Goal: Task Accomplishment & Management: Manage account settings

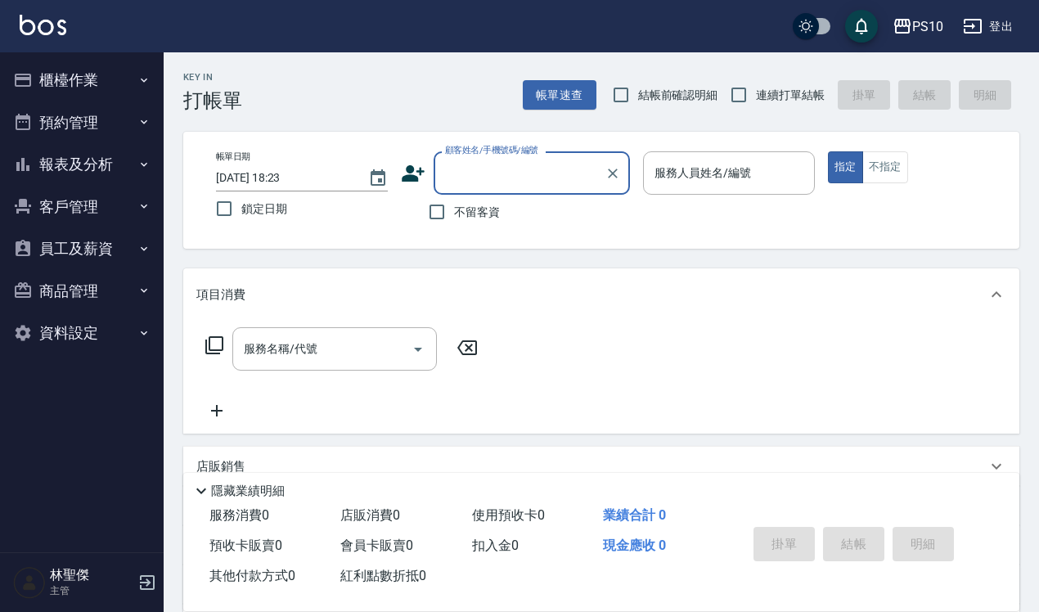
click at [91, 83] on button "櫃檯作業" at bounding box center [82, 80] width 151 height 43
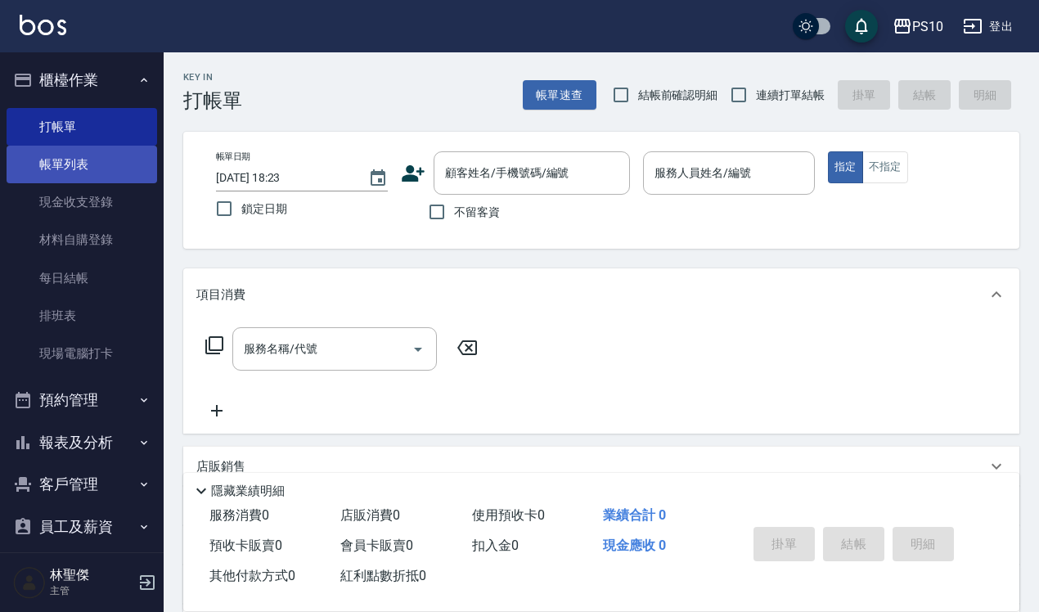
click at [127, 152] on link "帳單列表" at bounding box center [82, 165] width 151 height 38
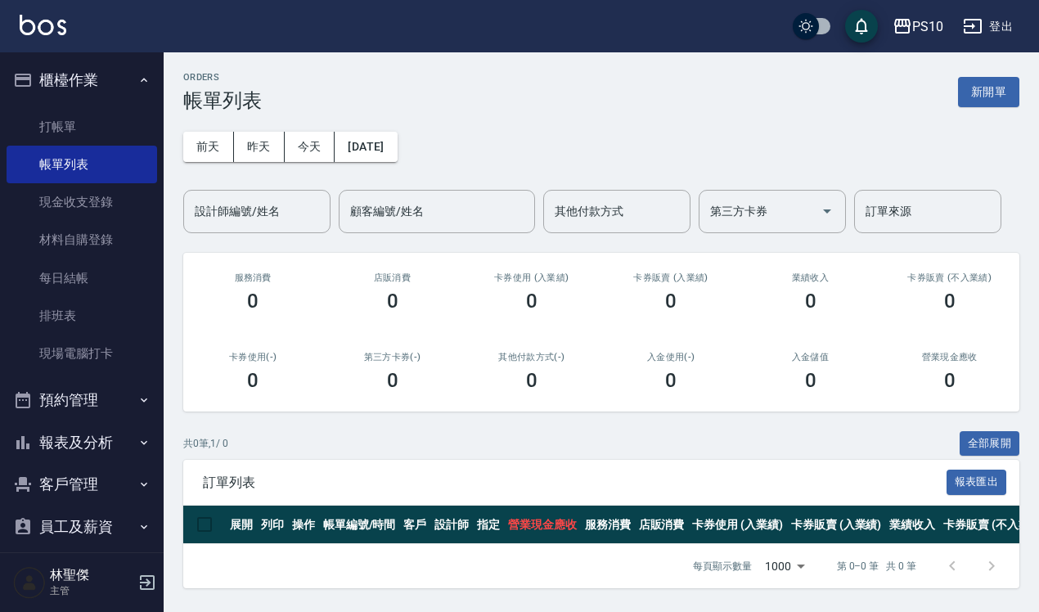
scroll to position [11, 0]
drag, startPoint x: 96, startPoint y: 100, endPoint x: 94, endPoint y: 121, distance: 21.3
click at [96, 101] on ul "打帳單 帳單列表 現金收支登錄 材料自購登錄 每日結帳 排班表 現場電腦打卡" at bounding box center [82, 240] width 151 height 278
click at [94, 121] on link "打帳單" at bounding box center [82, 127] width 151 height 38
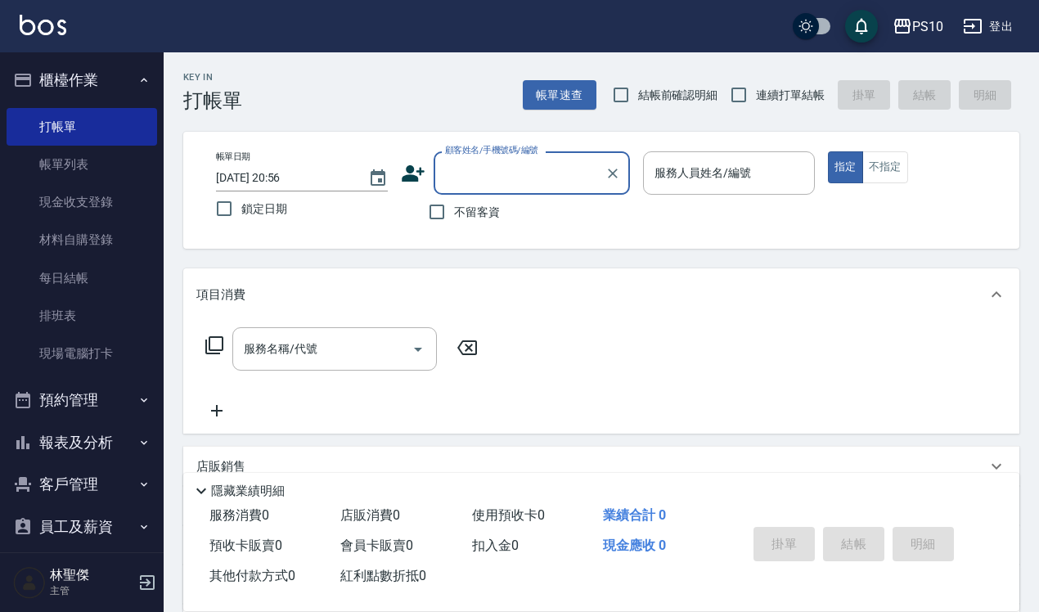
click at [677, 94] on span "結帳前確認明細" at bounding box center [678, 95] width 80 height 17
click at [638, 94] on input "結帳前確認明細" at bounding box center [621, 95] width 34 height 34
checkbox input "true"
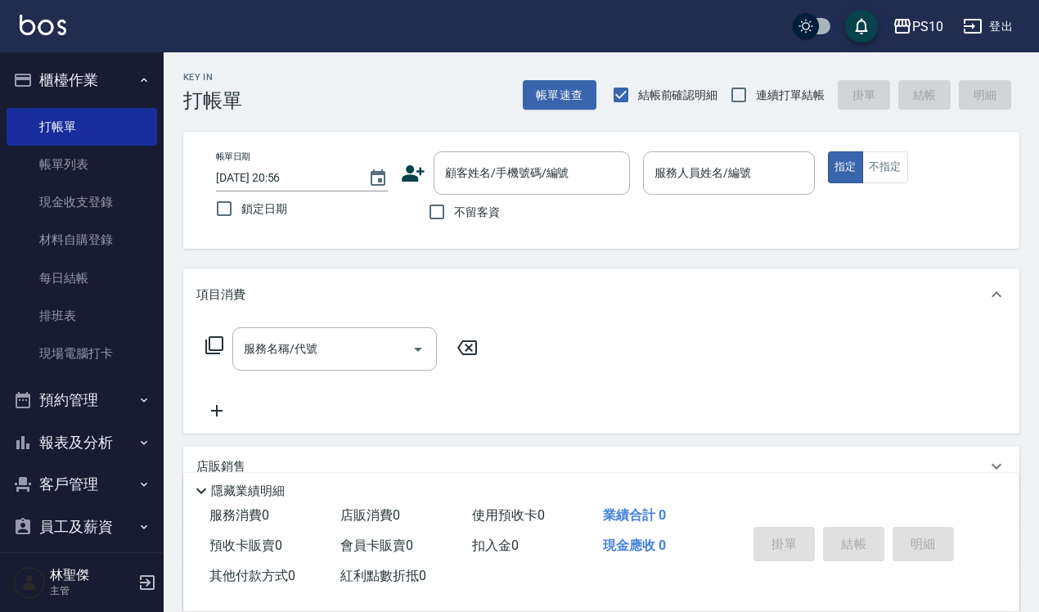
click at [783, 92] on span "連續打單結帳" at bounding box center [790, 95] width 69 height 17
click at [756, 92] on input "連續打單結帳" at bounding box center [739, 95] width 34 height 34
checkbox input "true"
click at [476, 218] on span "不留客資" at bounding box center [477, 212] width 46 height 17
click at [454, 218] on input "不留客資" at bounding box center [437, 212] width 34 height 34
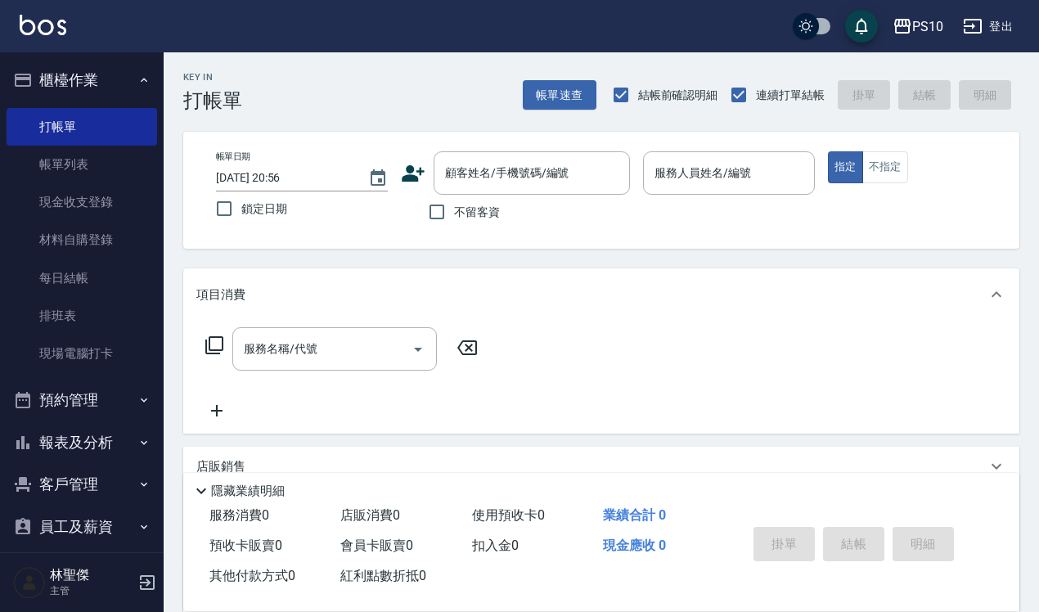
checkbox input "true"
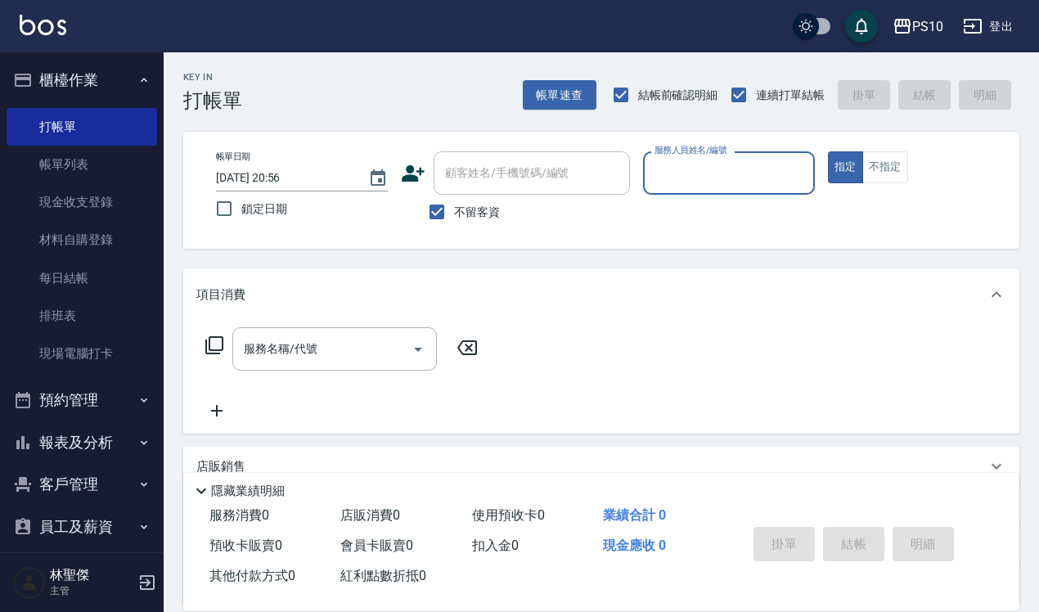
click at [726, 169] on input "服務人員姓名/編號" at bounding box center [728, 173] width 157 height 29
type input "[PERSON_NAME]-09"
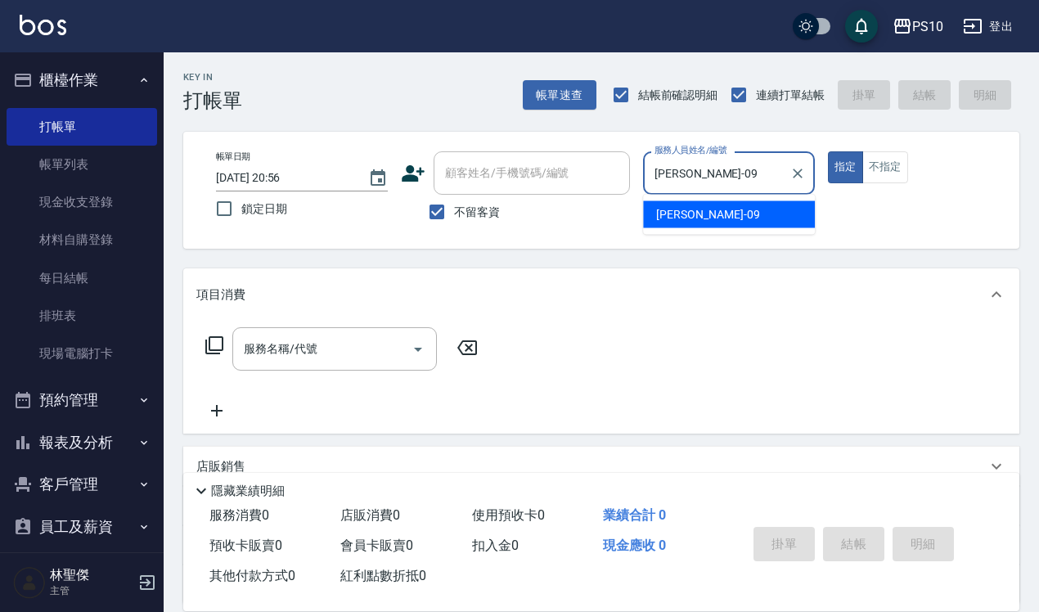
type button "true"
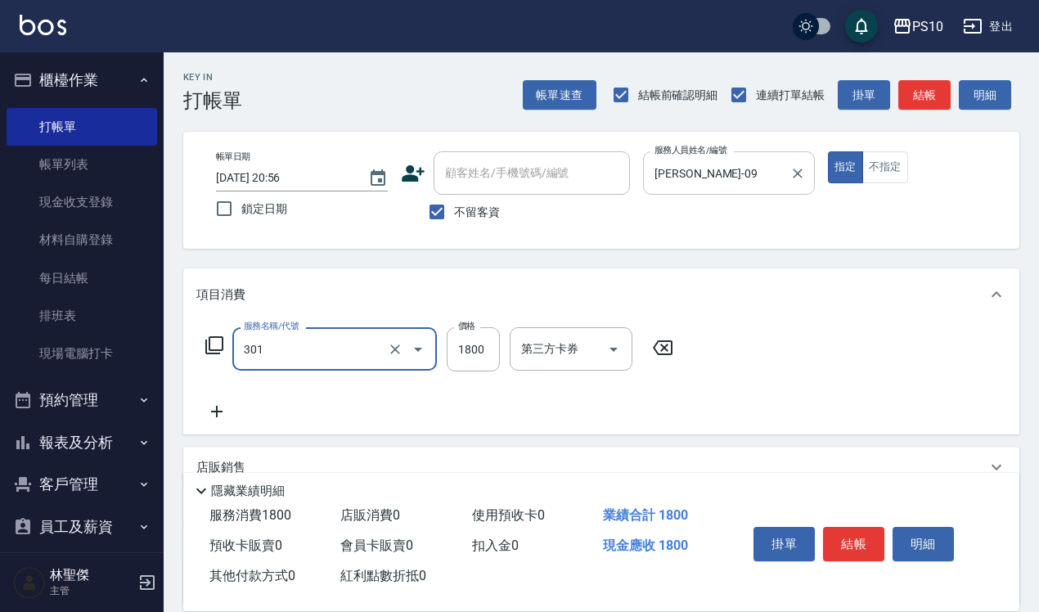
type input "冷燙短髮(301)"
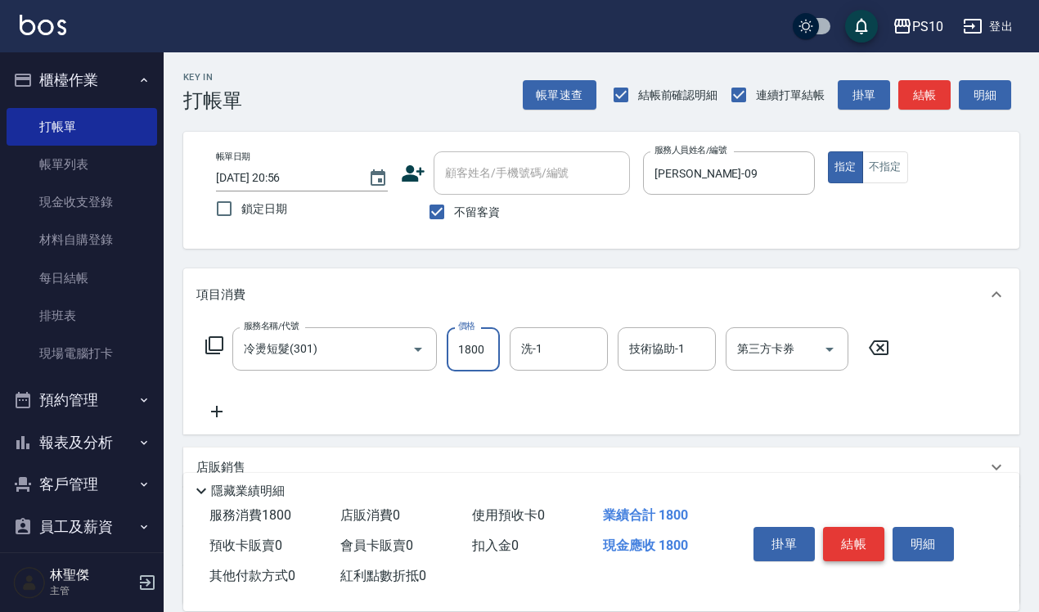
click at [870, 530] on button "結帳" at bounding box center [853, 544] width 61 height 34
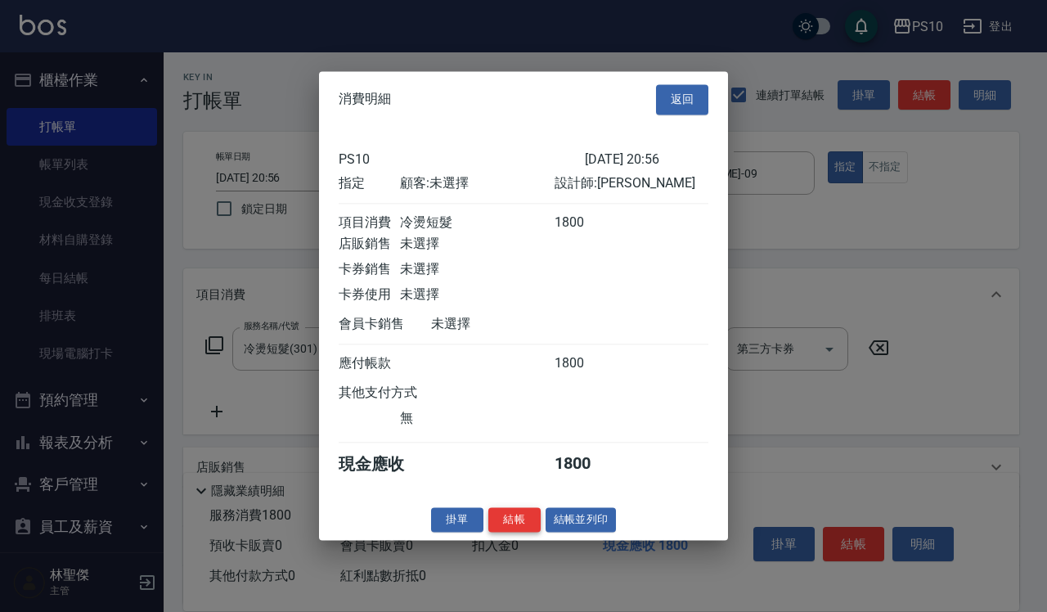
click at [520, 533] on button "結帳" at bounding box center [514, 519] width 52 height 25
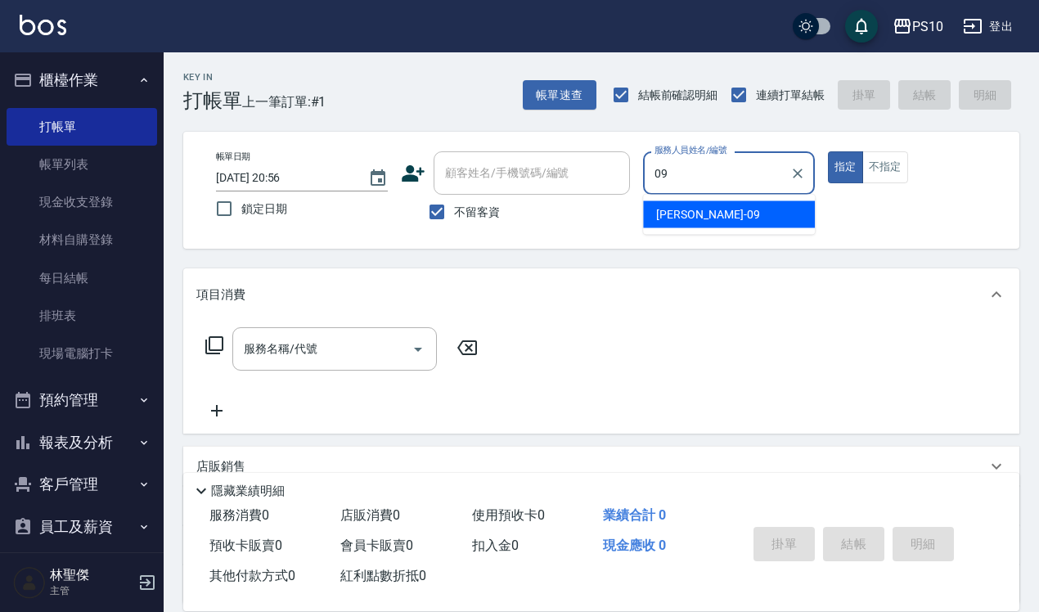
type input "[PERSON_NAME]-09"
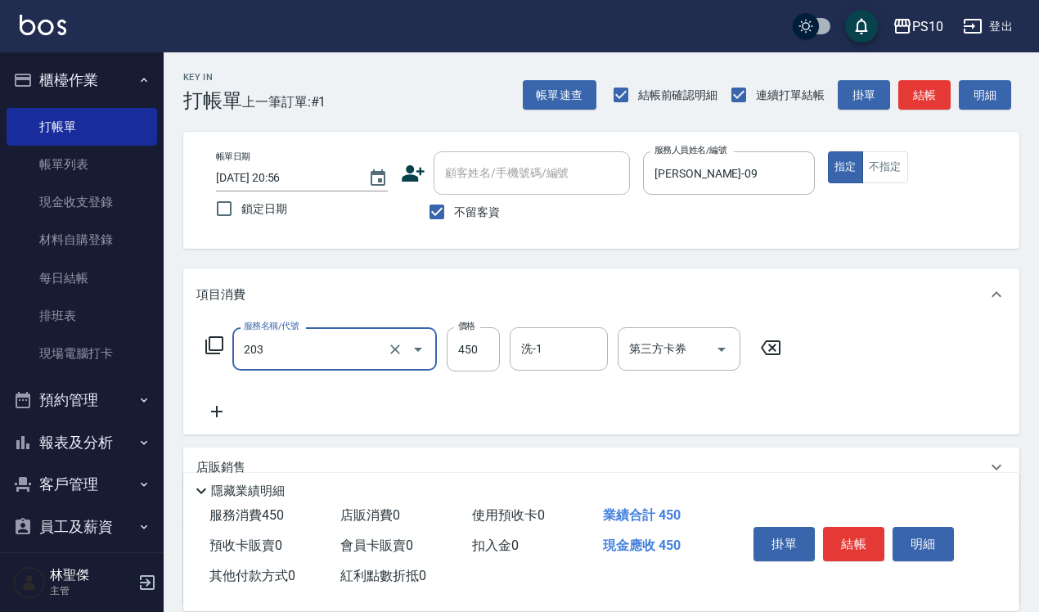
type input "剪+洗(203)"
type input "600"
click at [866, 530] on button "結帳" at bounding box center [853, 544] width 61 height 34
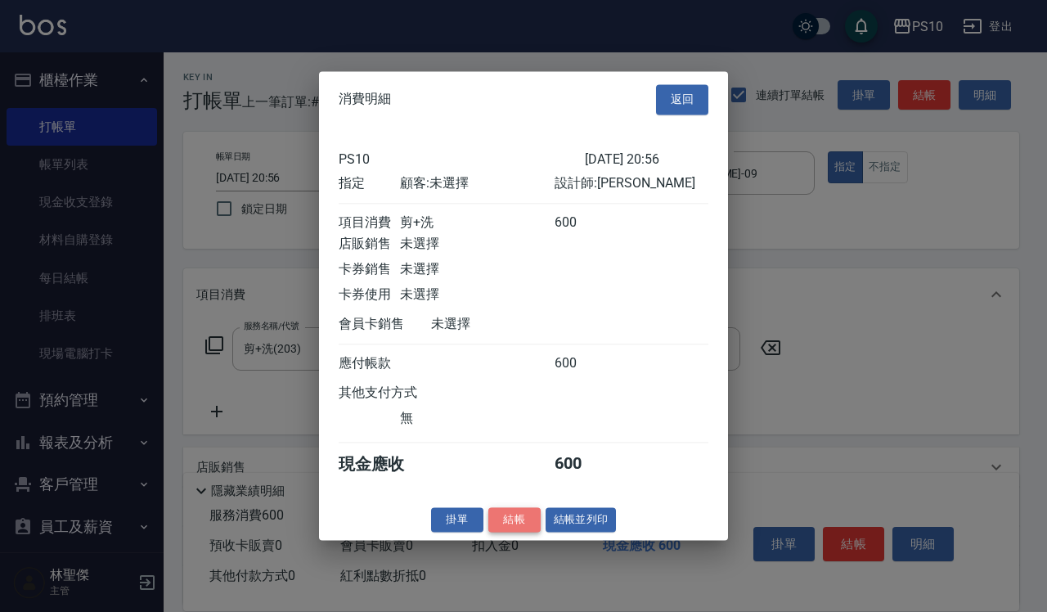
click at [525, 532] on button "結帳" at bounding box center [514, 519] width 52 height 25
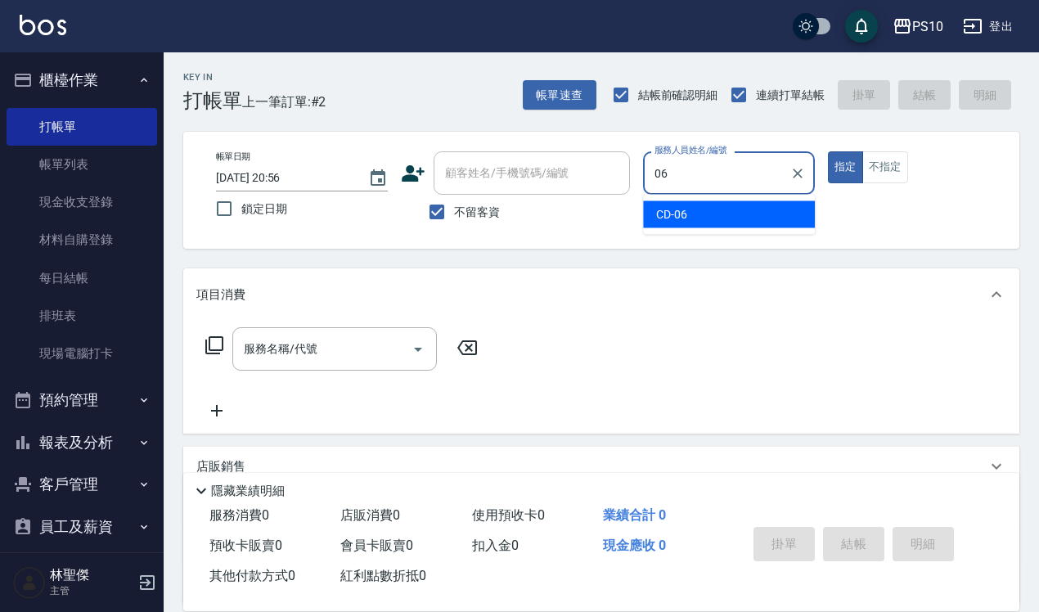
type input "CD-06"
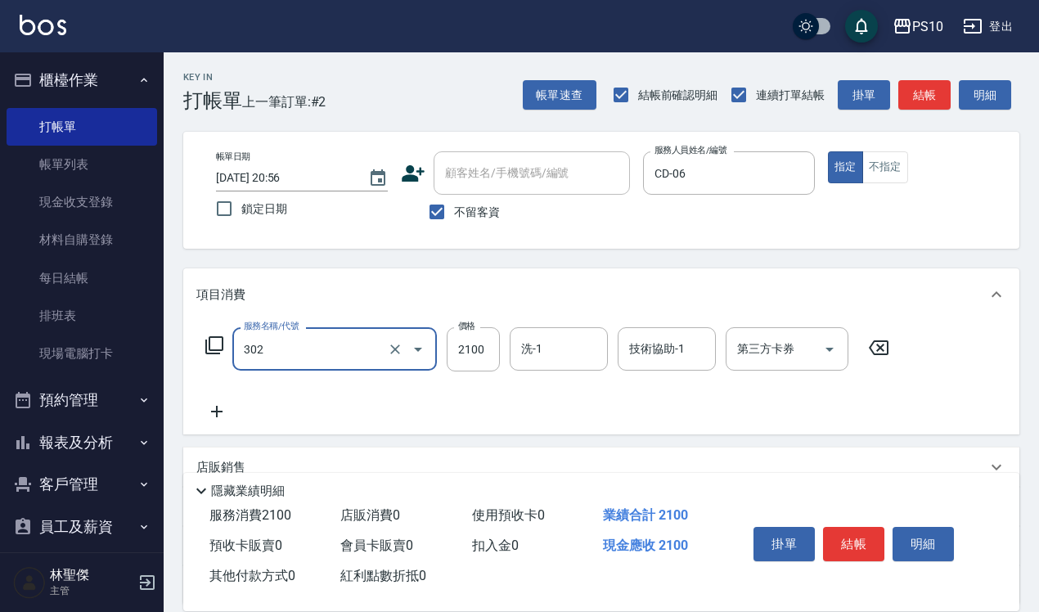
type input "冷燙中髮(302)"
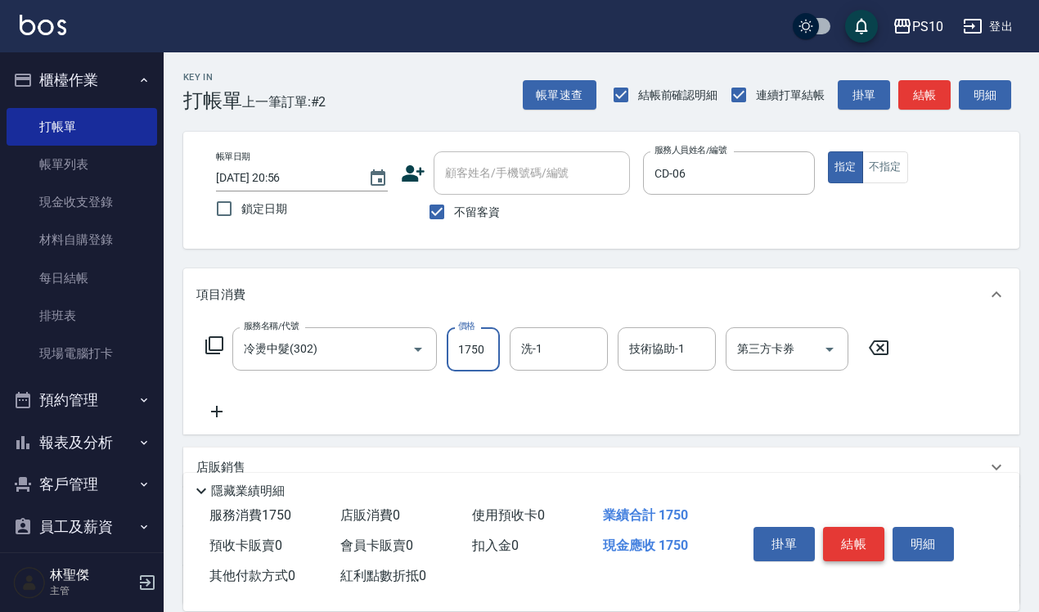
type input "1750"
click at [841, 534] on button "結帳" at bounding box center [853, 544] width 61 height 34
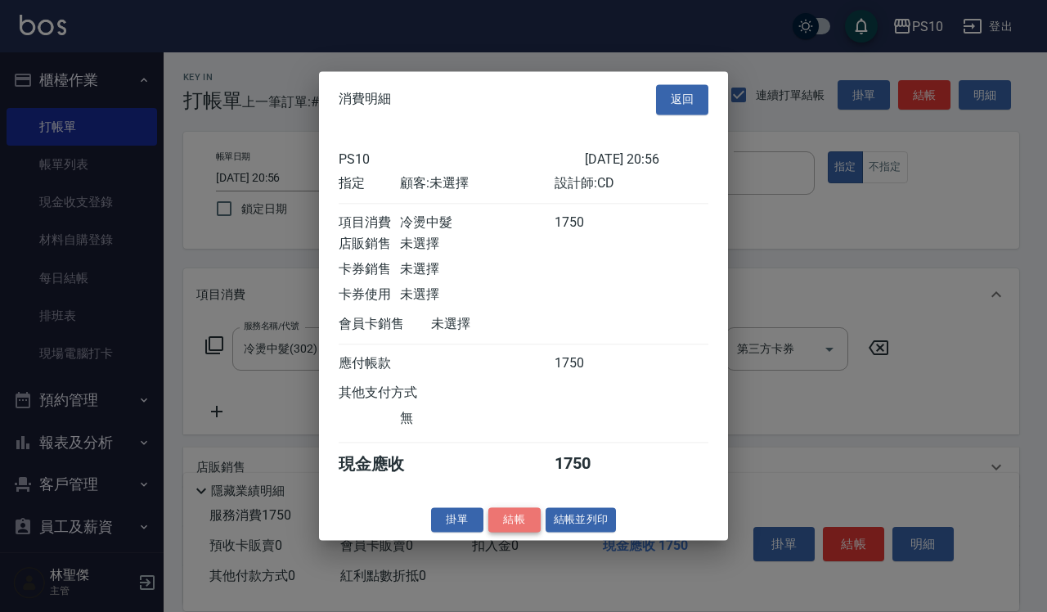
click at [534, 525] on button "結帳" at bounding box center [514, 519] width 52 height 25
type input "[DATE] 20:57"
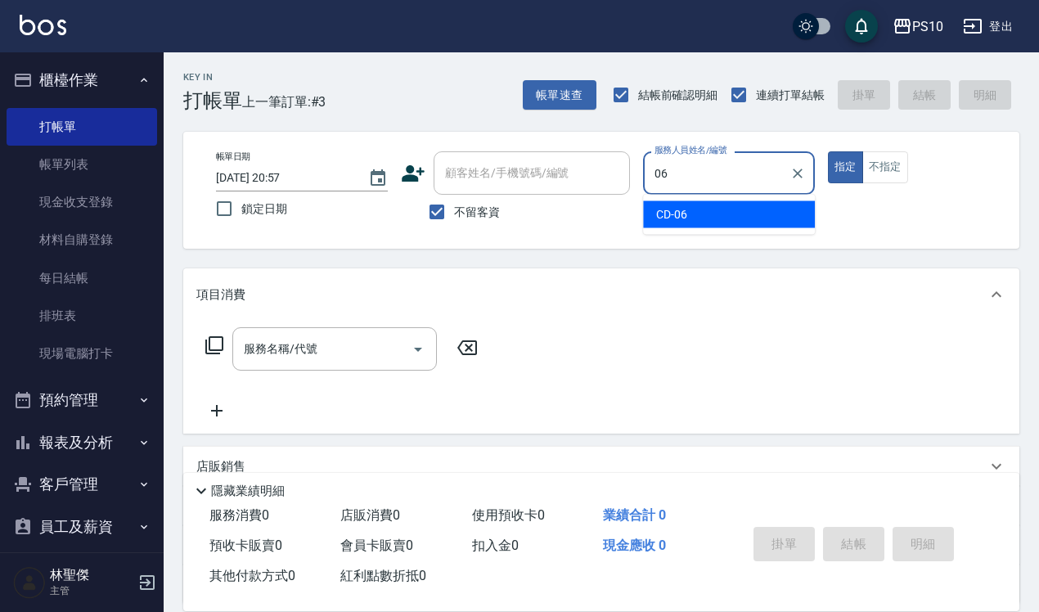
type input "CD-06"
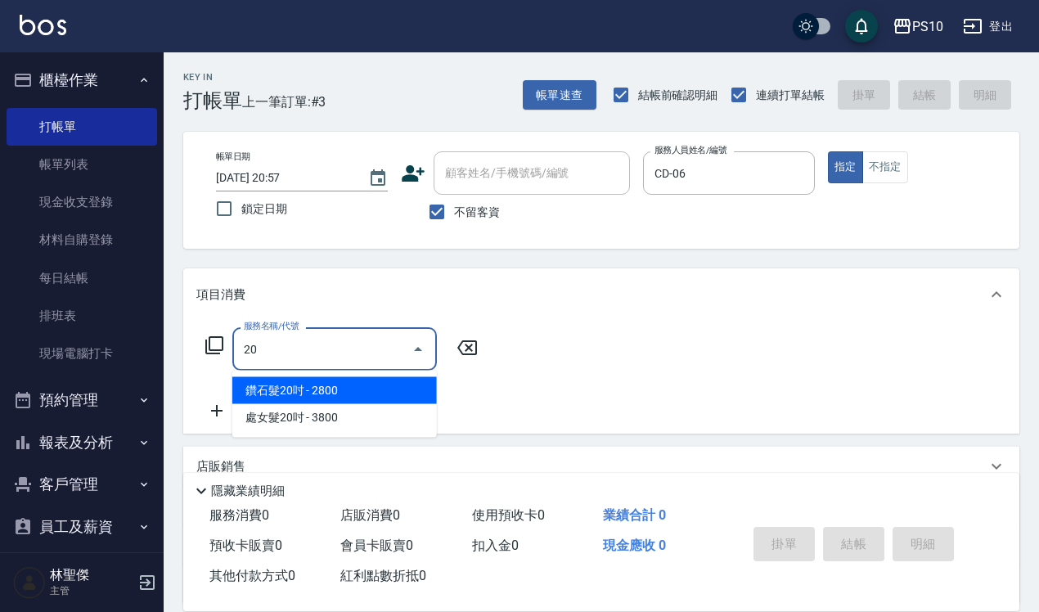
type input "2"
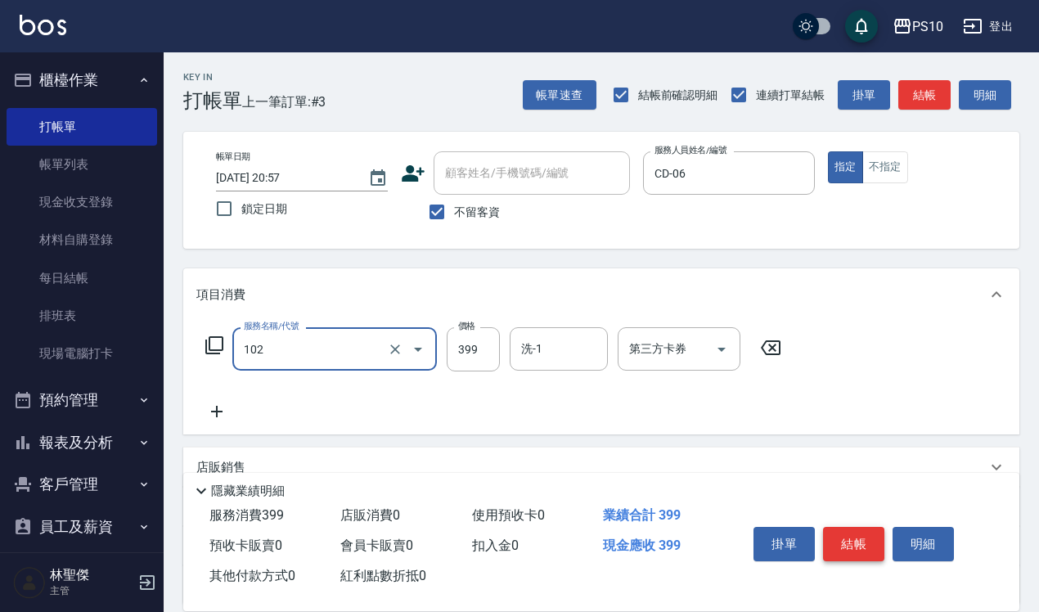
type input "SPA洗髮399(102)"
click at [857, 533] on button "結帳" at bounding box center [853, 544] width 61 height 34
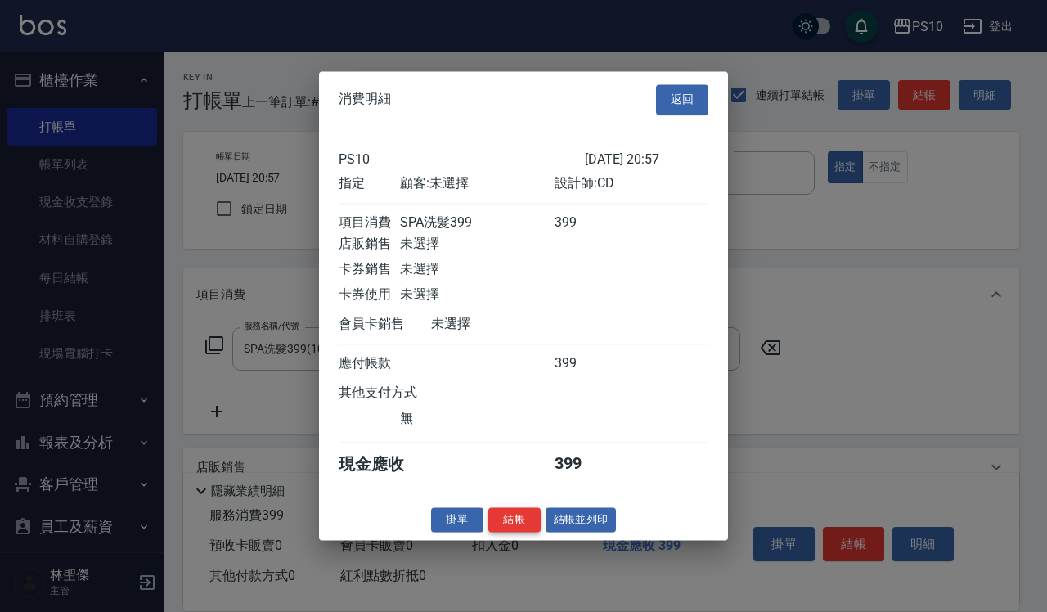
click at [500, 529] on button "結帳" at bounding box center [514, 519] width 52 height 25
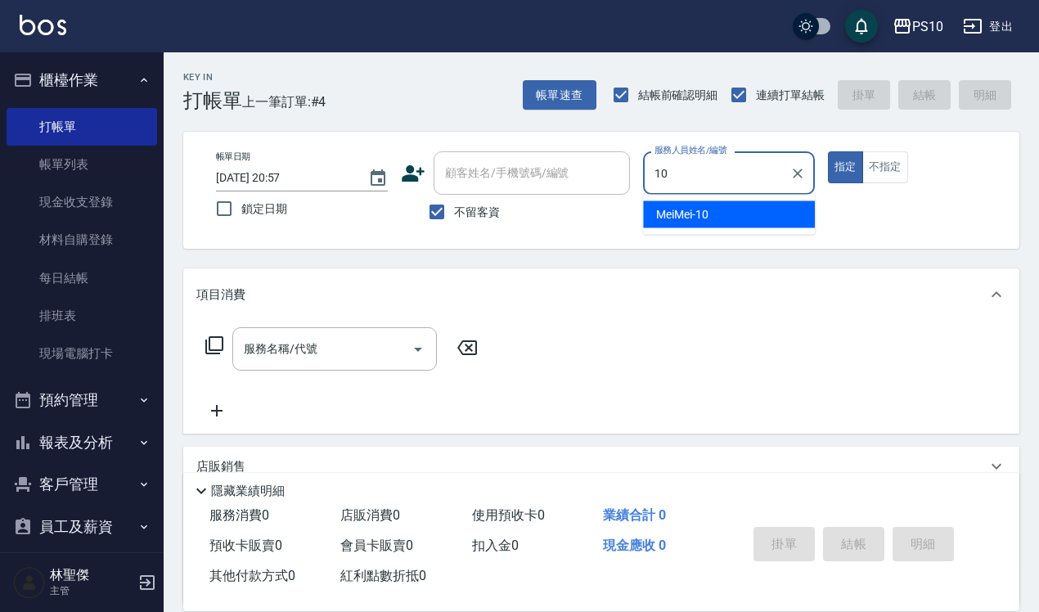
type input "MeiMei-10"
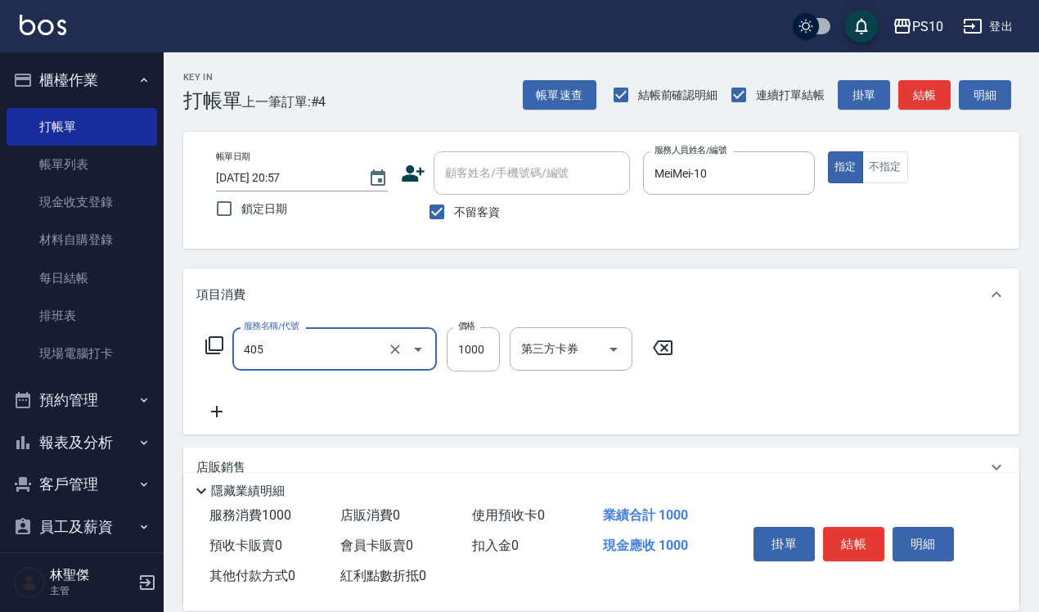
type input "挑染(405)"
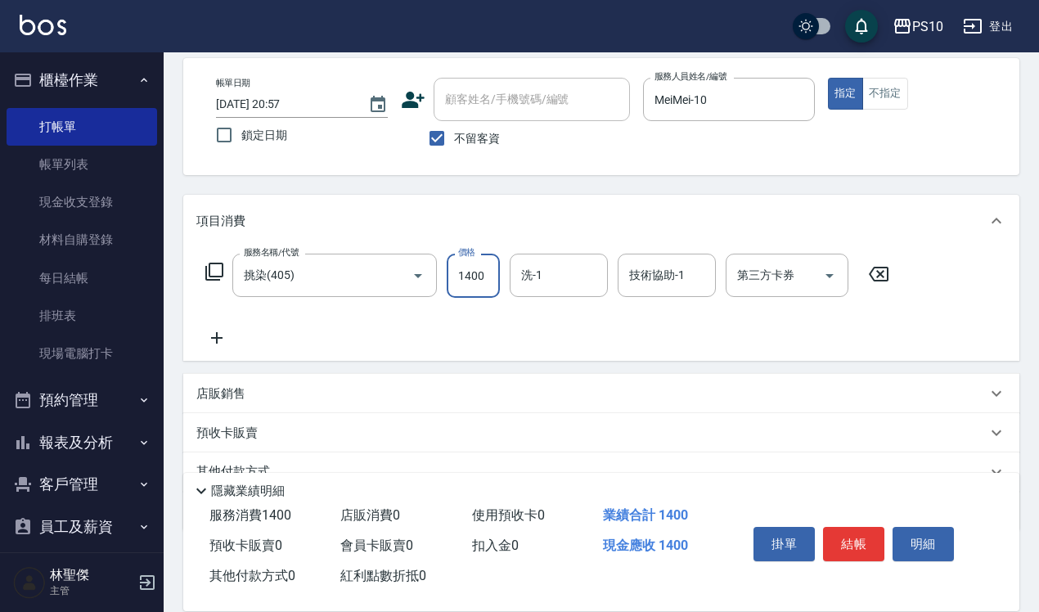
scroll to position [148, 0]
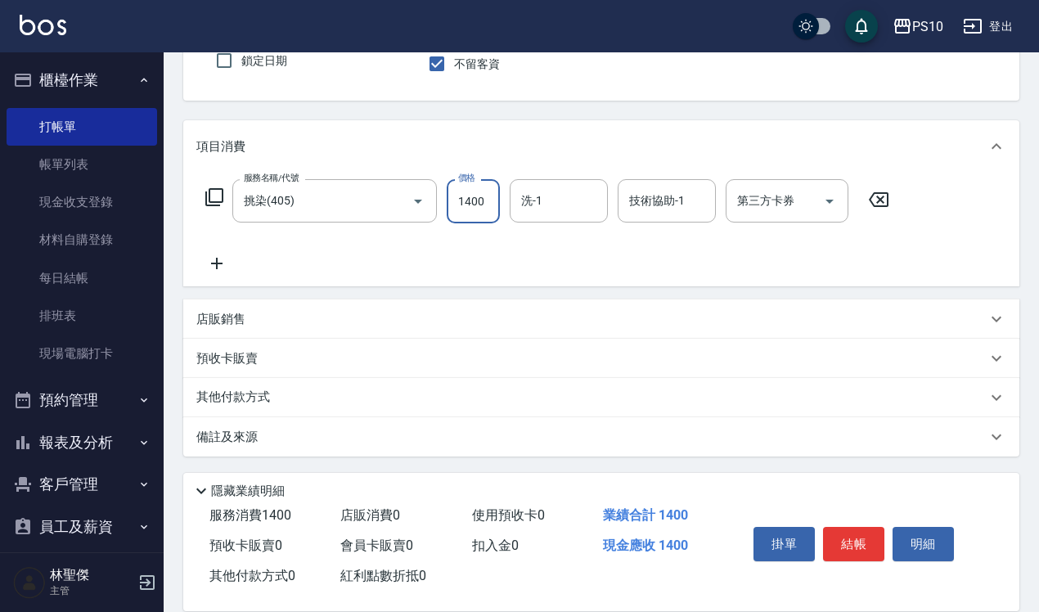
type input "1400"
click at [312, 398] on div "其他付款方式" at bounding box center [591, 398] width 790 height 18
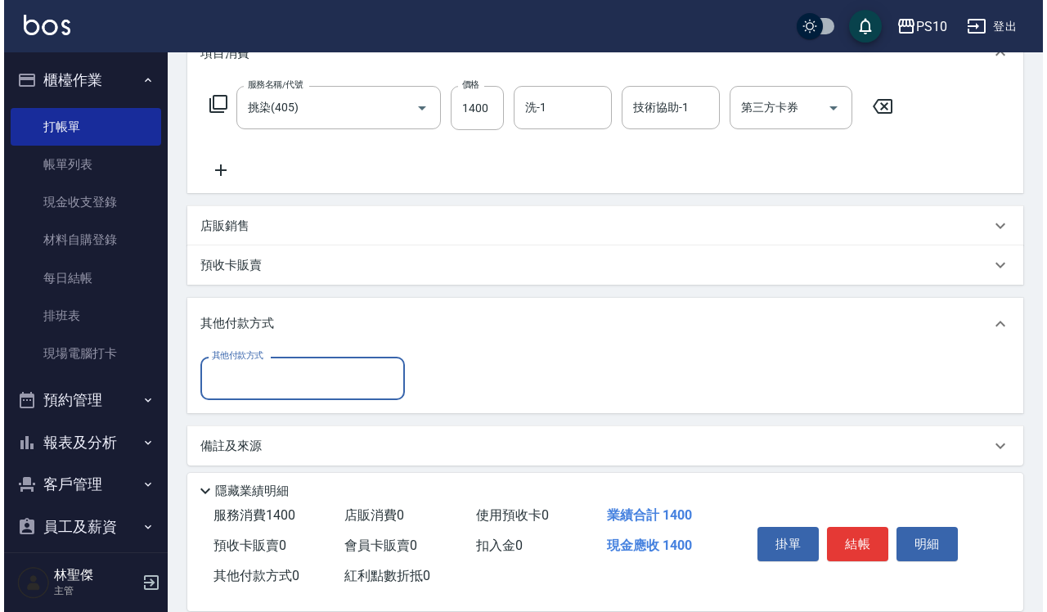
scroll to position [250, 0]
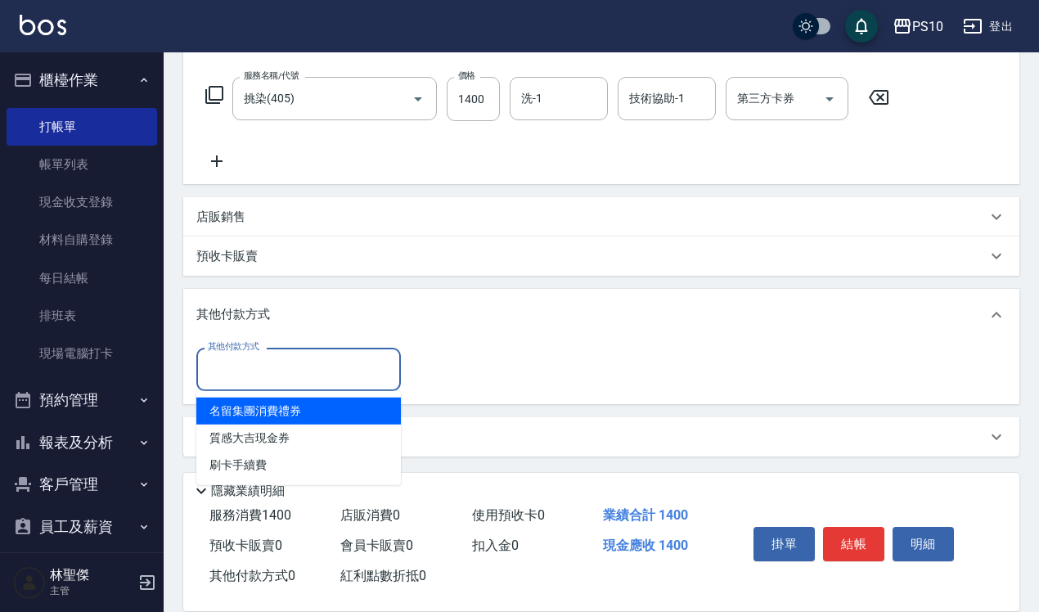
click at [274, 361] on input "其他付款方式" at bounding box center [299, 369] width 190 height 29
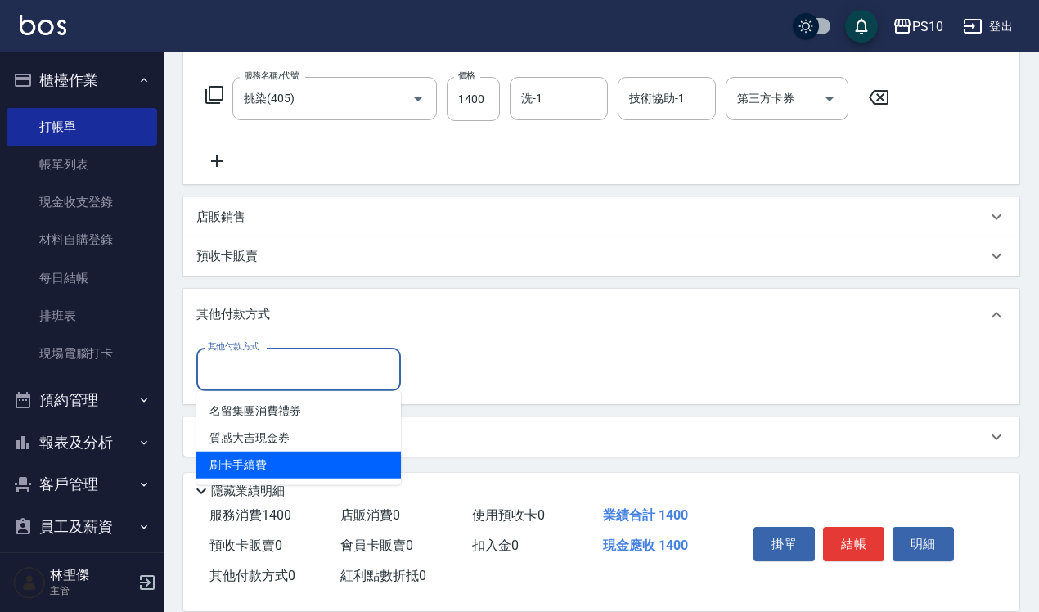
click at [325, 460] on span "刷卡手續費" at bounding box center [298, 465] width 205 height 27
type input "刷卡手續費"
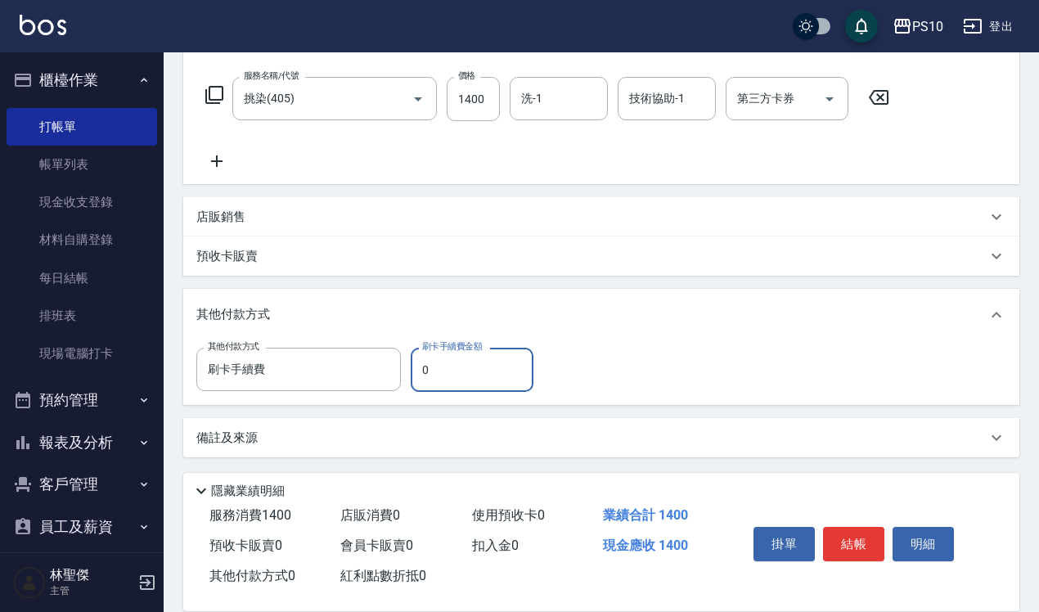
drag, startPoint x: 452, startPoint y: 362, endPoint x: 418, endPoint y: 374, distance: 36.2
click at [418, 374] on input "0" at bounding box center [472, 370] width 123 height 44
type input "1400"
click at [852, 530] on button "結帳" at bounding box center [853, 544] width 61 height 34
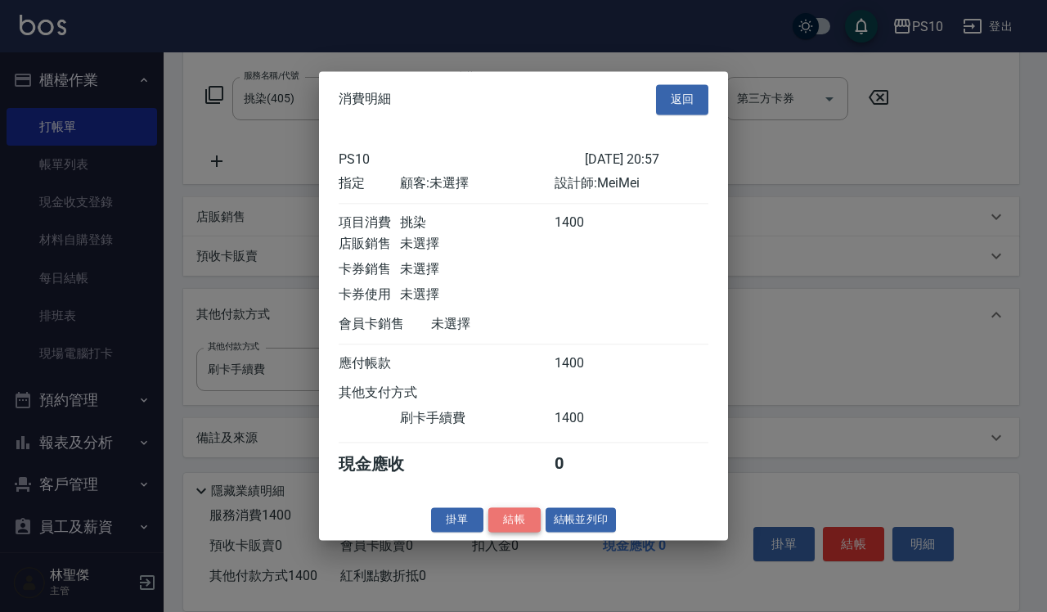
click at [502, 529] on button "結帳" at bounding box center [514, 519] width 52 height 25
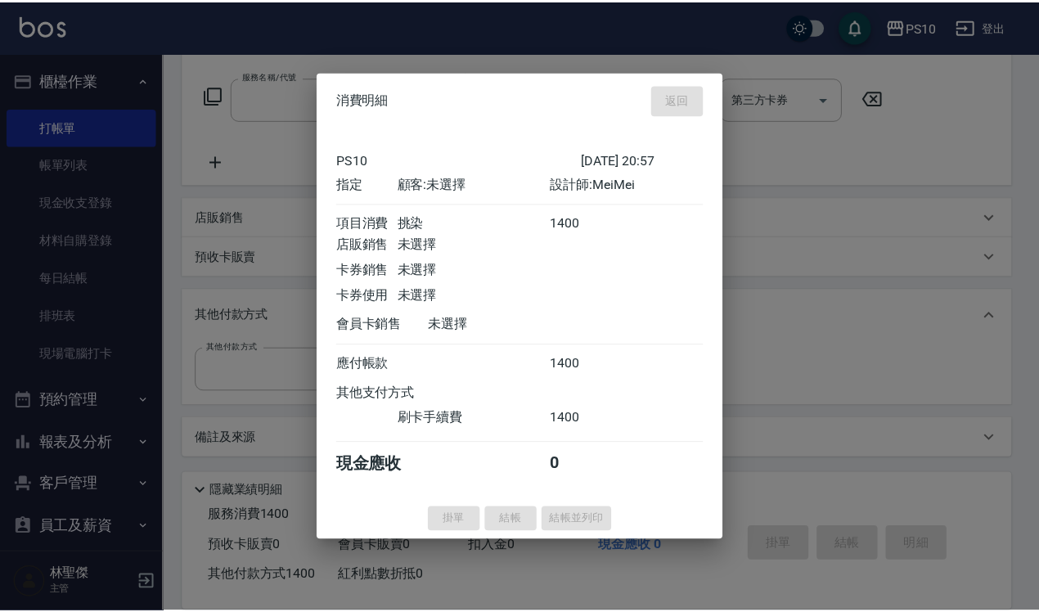
scroll to position [0, 0]
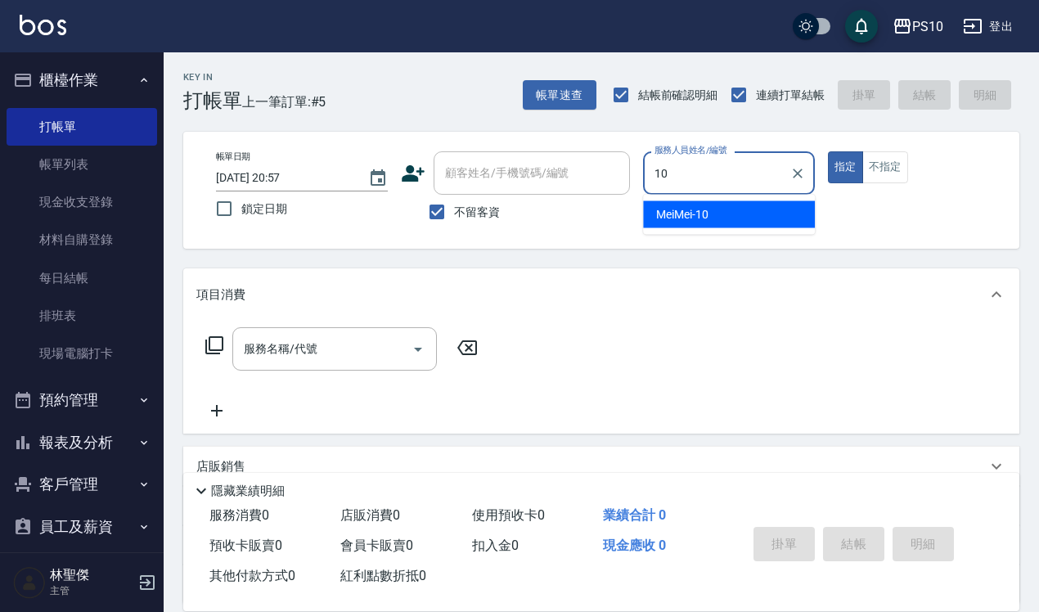
type input "MeiMei-10"
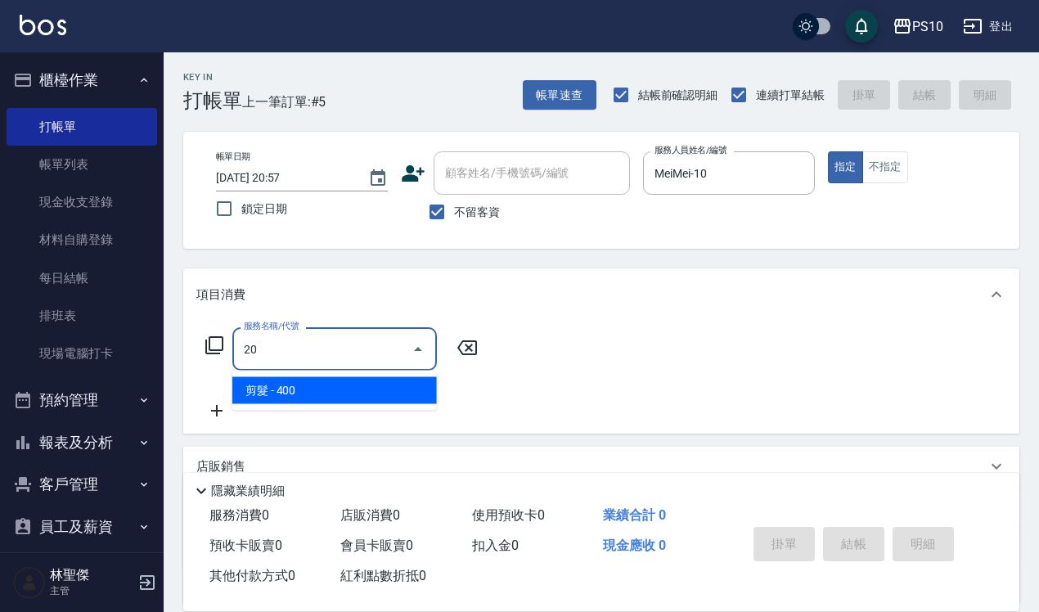
type input "2"
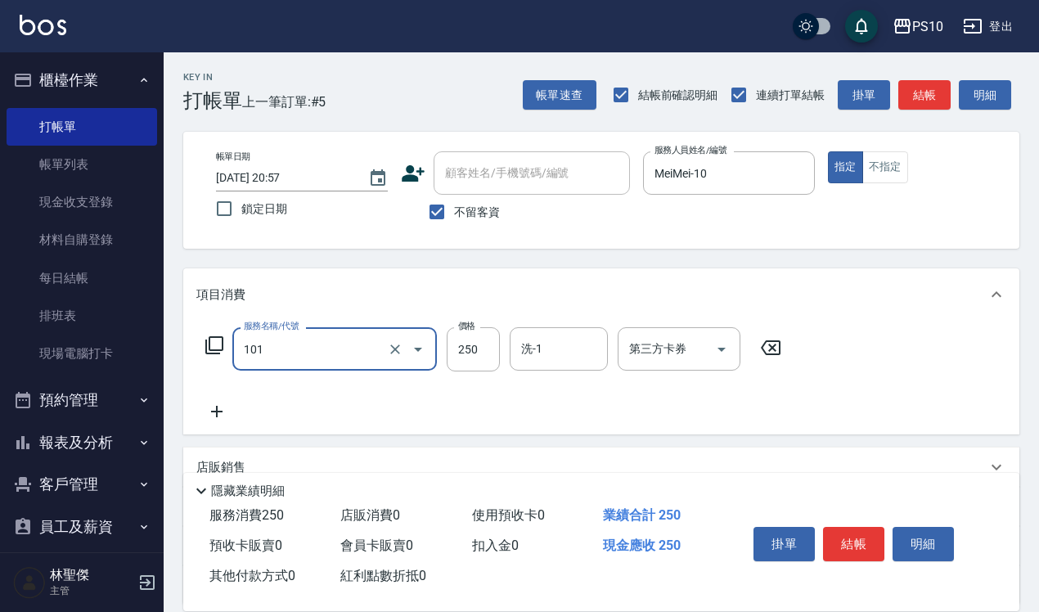
type input "洗髮(101)"
type input "300"
click at [871, 527] on button "結帳" at bounding box center [853, 544] width 61 height 34
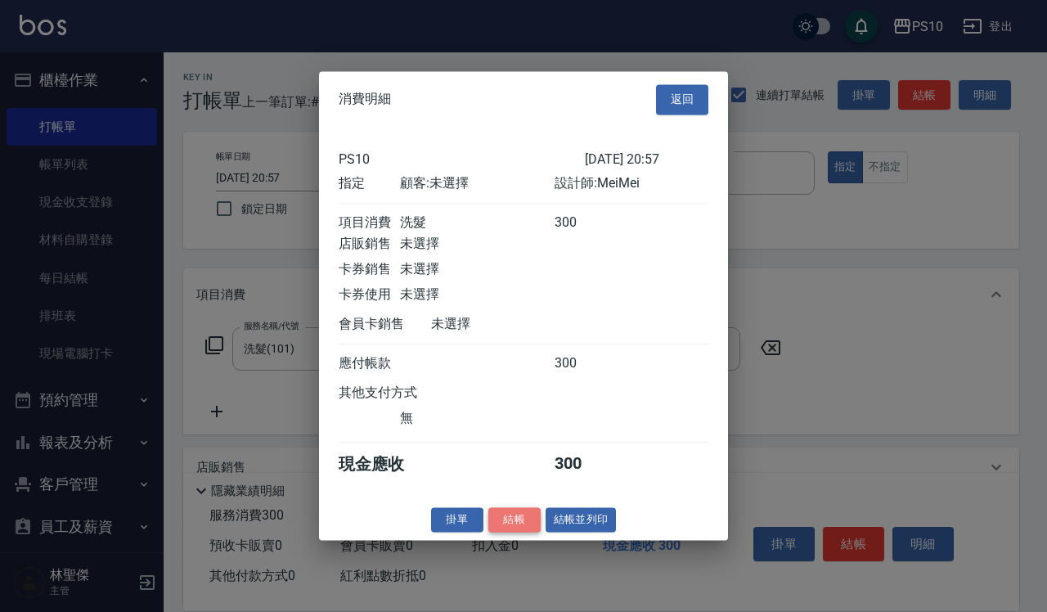
click at [512, 521] on button "結帳" at bounding box center [514, 519] width 52 height 25
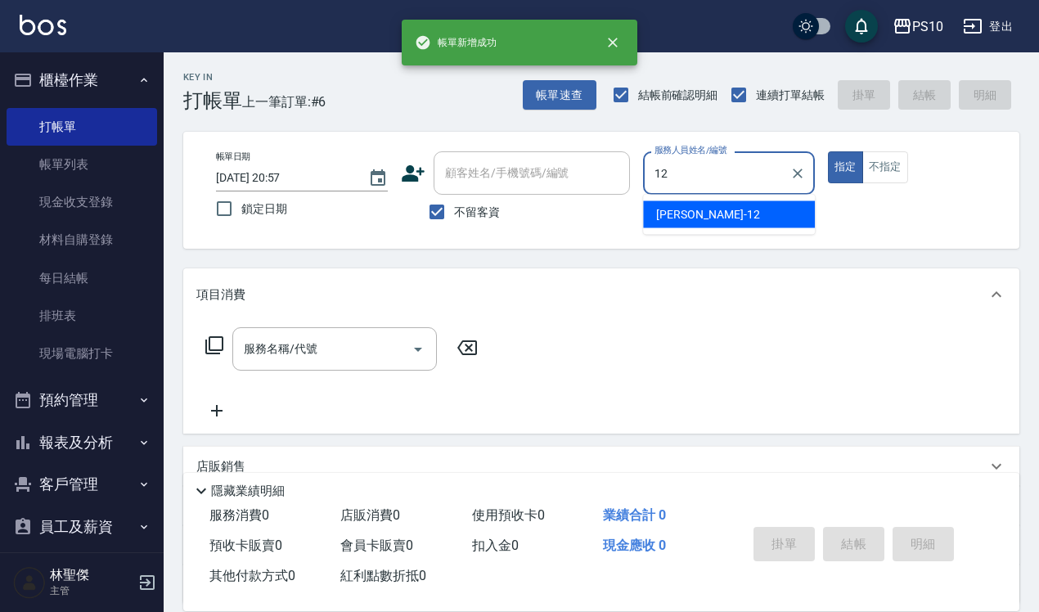
type input "[PERSON_NAME]-12"
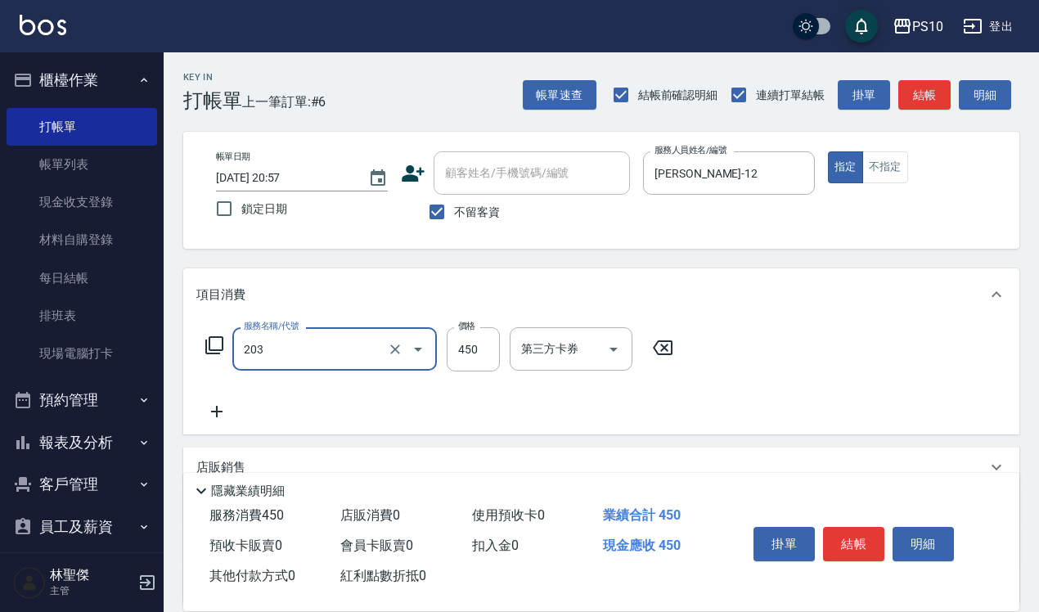
type input "剪+洗(203)"
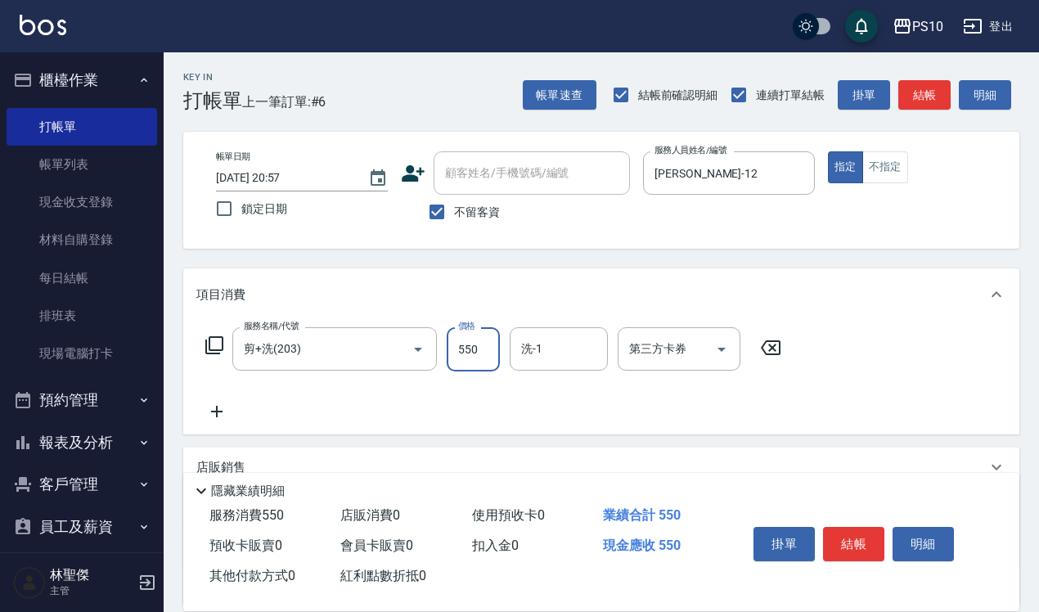
type input "550"
click at [896, 181] on button "不指定" at bounding box center [885, 167] width 46 height 32
click at [857, 548] on button "結帳" at bounding box center [853, 544] width 61 height 34
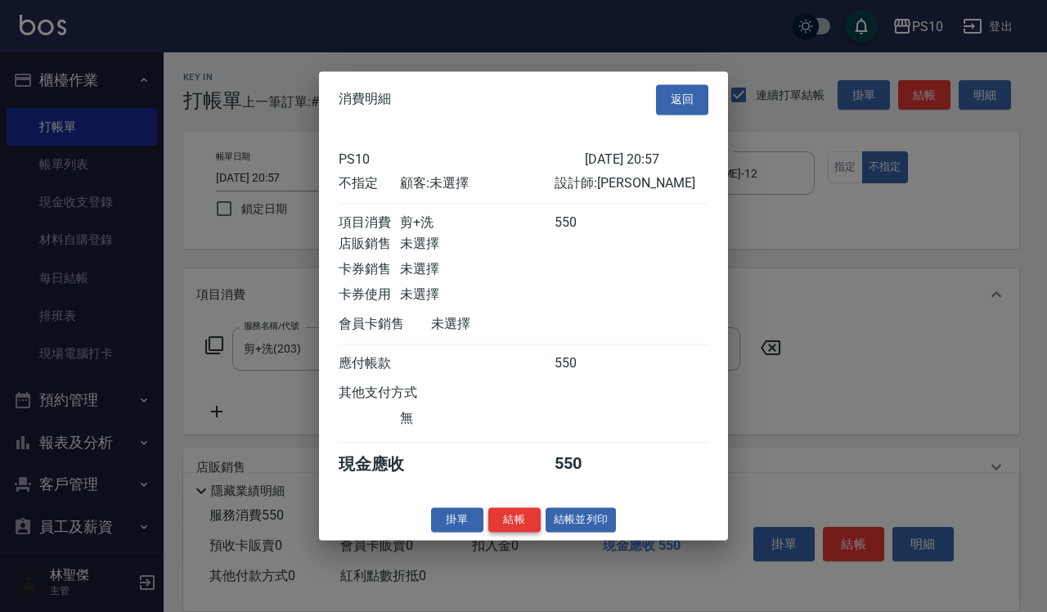
click at [522, 529] on button "結帳" at bounding box center [514, 519] width 52 height 25
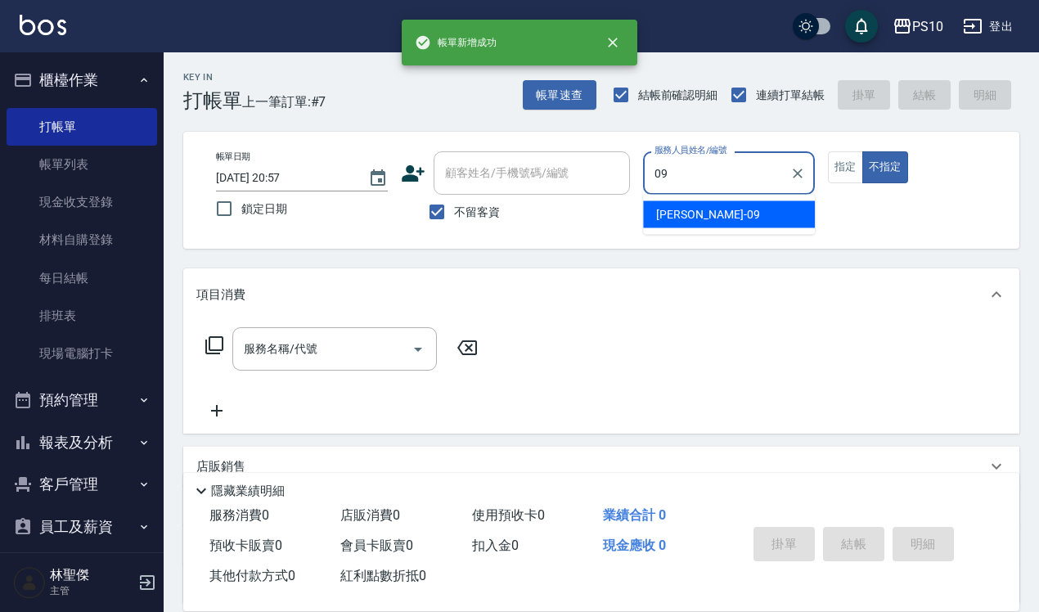
type input "[PERSON_NAME]-09"
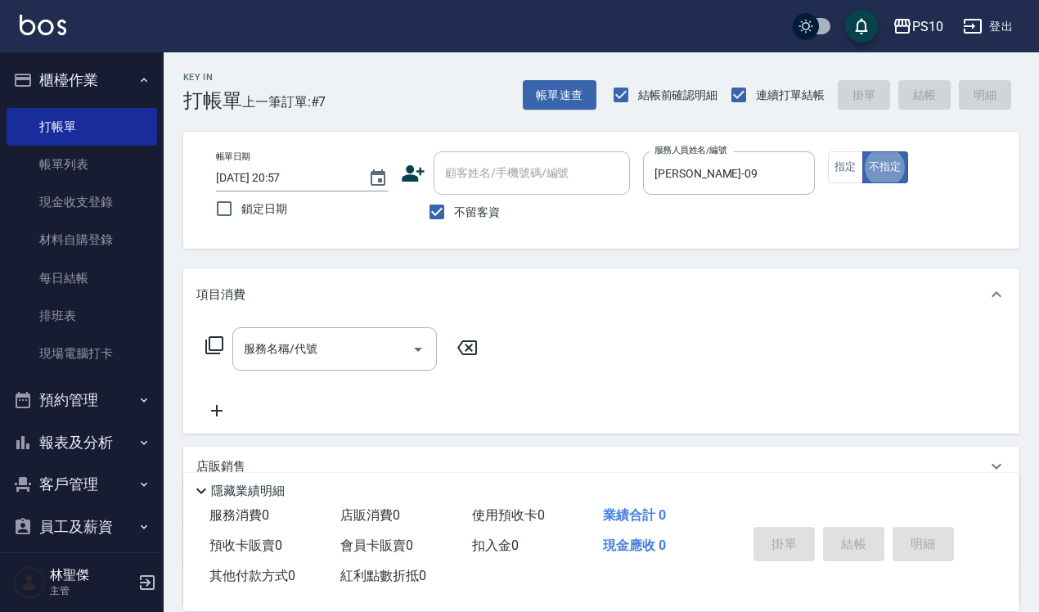
type button "false"
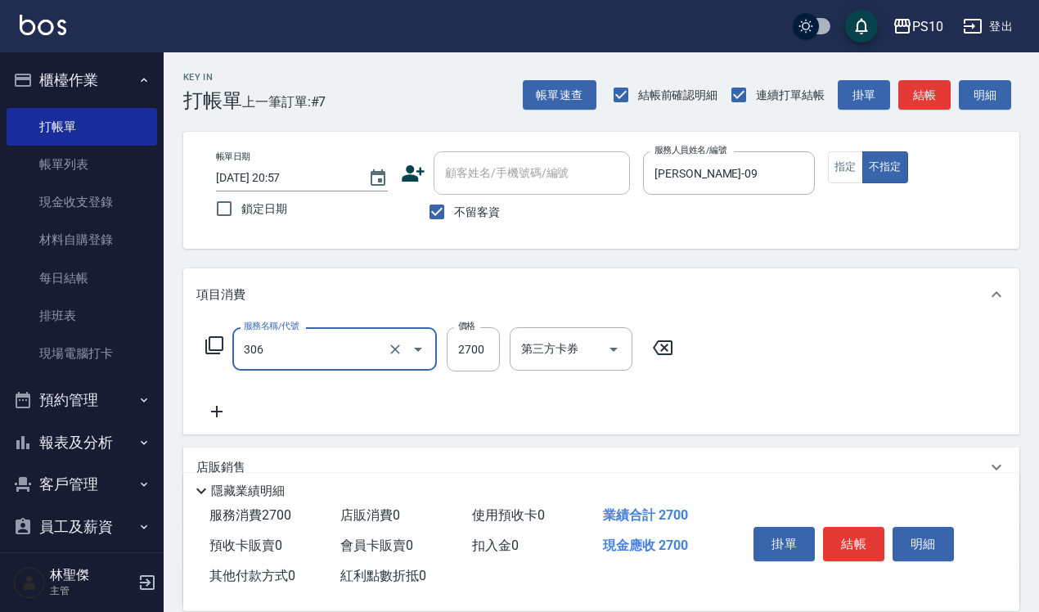
type input "離子燙長髮(306)"
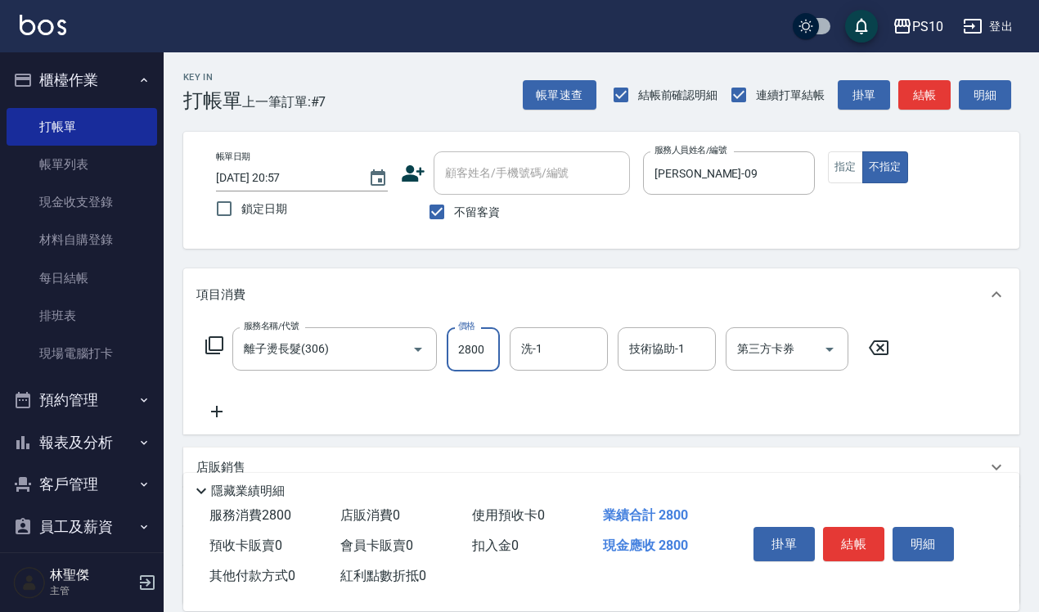
type input "2800"
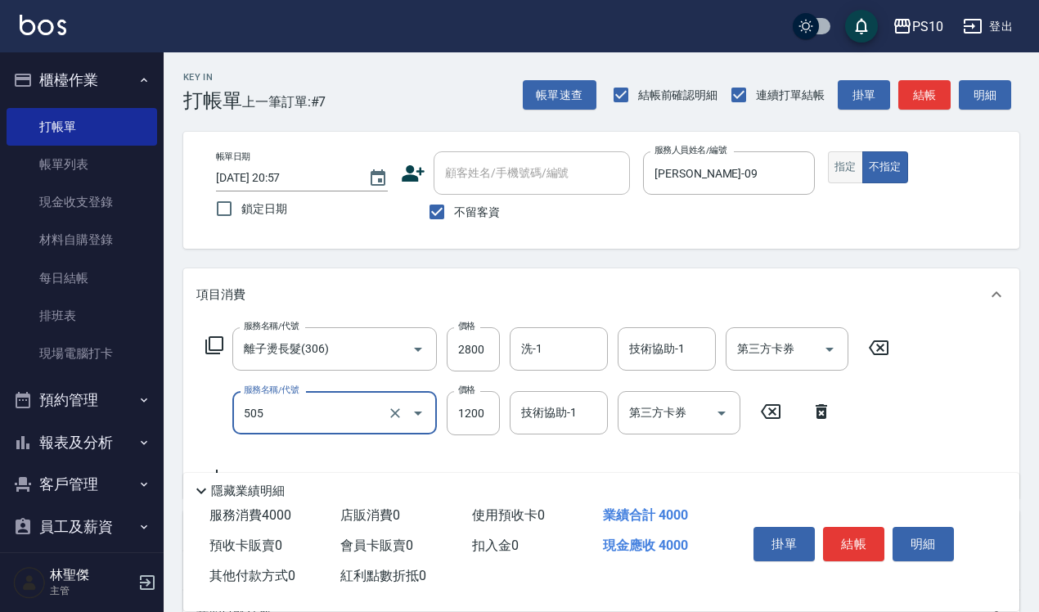
type input "OVC中髮(505)"
click at [836, 166] on button "指定" at bounding box center [845, 167] width 35 height 32
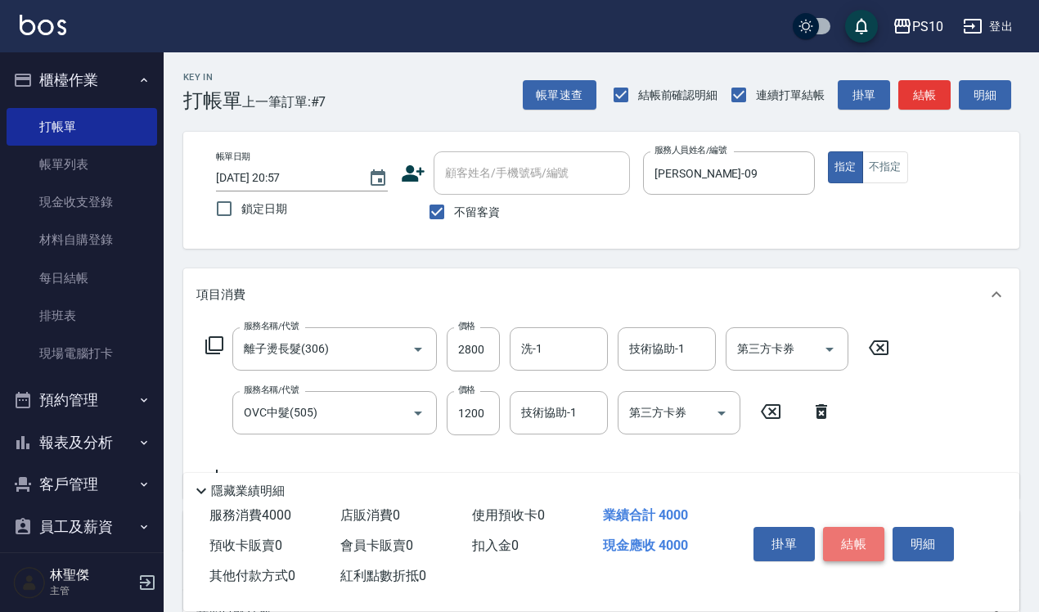
click at [849, 532] on button "結帳" at bounding box center [853, 544] width 61 height 34
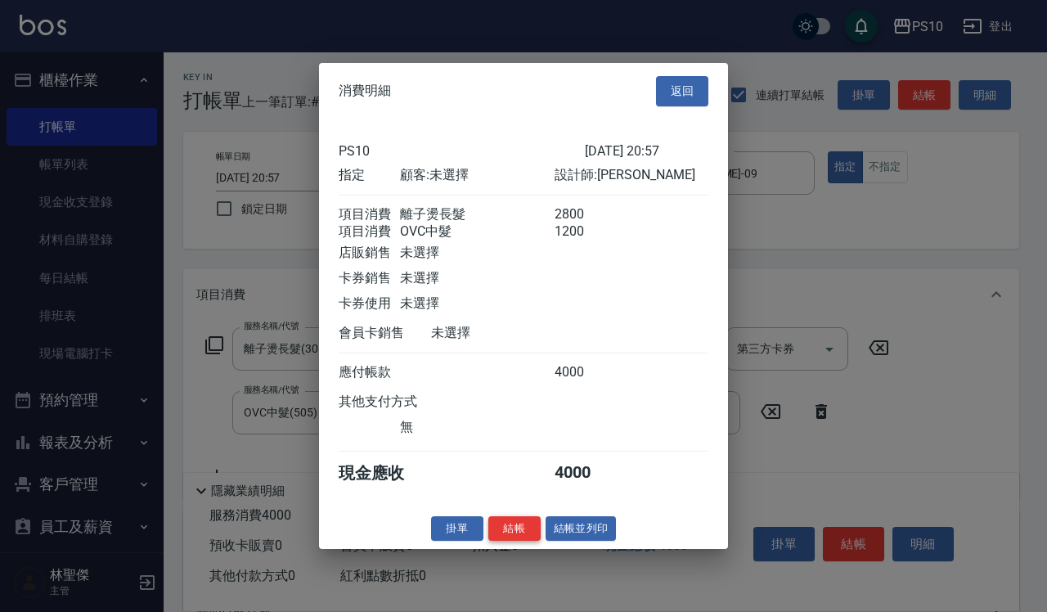
click at [515, 540] on button "結帳" at bounding box center [514, 527] width 52 height 25
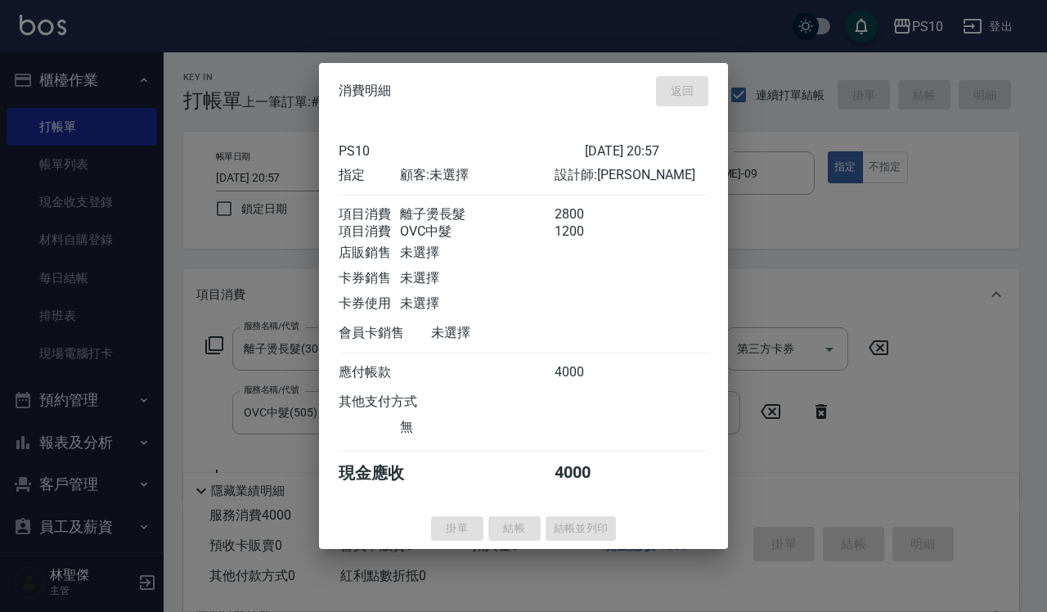
type input "[DATE] 20:58"
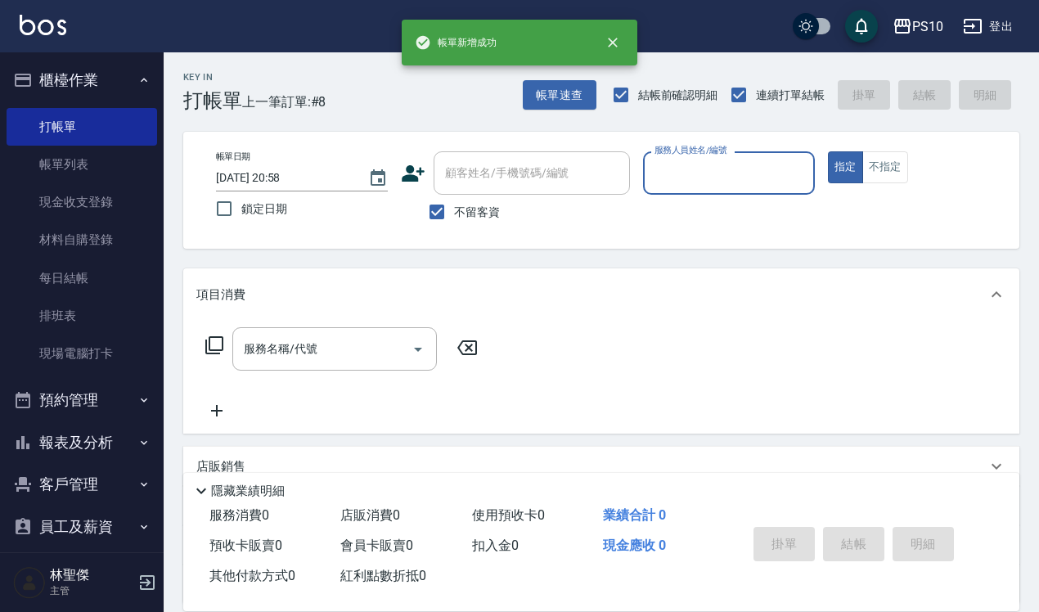
click at [828, 151] on button "指定" at bounding box center [845, 167] width 35 height 32
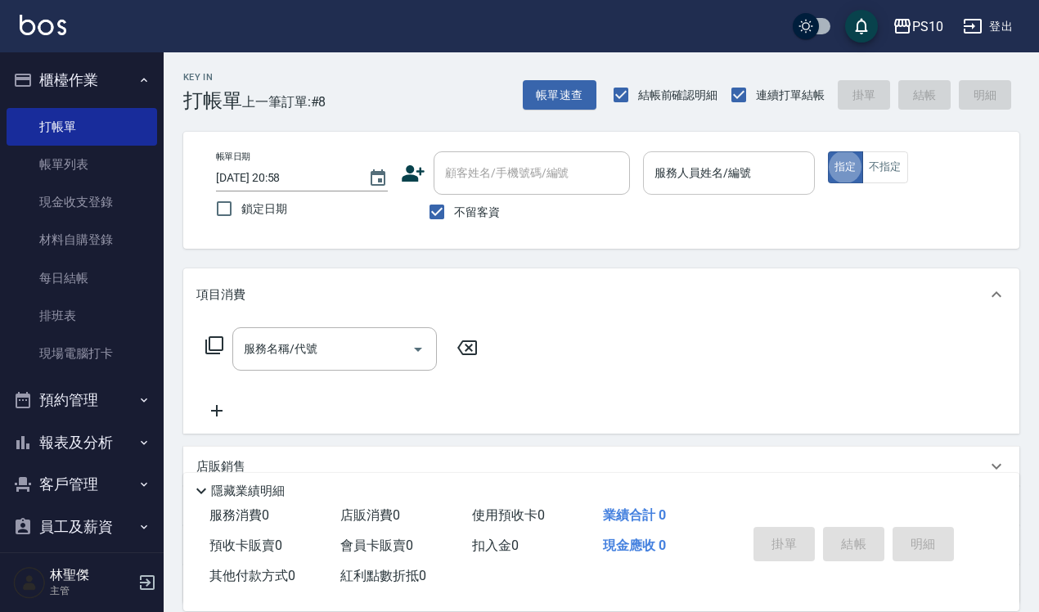
click at [776, 180] on input "服務人員姓名/編號" at bounding box center [728, 173] width 157 height 29
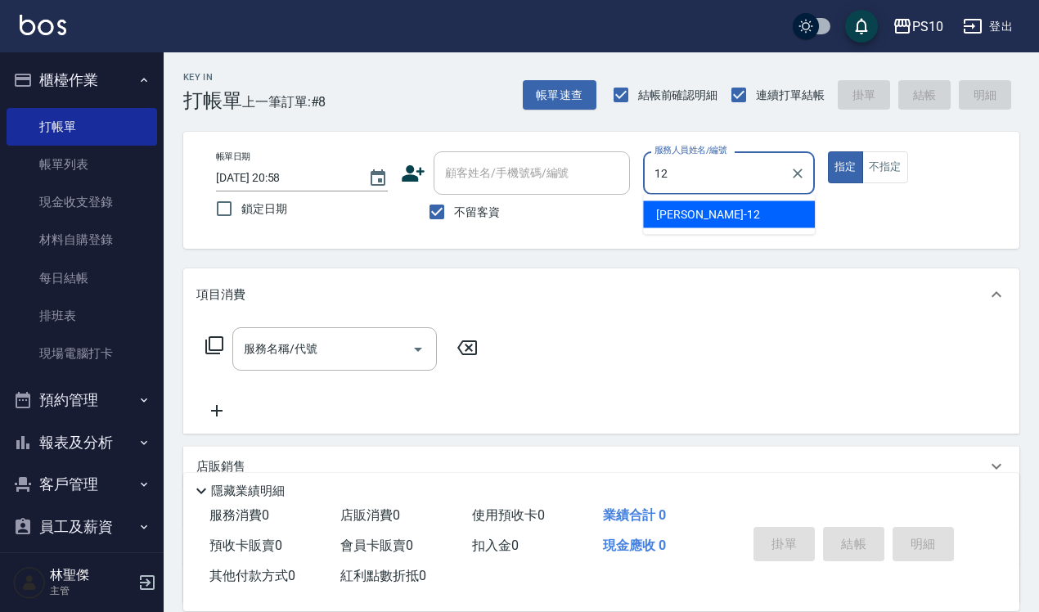
type input "[PERSON_NAME]-12"
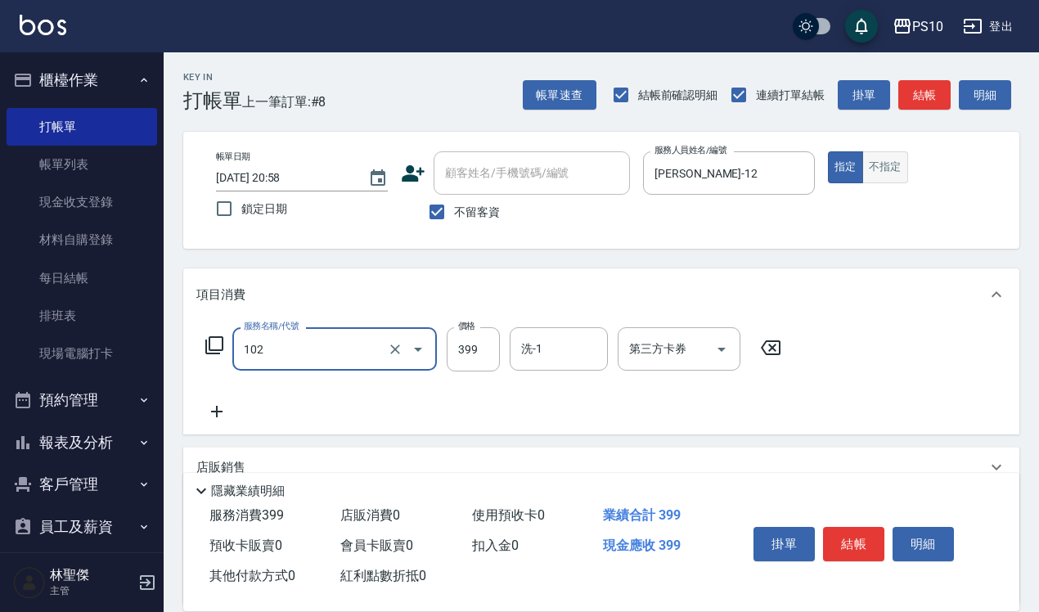
type input "SPA洗髮399(102)"
click at [902, 160] on button "不指定" at bounding box center [885, 167] width 46 height 32
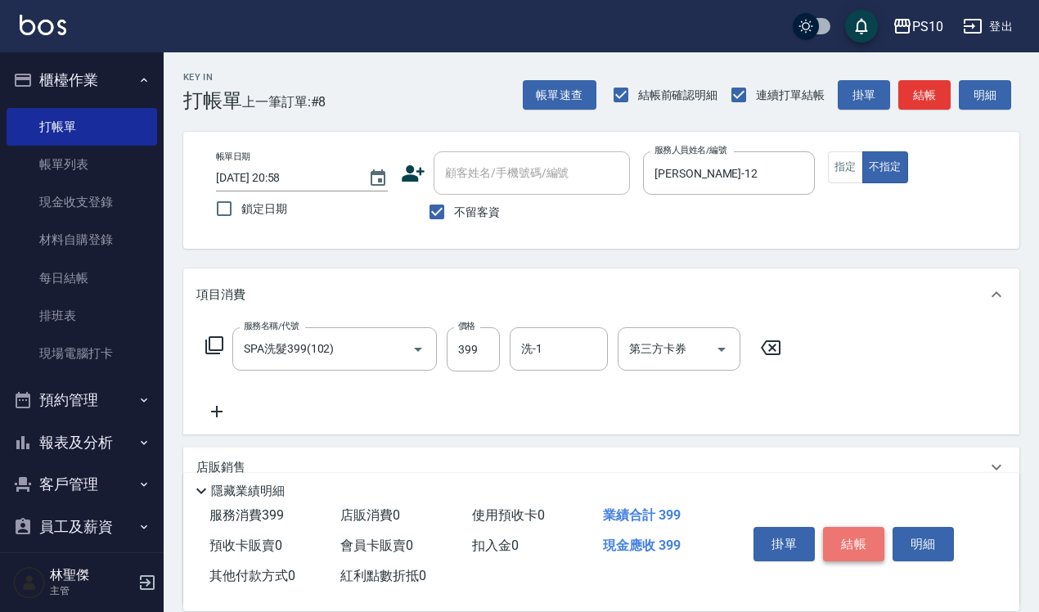
click at [841, 541] on button "結帳" at bounding box center [853, 544] width 61 height 34
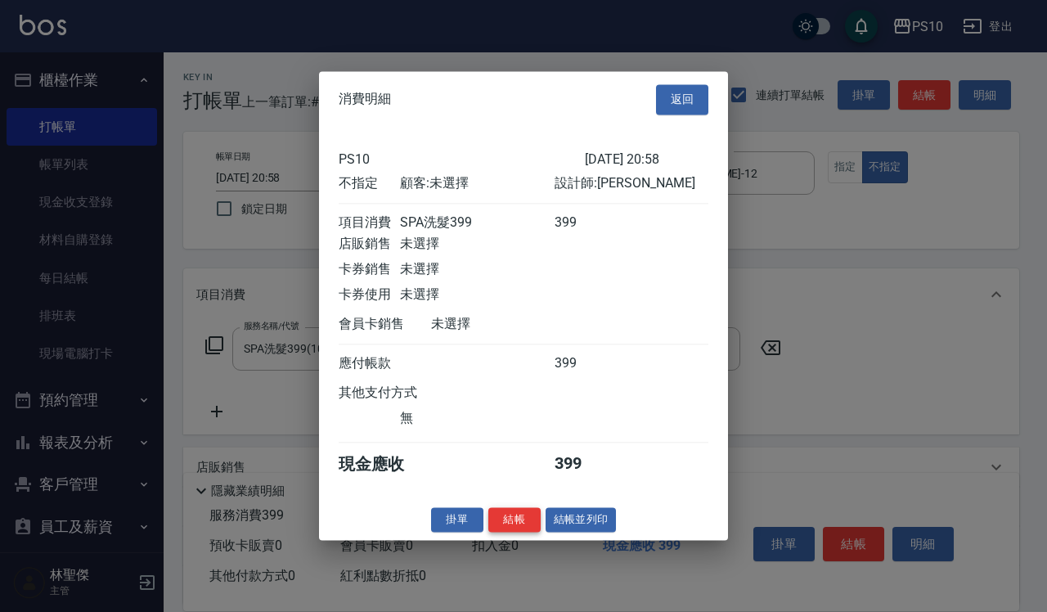
click at [528, 521] on button "結帳" at bounding box center [514, 519] width 52 height 25
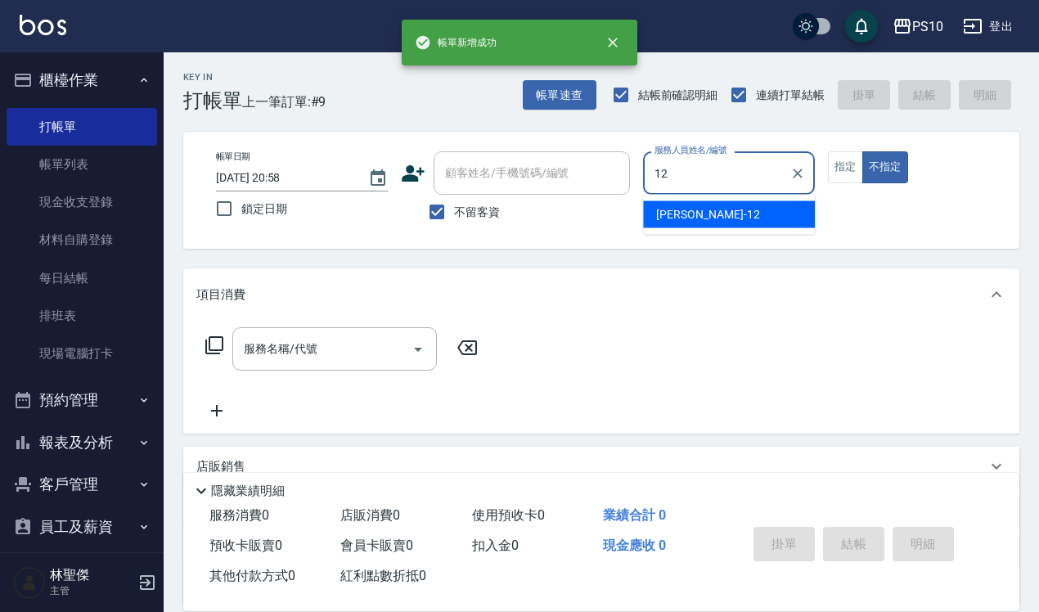
type input "[PERSON_NAME]-12"
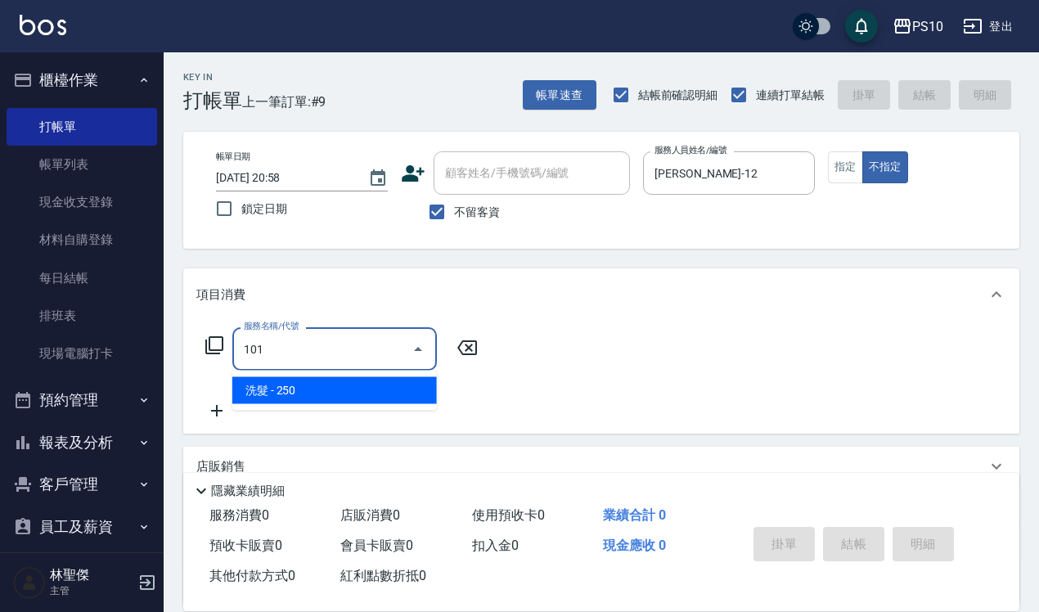
type input "洗髮(101)"
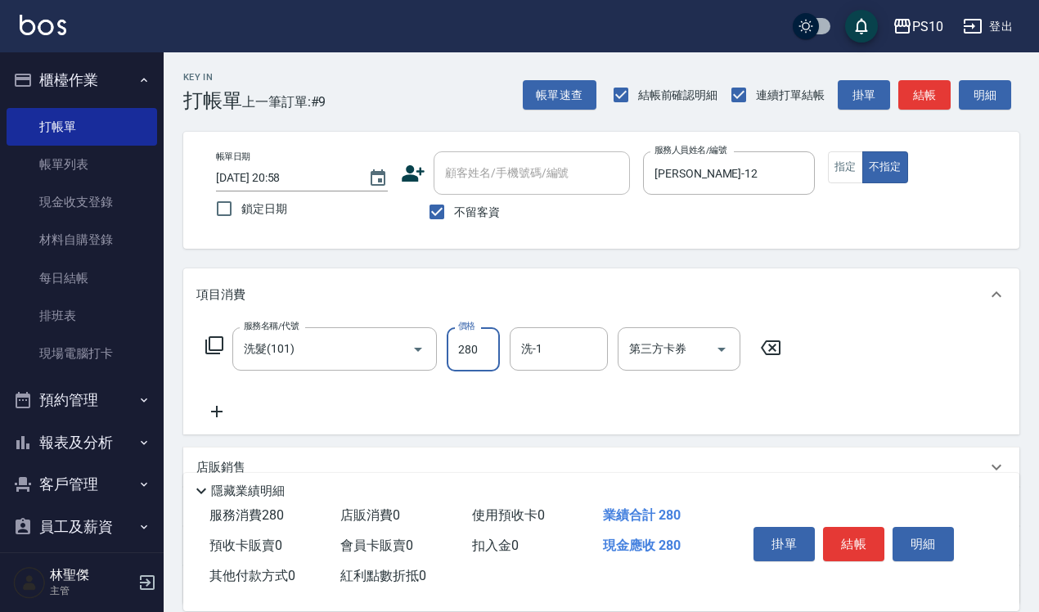
type input "280"
click at [841, 176] on button "指定" at bounding box center [845, 167] width 35 height 32
click at [845, 542] on button "結帳" at bounding box center [853, 544] width 61 height 34
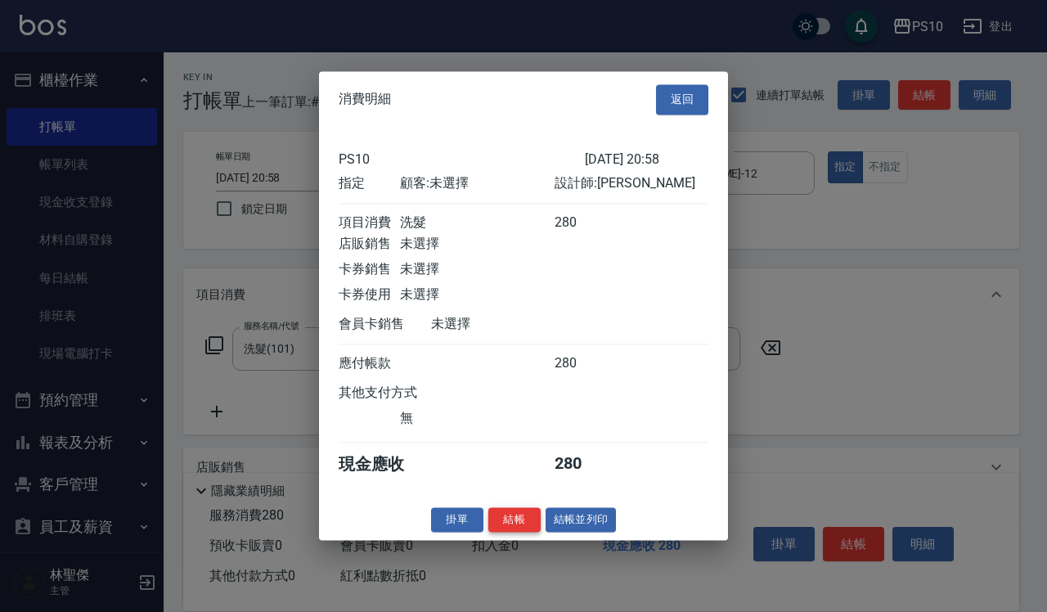
click at [528, 532] on button "結帳" at bounding box center [514, 519] width 52 height 25
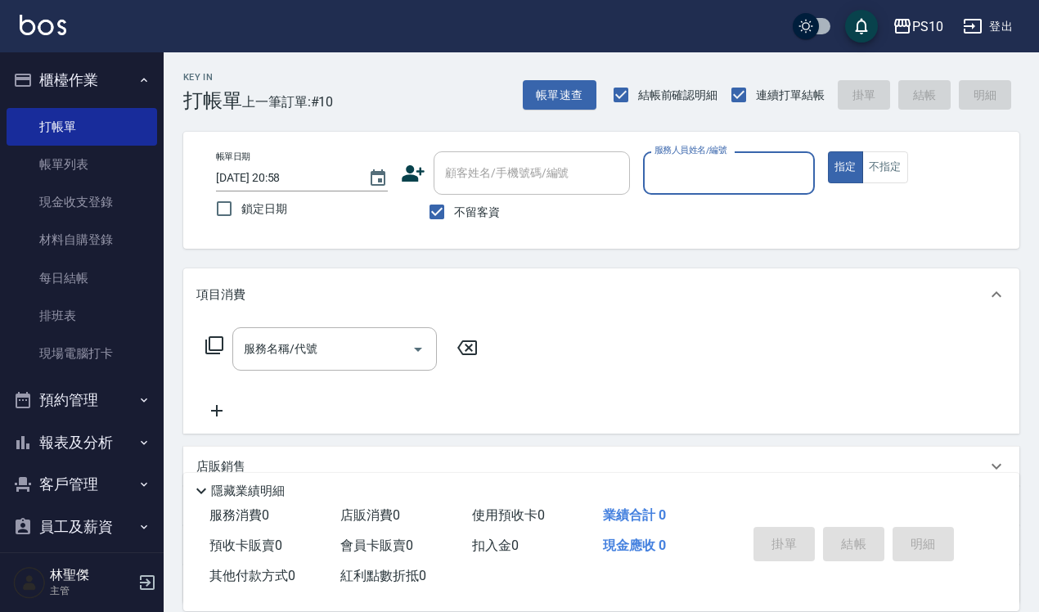
click at [0, 209] on nav "櫃檯作業 打帳單 帳單列表 現金收支登錄 材料自購登錄 每日結帳 排班表 現場電腦打卡 預約管理 預約管理 單日預約紀錄 單週預約紀錄 報表及分析 報表目錄 …" at bounding box center [82, 302] width 164 height 500
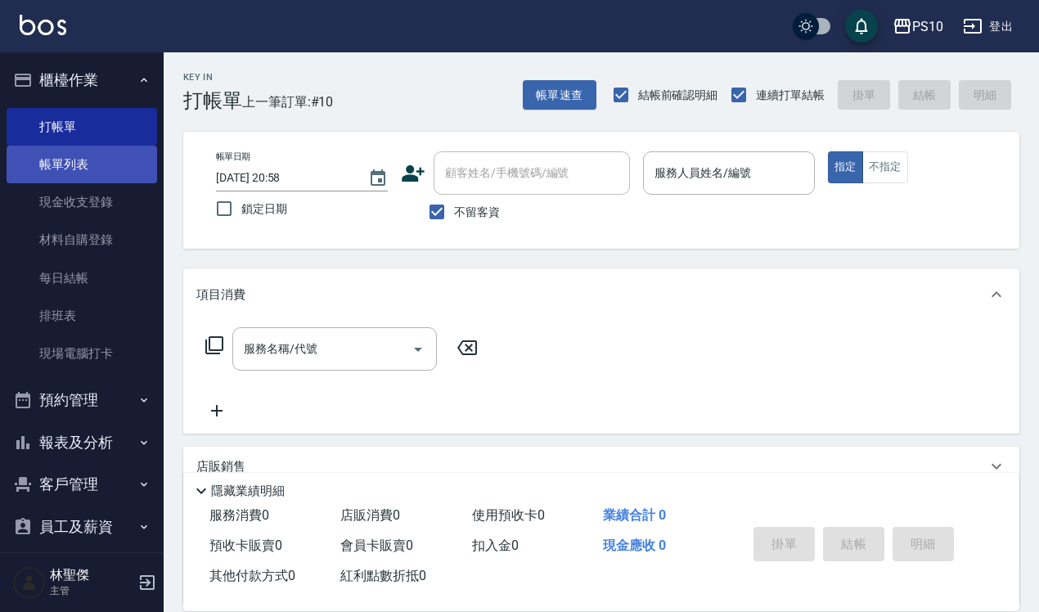
click at [74, 164] on link "帳單列表" at bounding box center [82, 165] width 151 height 38
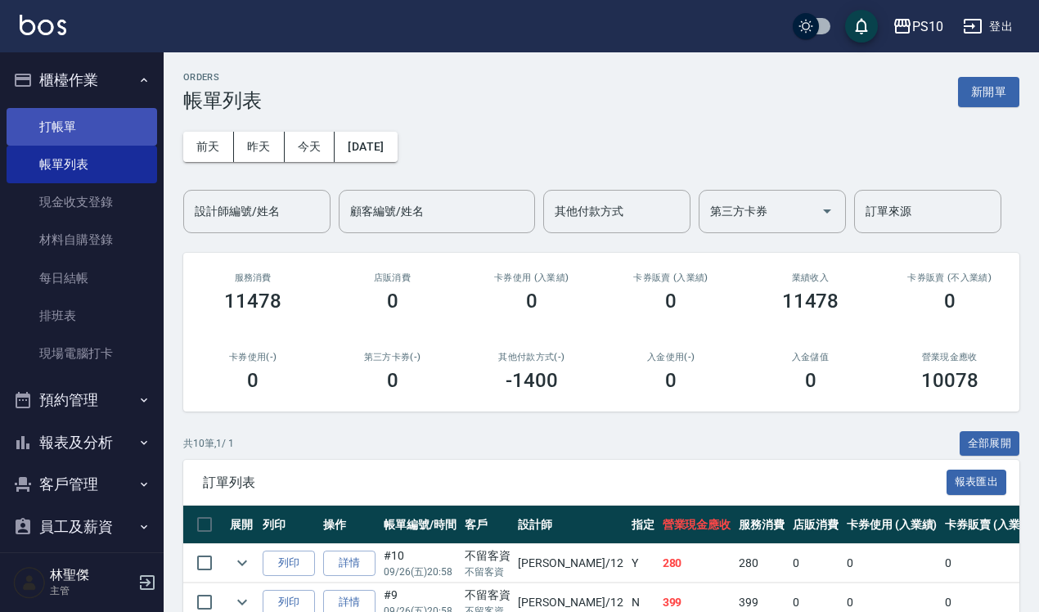
click at [76, 112] on link "打帳單" at bounding box center [82, 127] width 151 height 38
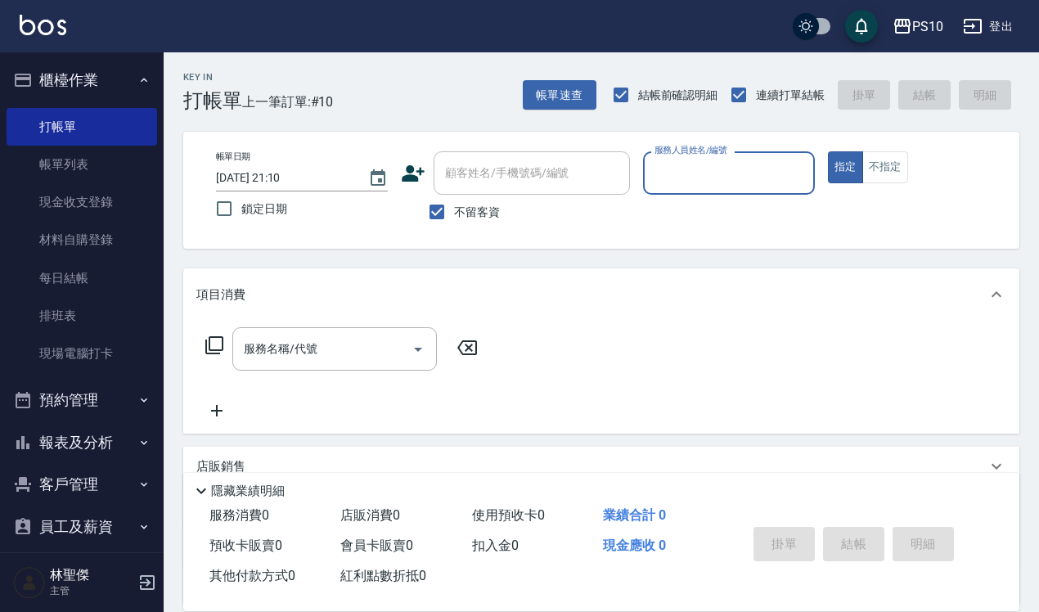
click at [647, 160] on div "服務人員姓名/編號" at bounding box center [729, 172] width 172 height 43
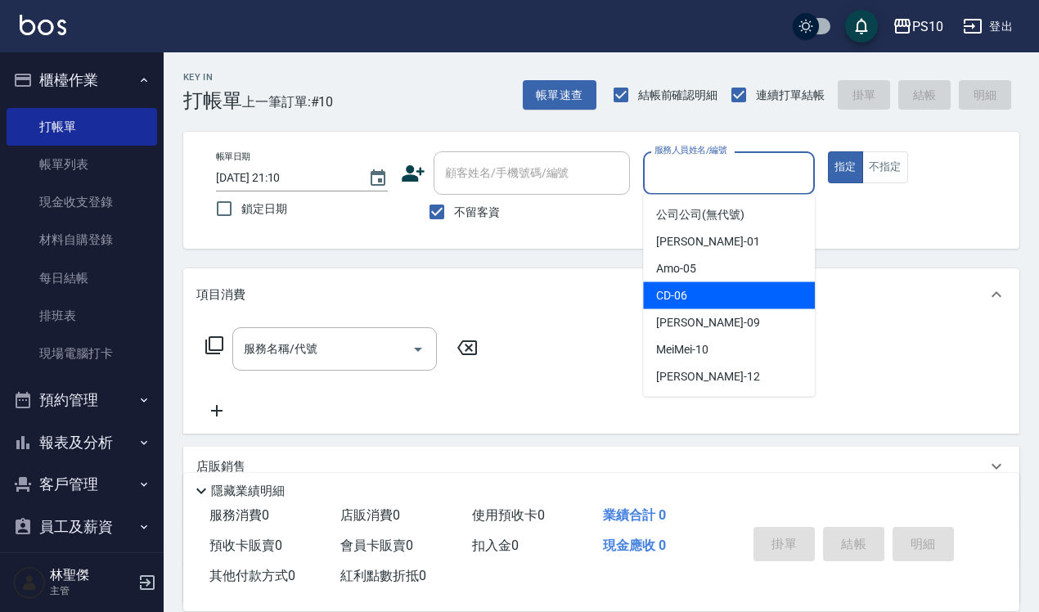
click at [683, 295] on span "CD -06" at bounding box center [671, 295] width 31 height 17
type input "CD-06"
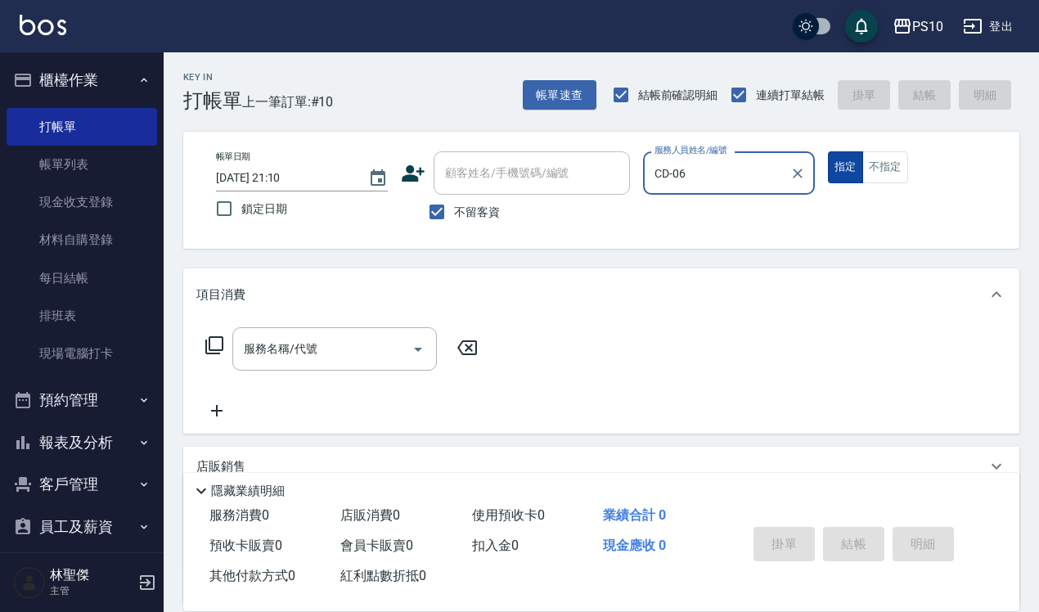
click at [849, 158] on button "指定" at bounding box center [845, 167] width 35 height 32
click at [276, 360] on input "服務名稱/代號" at bounding box center [322, 349] width 165 height 29
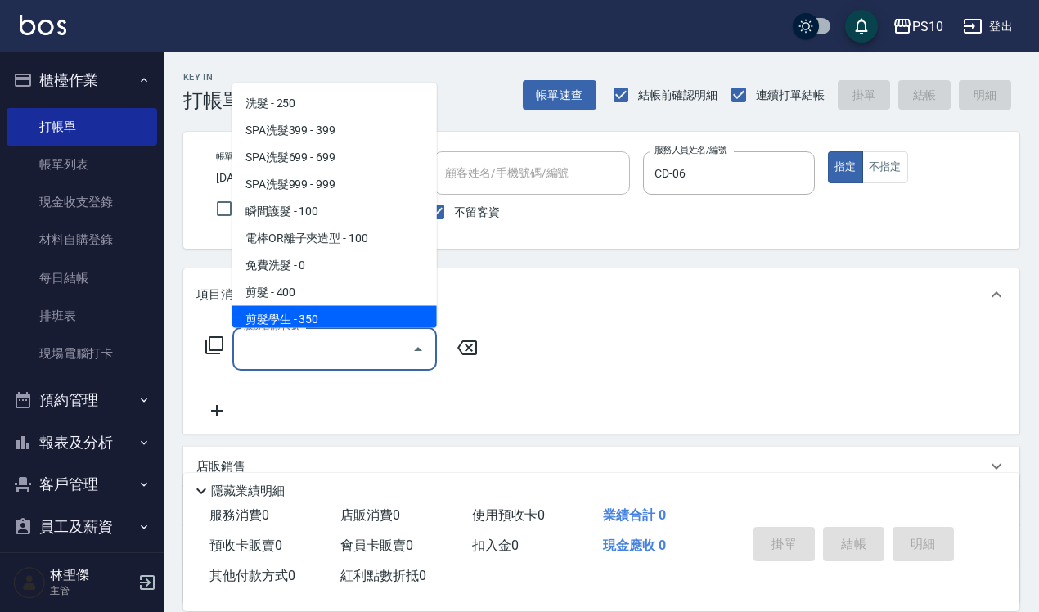
click at [292, 313] on span "剪髮學生 - 350" at bounding box center [334, 318] width 205 height 27
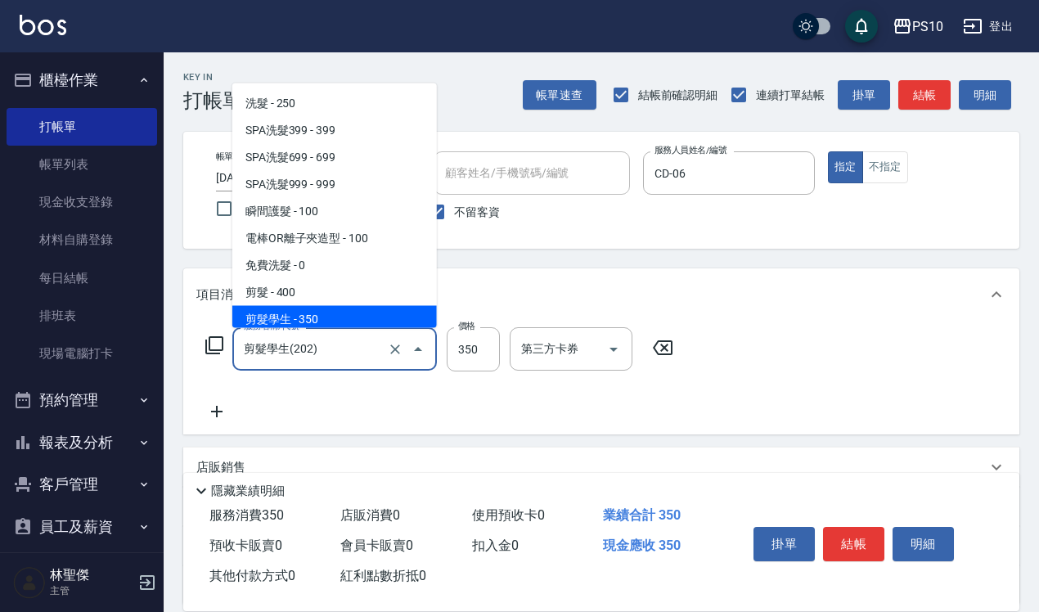
click at [324, 344] on input "剪髮學生(202)" at bounding box center [312, 349] width 144 height 29
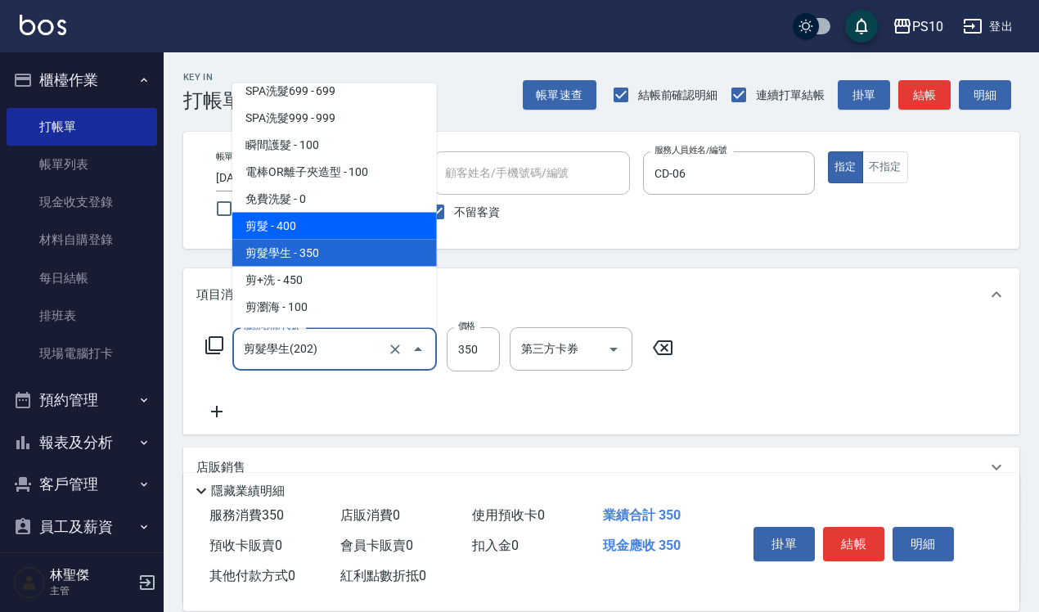
scroll to position [102, 0]
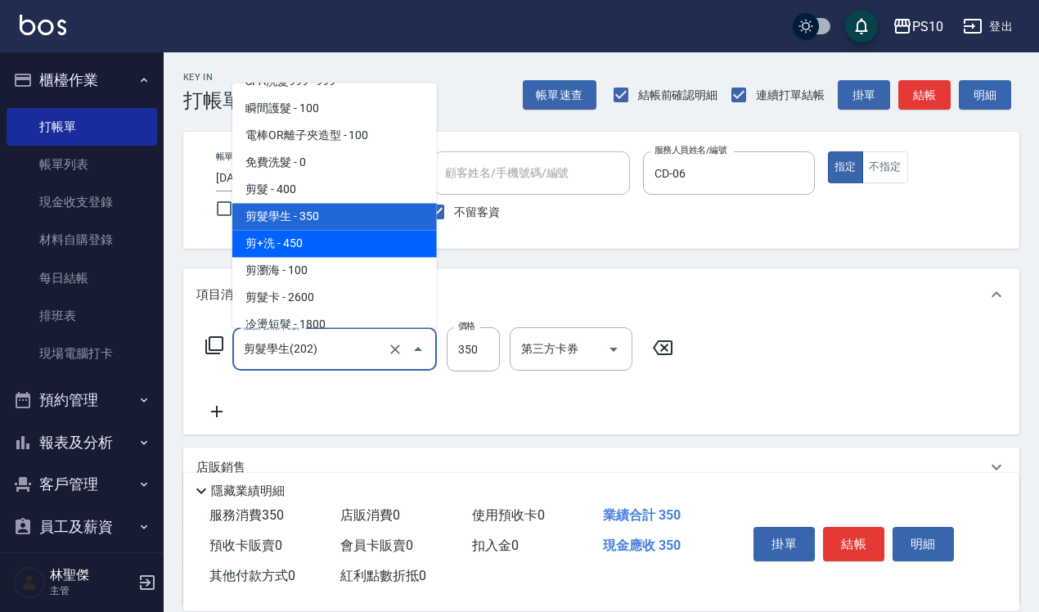
click at [295, 246] on span "剪+洗 - 450" at bounding box center [334, 243] width 205 height 27
type input "剪+洗(203)"
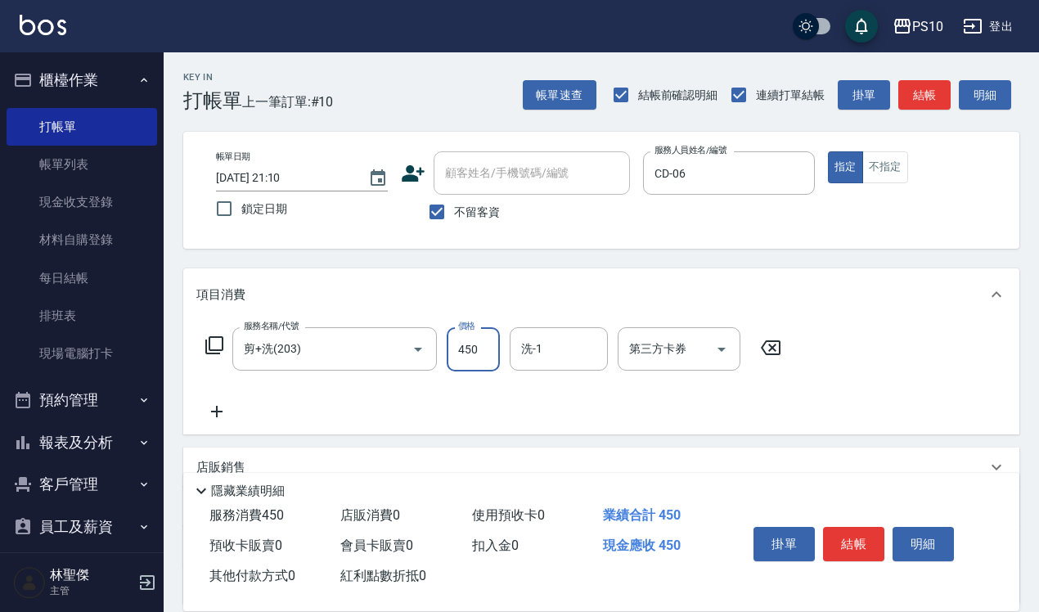
click at [467, 349] on input "450" at bounding box center [473, 349] width 53 height 44
click at [467, 345] on input "450" at bounding box center [473, 349] width 53 height 44
click at [466, 345] on input "450" at bounding box center [473, 349] width 53 height 44
type input "600"
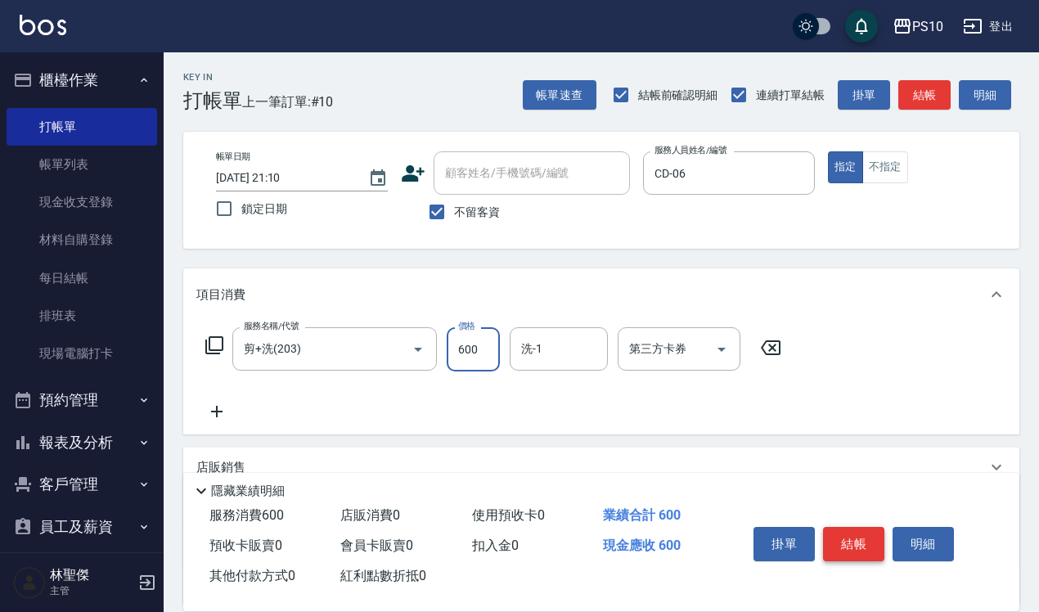
click at [853, 529] on button "結帳" at bounding box center [853, 544] width 61 height 34
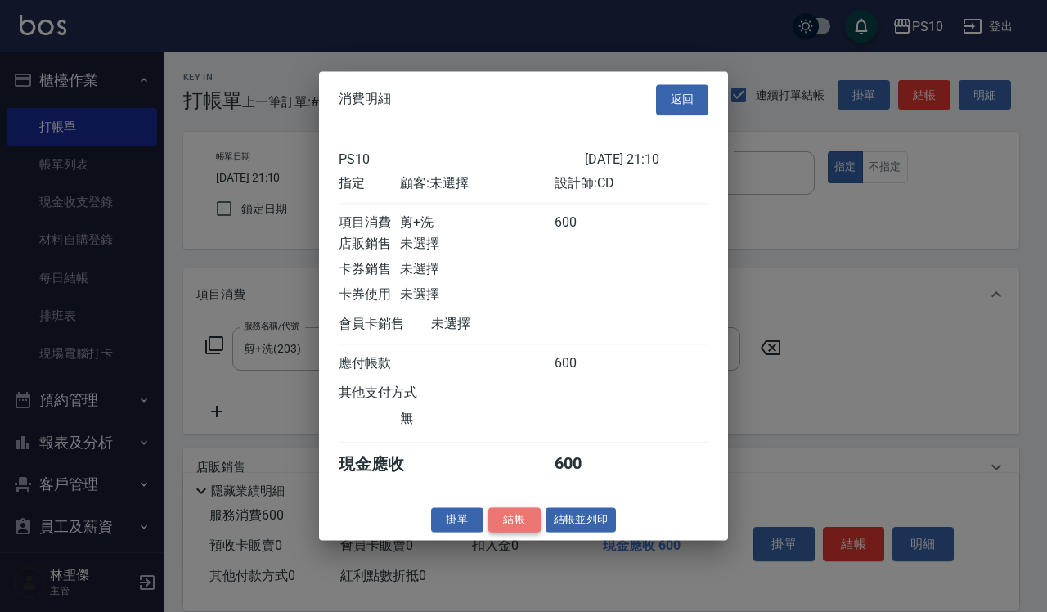
click at [525, 529] on button "結帳" at bounding box center [514, 519] width 52 height 25
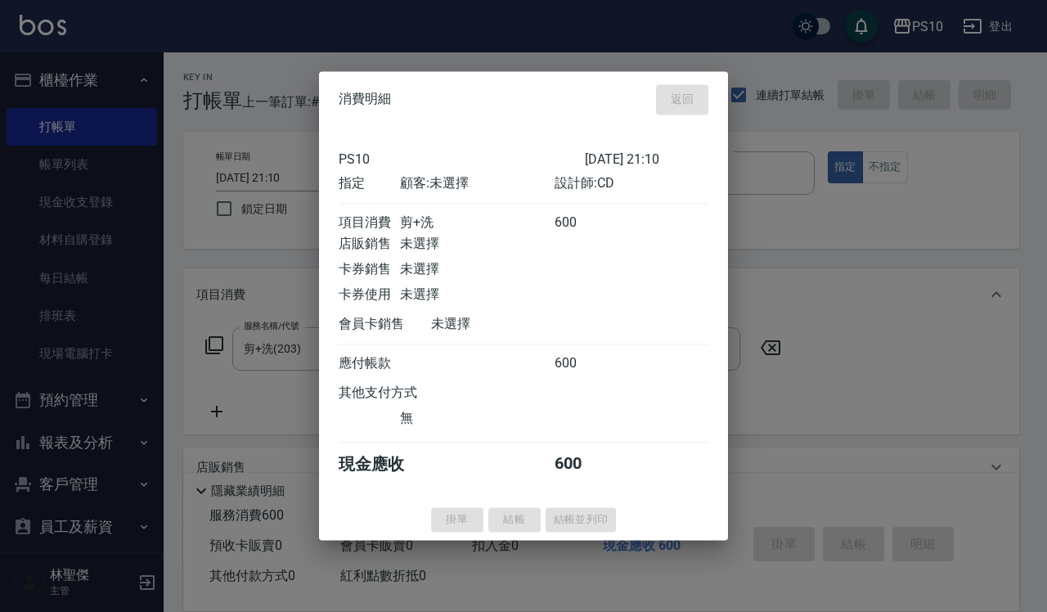
type input "[DATE] 21:11"
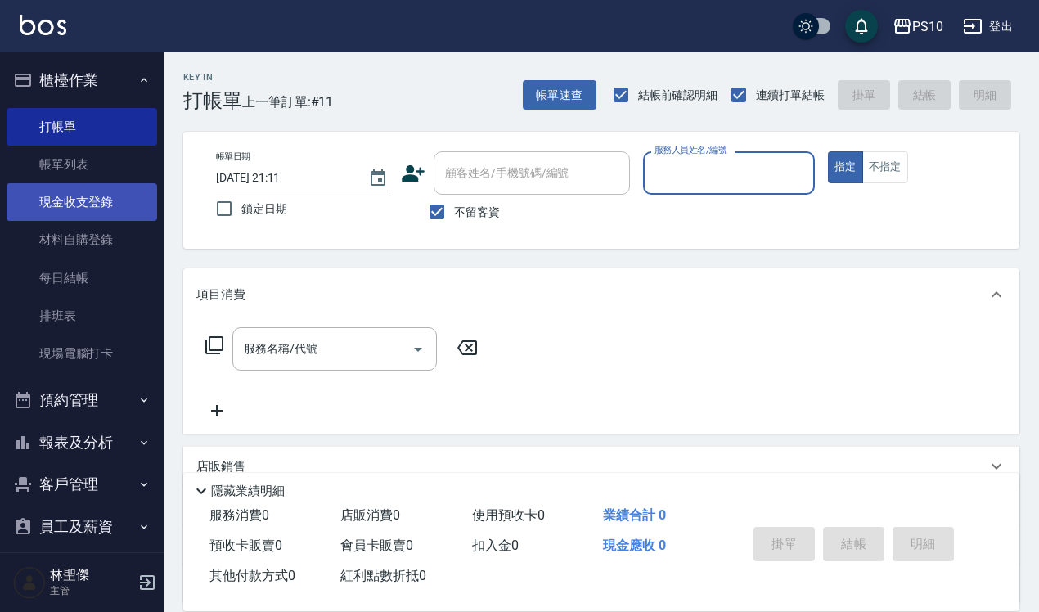
drag, startPoint x: 87, startPoint y: 164, endPoint x: 108, endPoint y: 198, distance: 40.4
click at [87, 164] on link "帳單列表" at bounding box center [82, 165] width 151 height 38
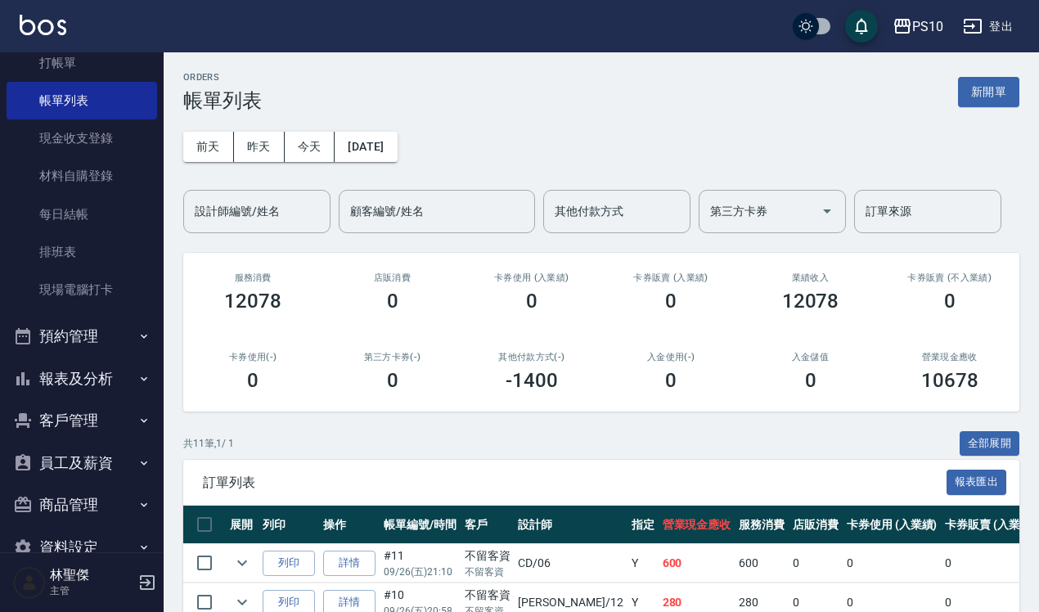
scroll to position [99, 0]
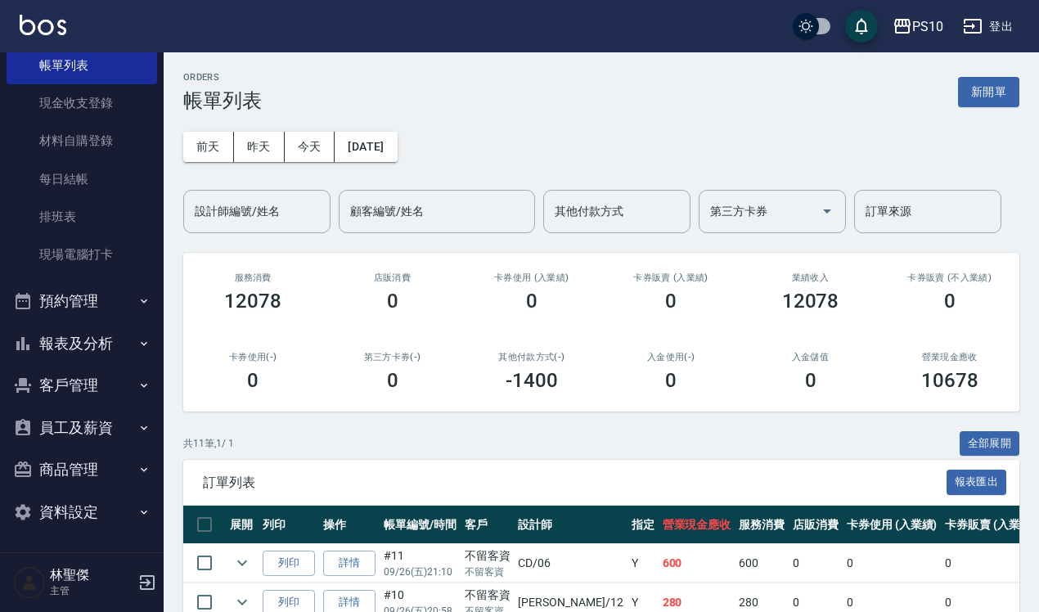
click at [80, 345] on button "報表及分析" at bounding box center [82, 343] width 151 height 43
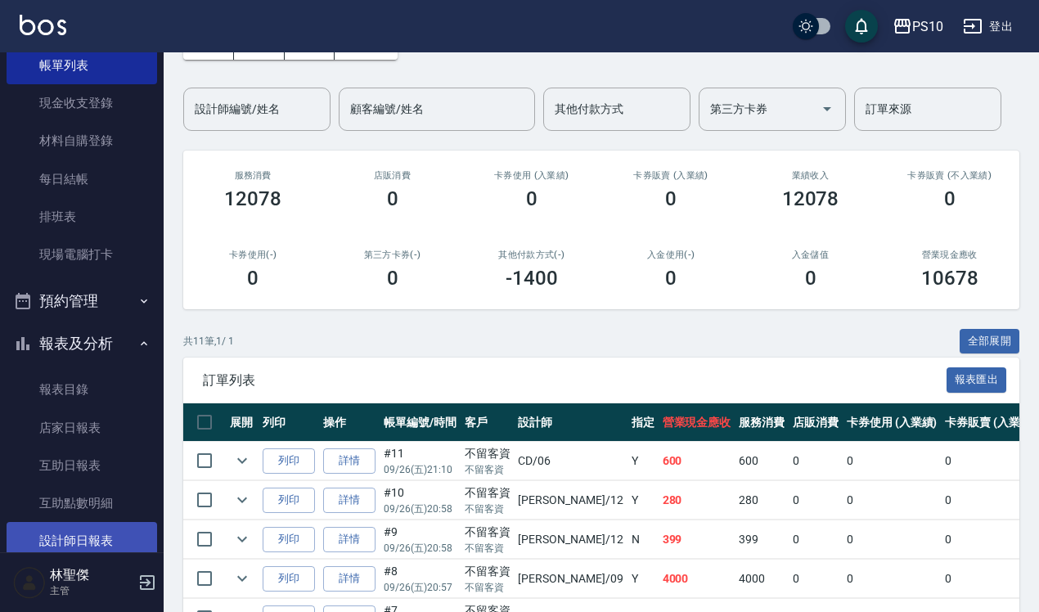
scroll to position [304, 0]
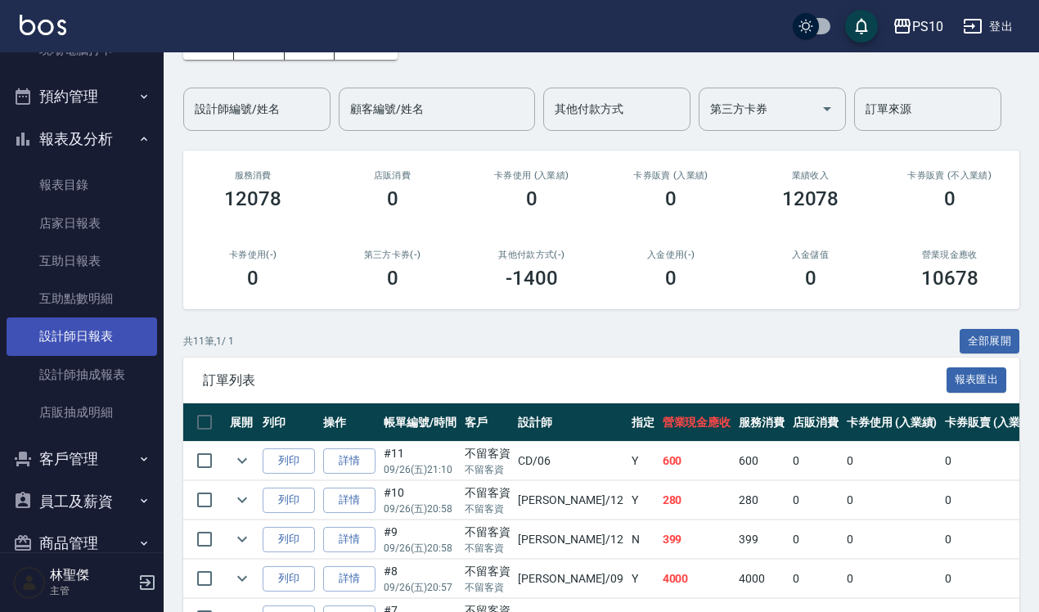
click at [94, 334] on link "設計師日報表" at bounding box center [82, 336] width 151 height 38
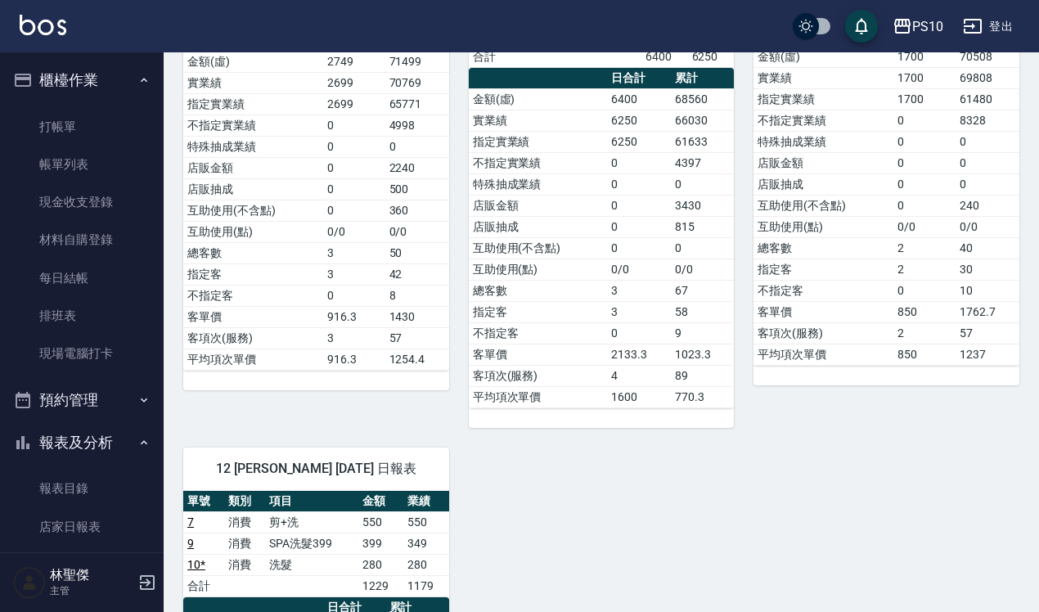
scroll to position [102, 0]
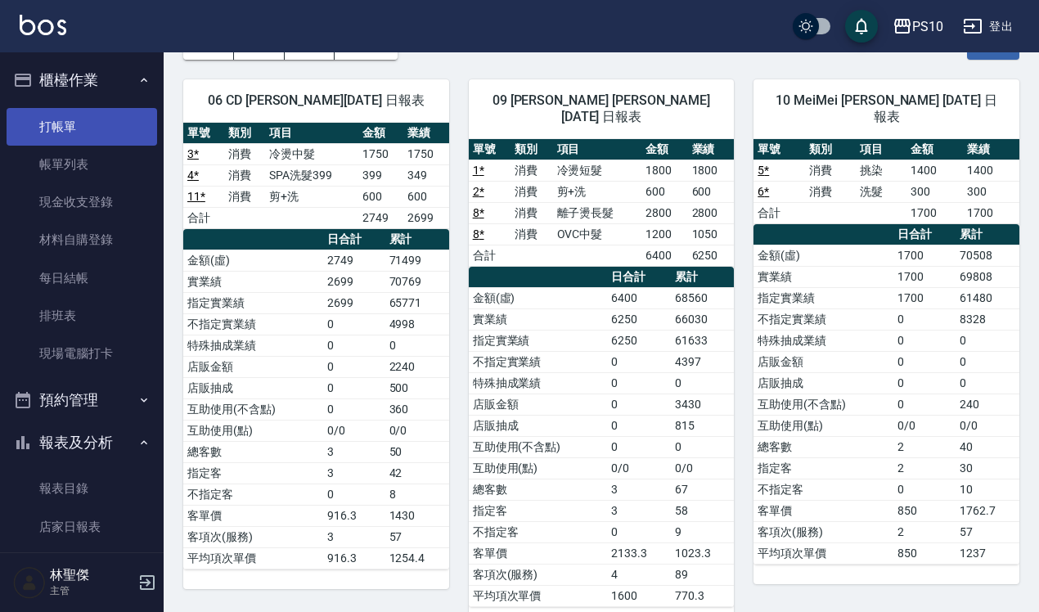
click at [115, 127] on link "打帳單" at bounding box center [82, 127] width 151 height 38
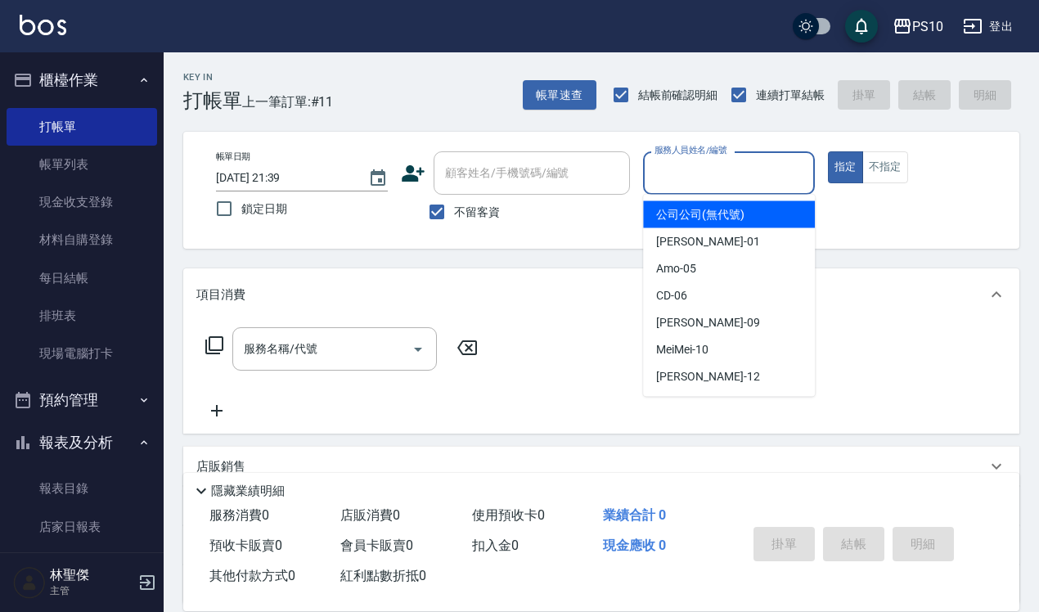
click at [690, 169] on input "服務人員姓名/編號" at bounding box center [728, 173] width 157 height 29
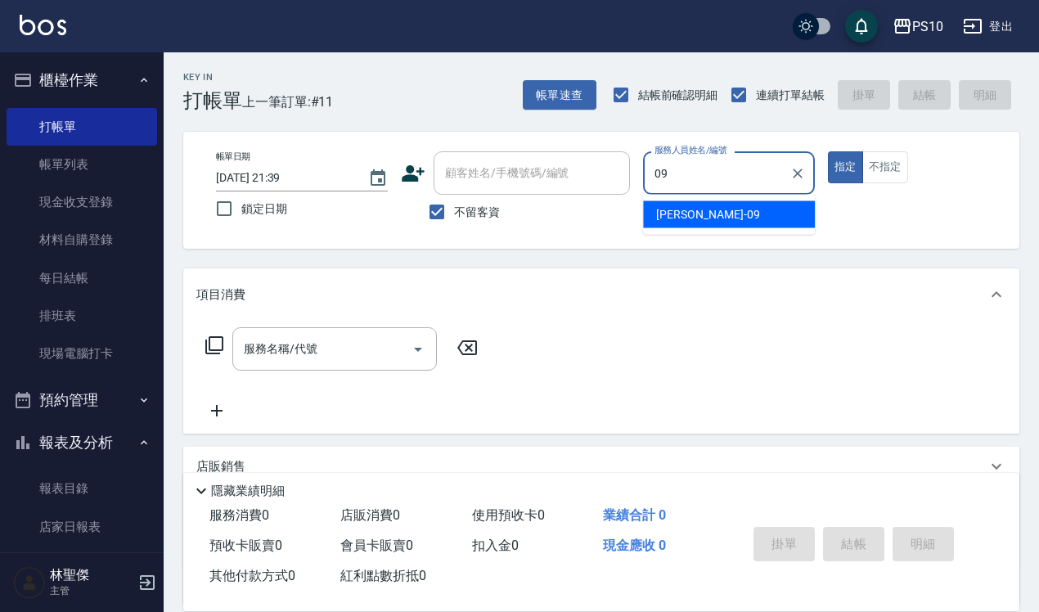
type input "[PERSON_NAME]-09"
type button "true"
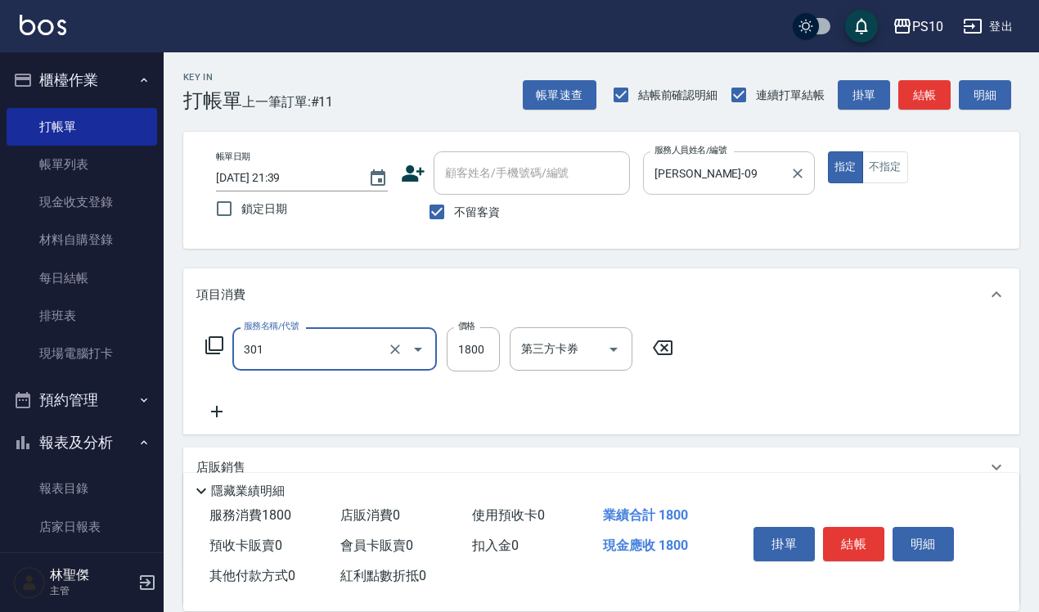
type input "冷燙短髮(301)"
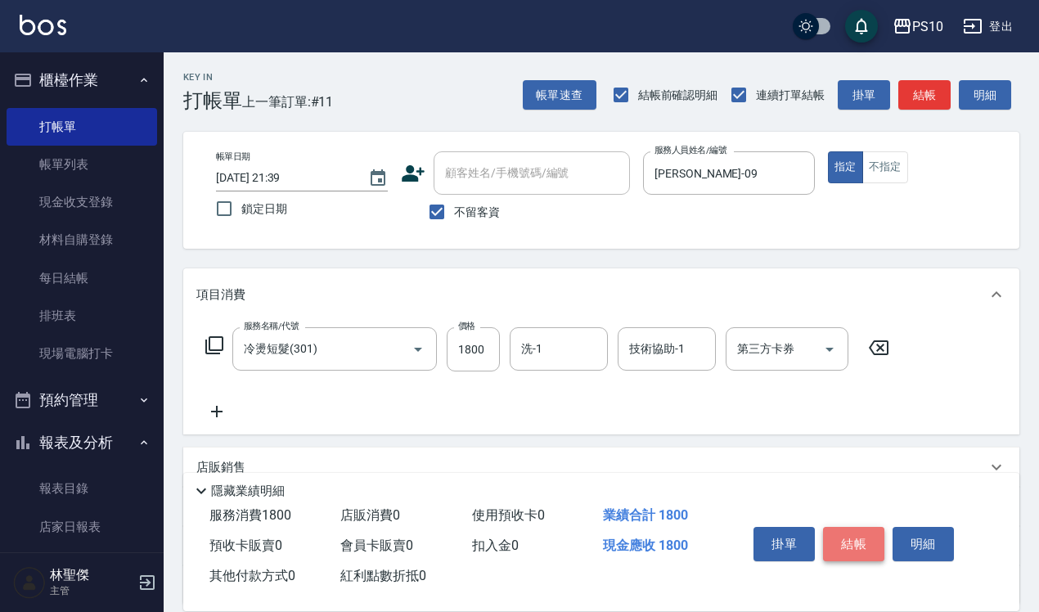
click at [853, 529] on button "結帳" at bounding box center [853, 544] width 61 height 34
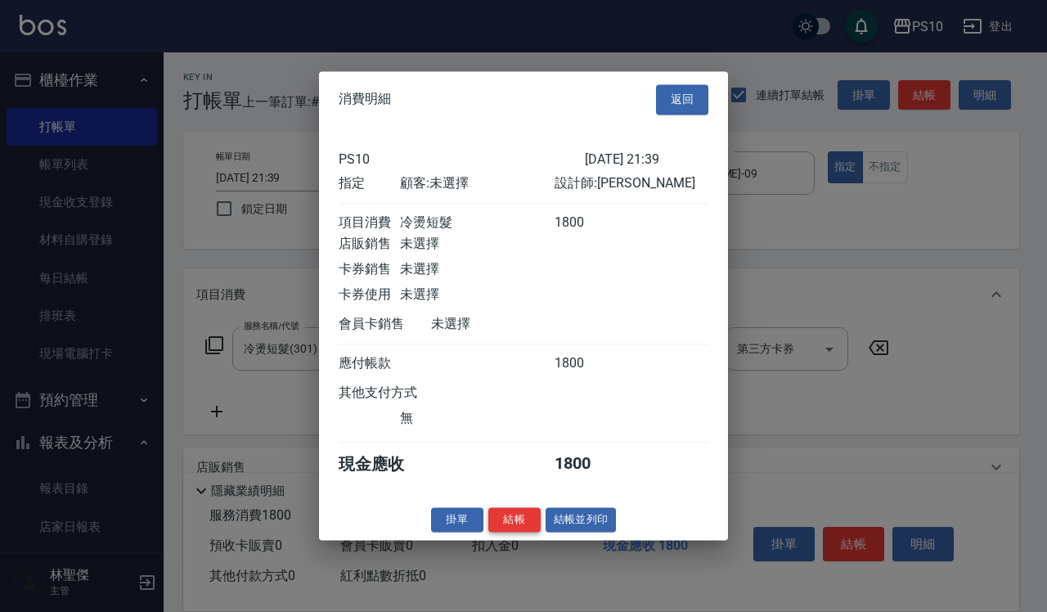
click at [520, 525] on button "結帳" at bounding box center [514, 519] width 52 height 25
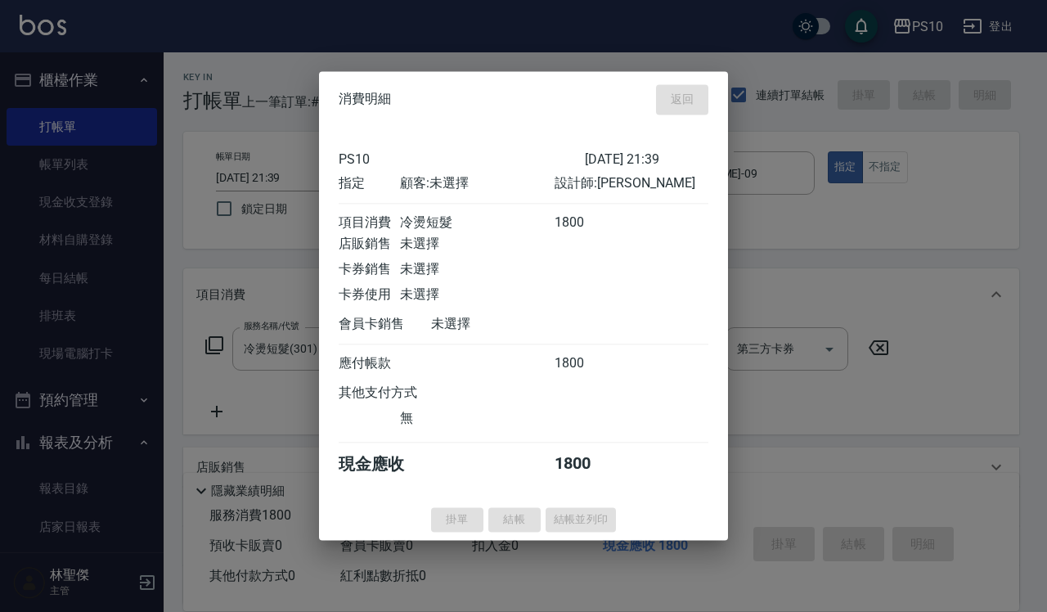
type input "[DATE] 21:40"
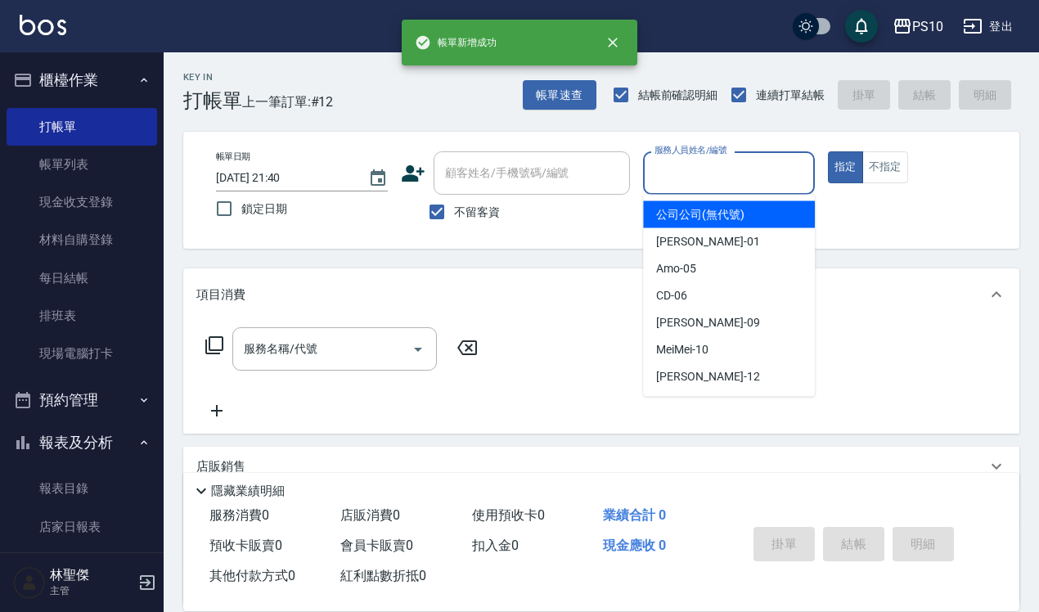
click at [762, 166] on input "服務人員姓名/編號" at bounding box center [728, 173] width 157 height 29
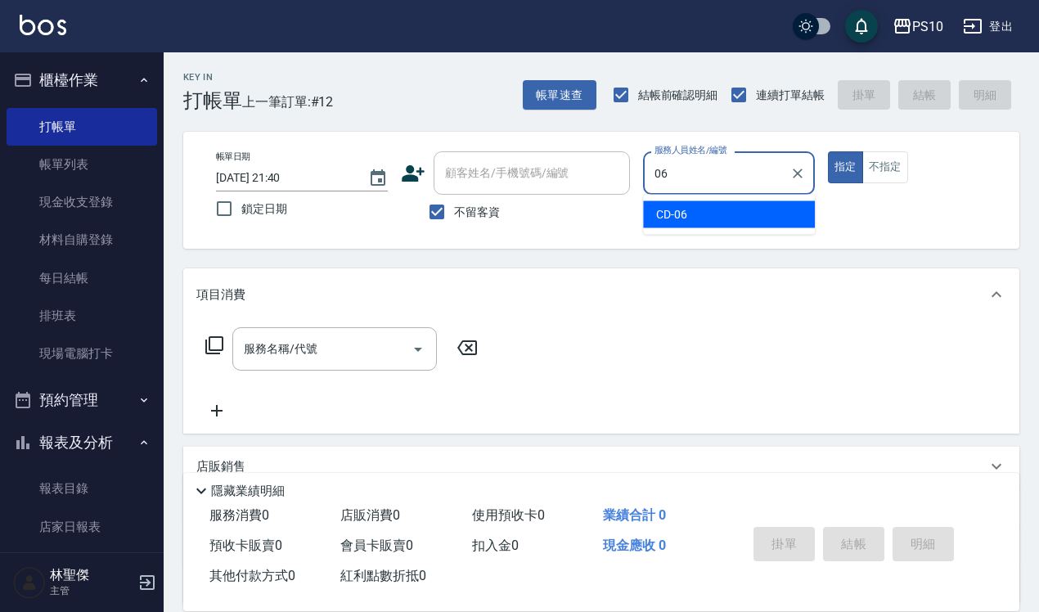
type input "CD-06"
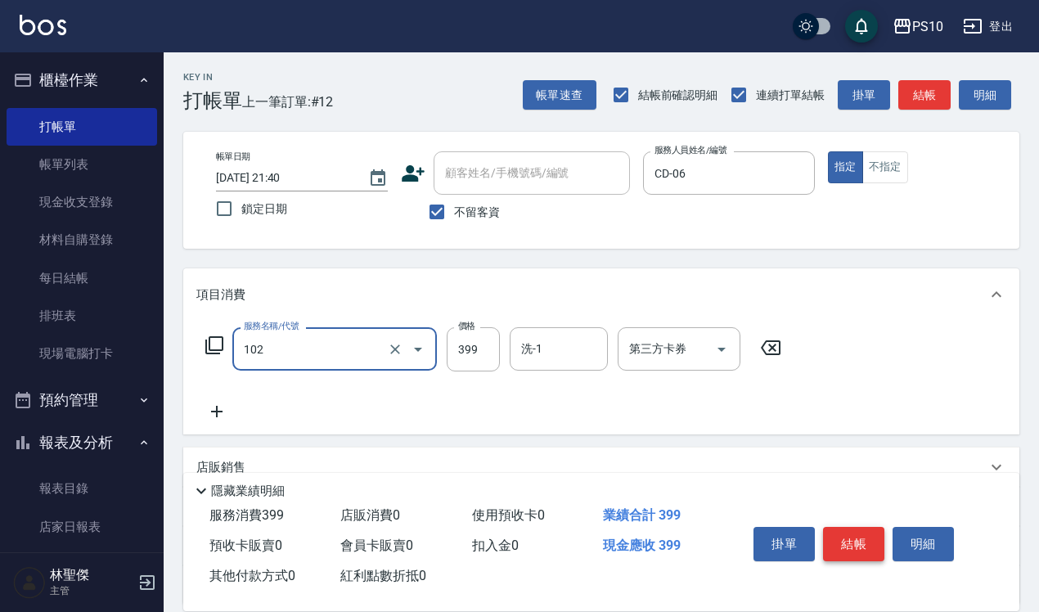
type input "SPA洗髮399(102)"
click at [856, 528] on button "結帳" at bounding box center [853, 544] width 61 height 34
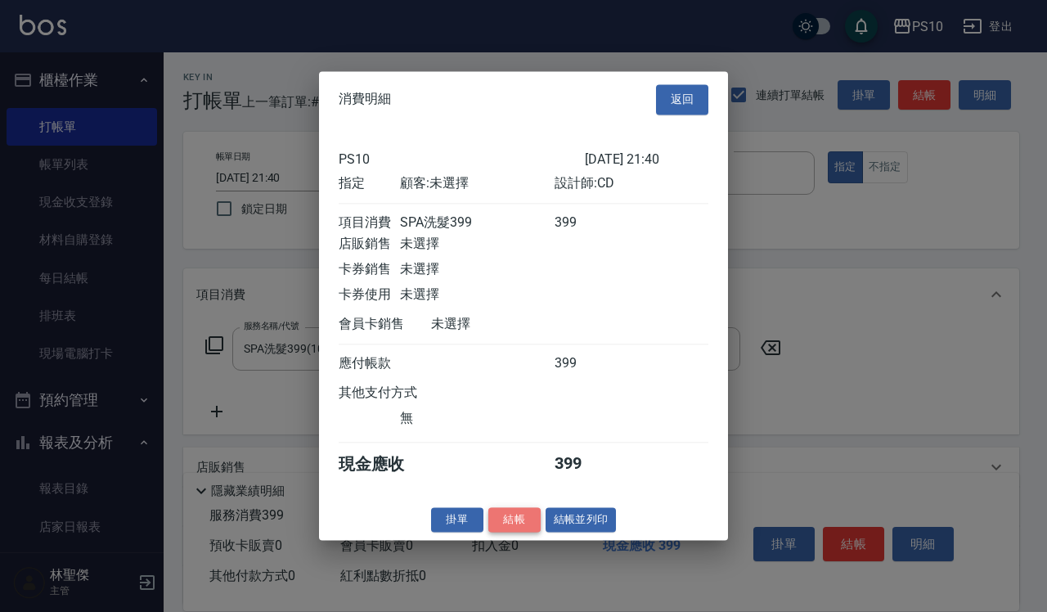
click at [517, 520] on button "結帳" at bounding box center [514, 519] width 52 height 25
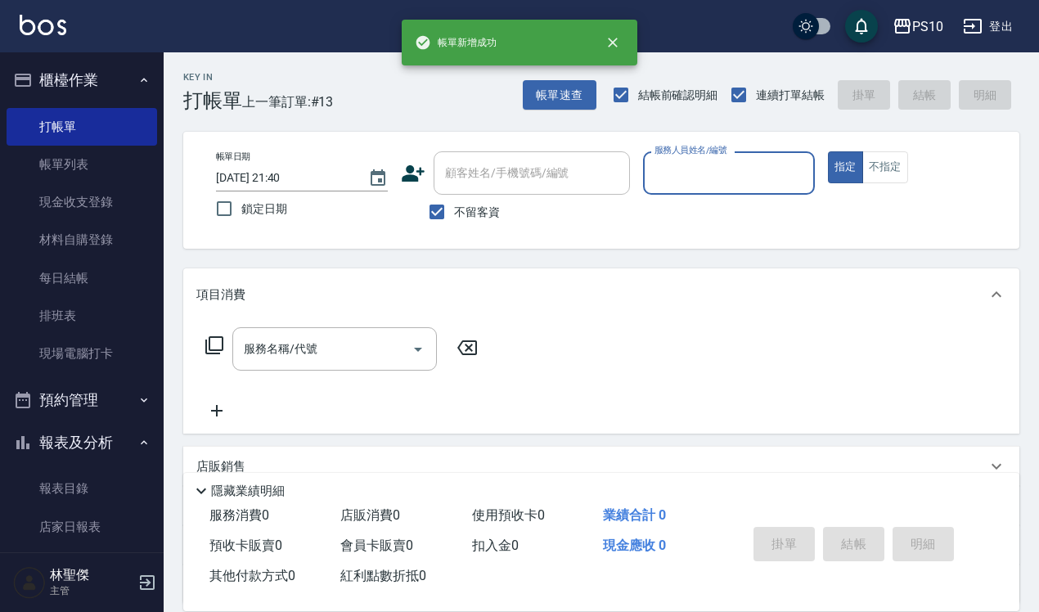
drag, startPoint x: 101, startPoint y: 172, endPoint x: 477, endPoint y: 264, distance: 387.6
click at [101, 172] on link "帳單列表" at bounding box center [82, 165] width 151 height 38
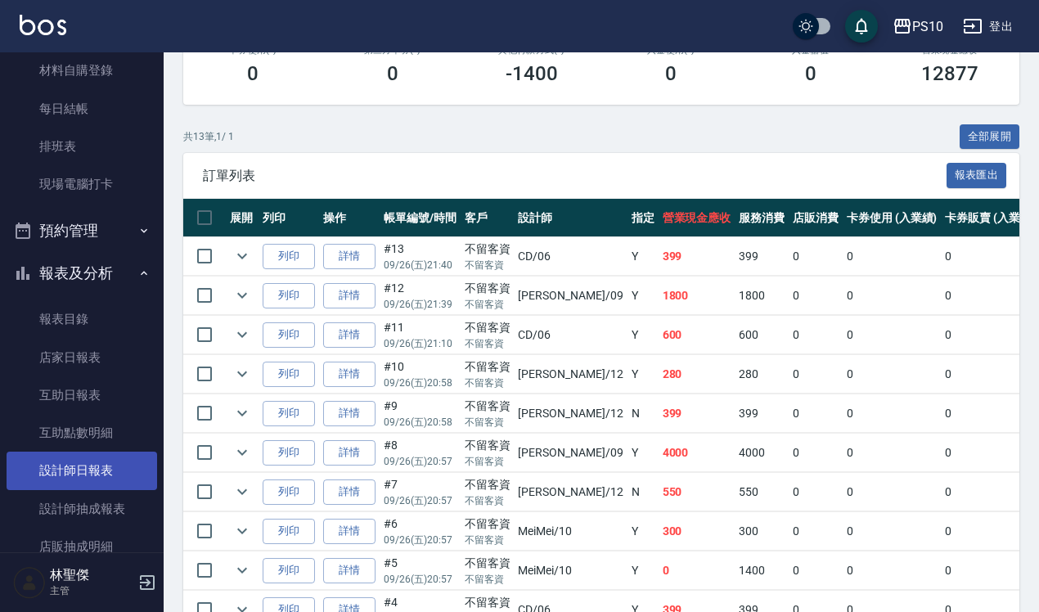
scroll to position [377, 0]
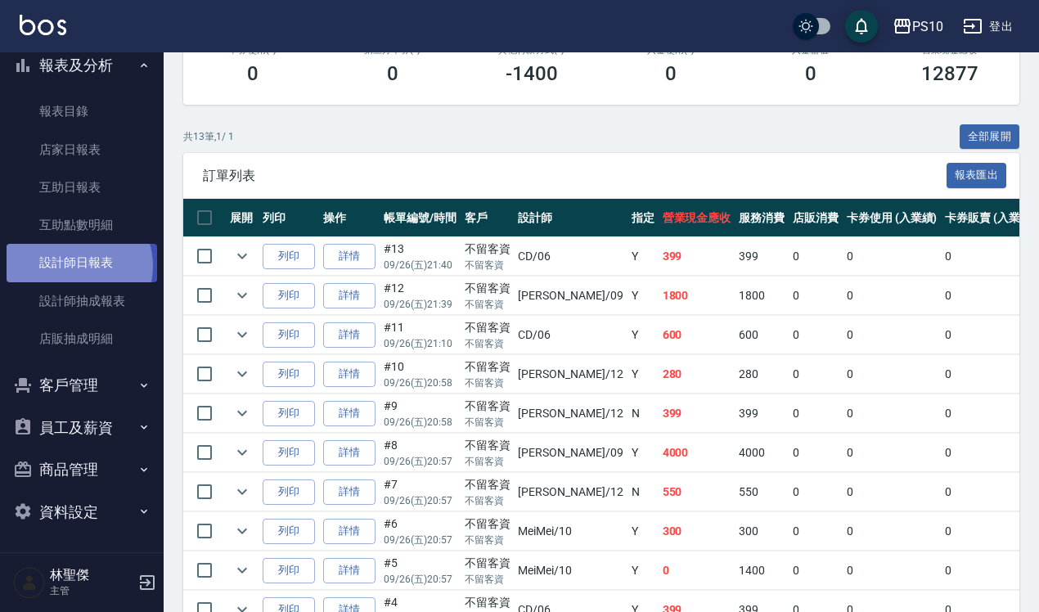
click at [75, 266] on link "設計師日報表" at bounding box center [82, 263] width 151 height 38
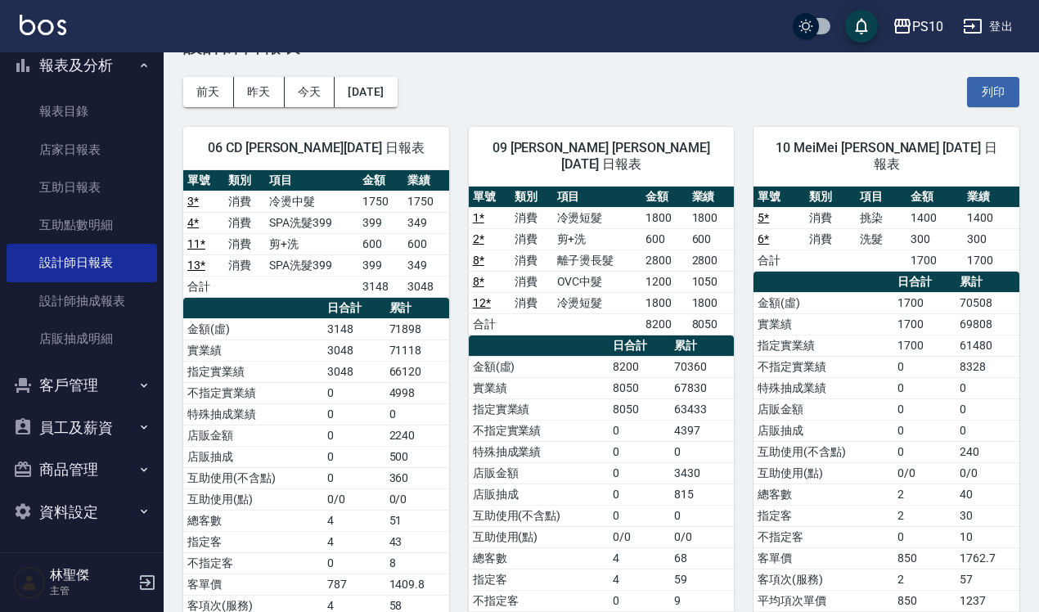
scroll to position [102, 0]
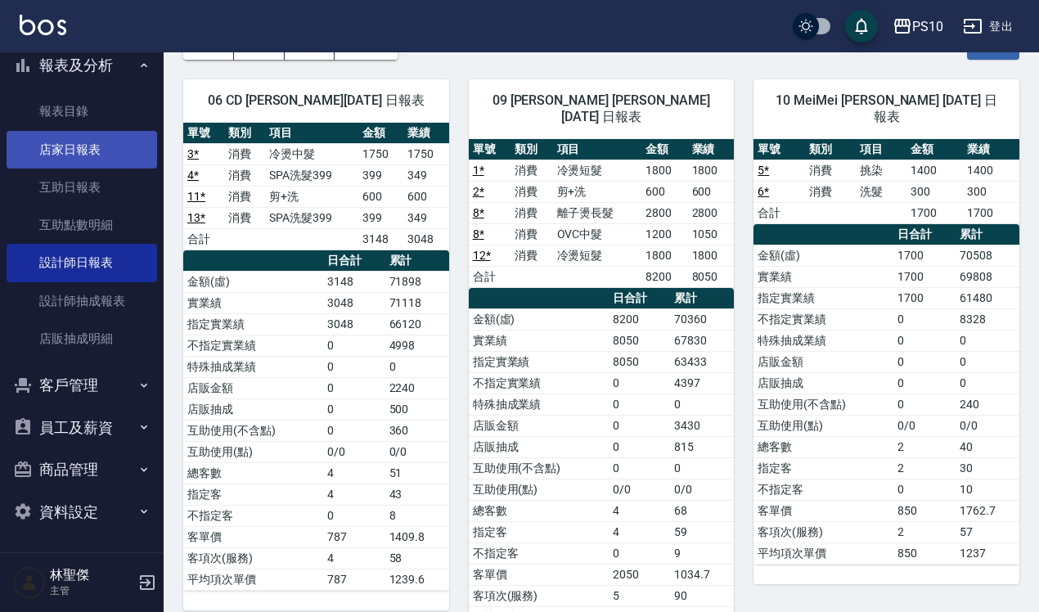
click at [116, 137] on link "店家日報表" at bounding box center [82, 150] width 151 height 38
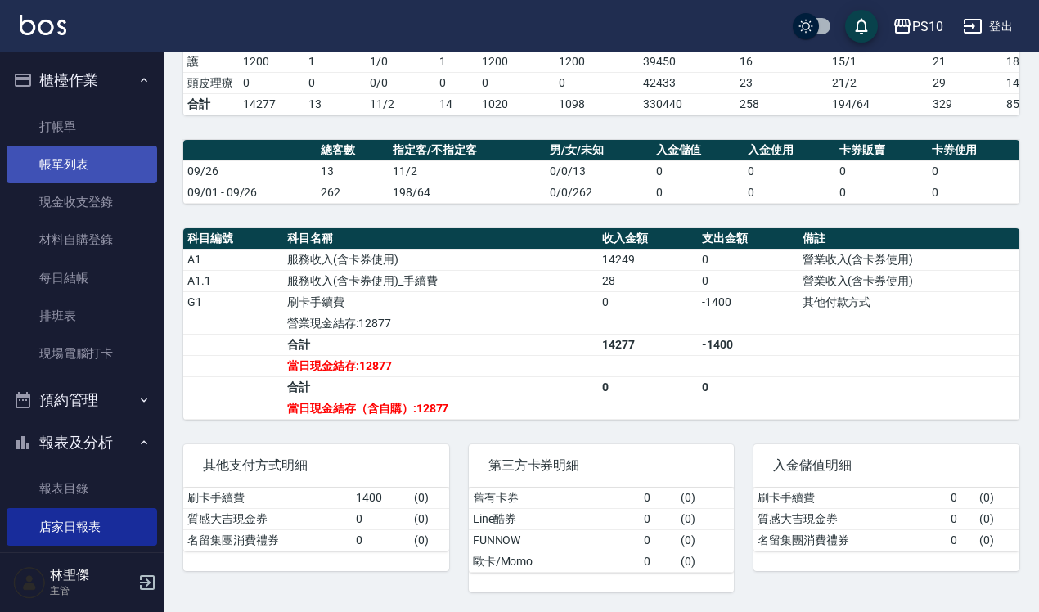
click at [103, 157] on link "帳單列表" at bounding box center [82, 165] width 151 height 38
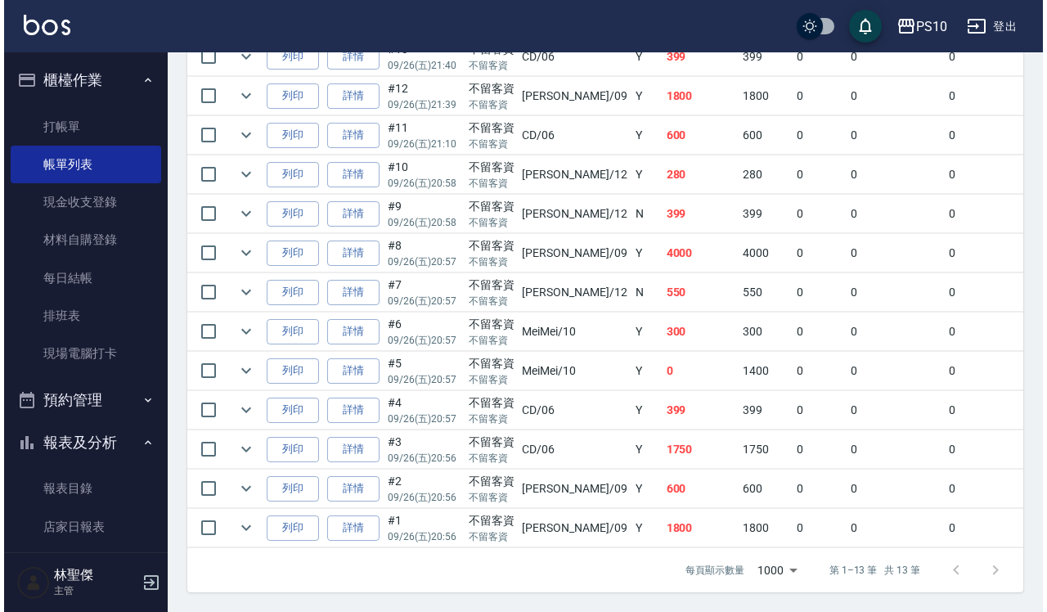
scroll to position [525, 0]
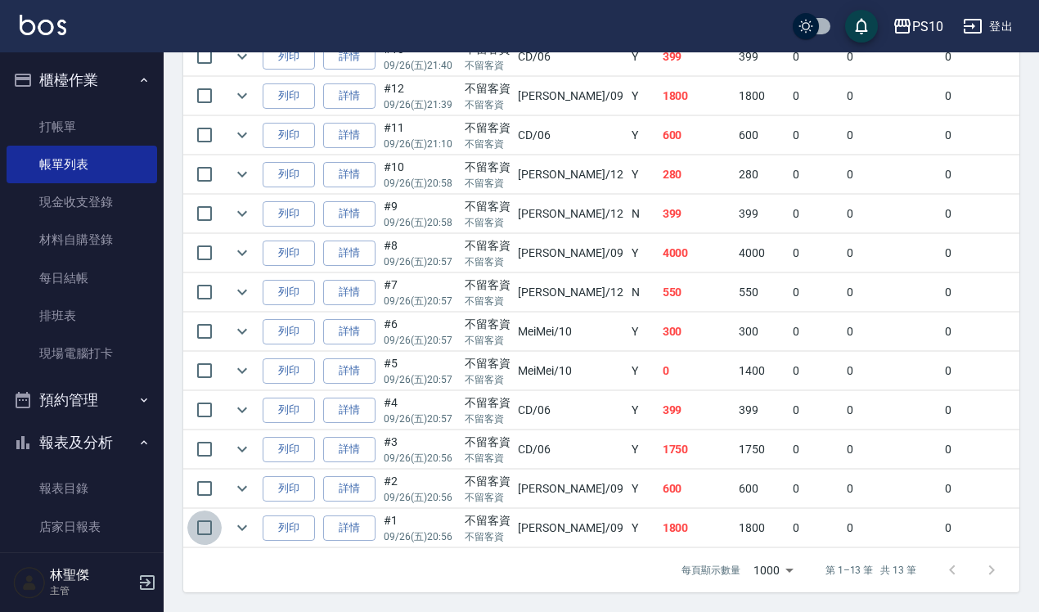
click at [207, 514] on input "checkbox" at bounding box center [204, 528] width 34 height 34
checkbox input "true"
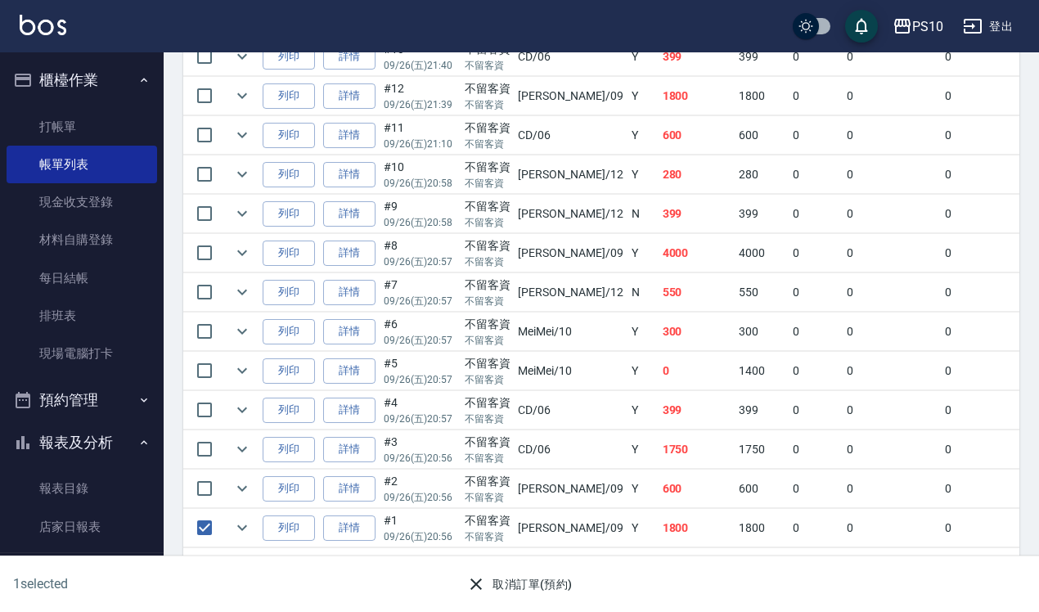
click at [521, 578] on button "取消訂單(預約)" at bounding box center [519, 584] width 119 height 30
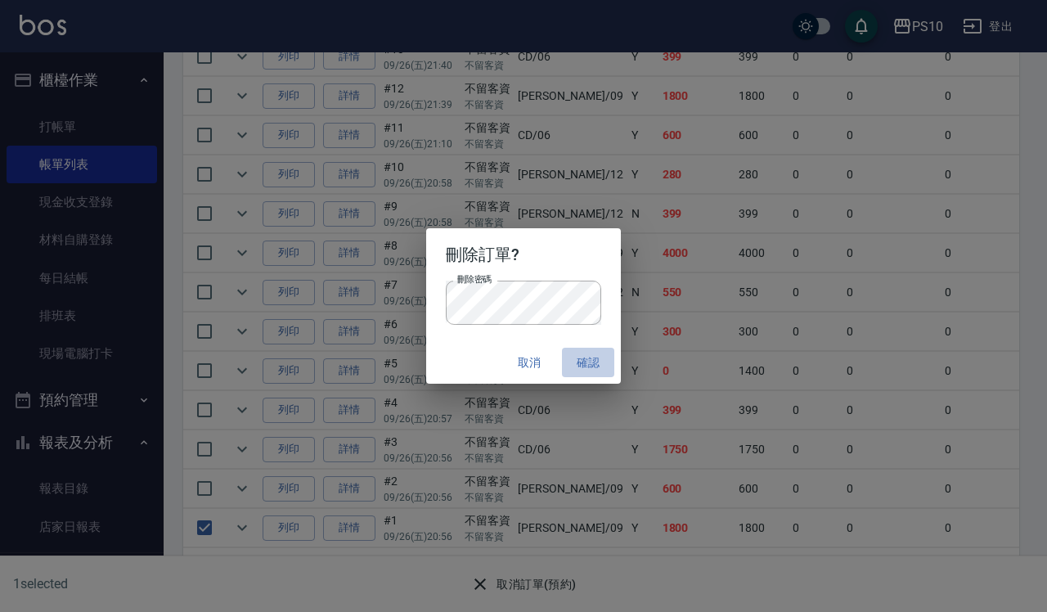
click at [595, 354] on button "確認" at bounding box center [588, 363] width 52 height 30
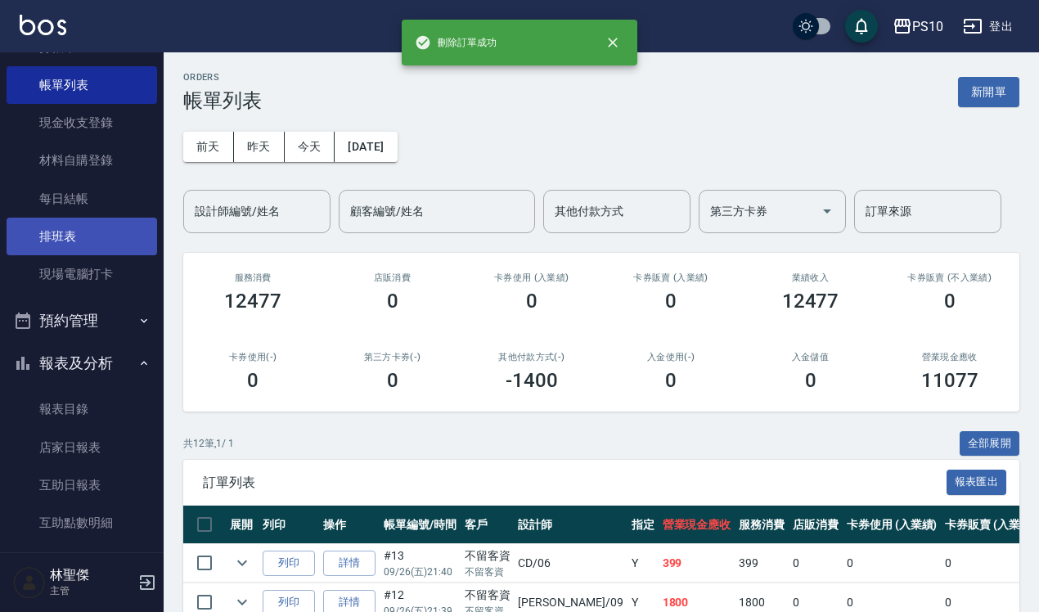
scroll to position [307, 0]
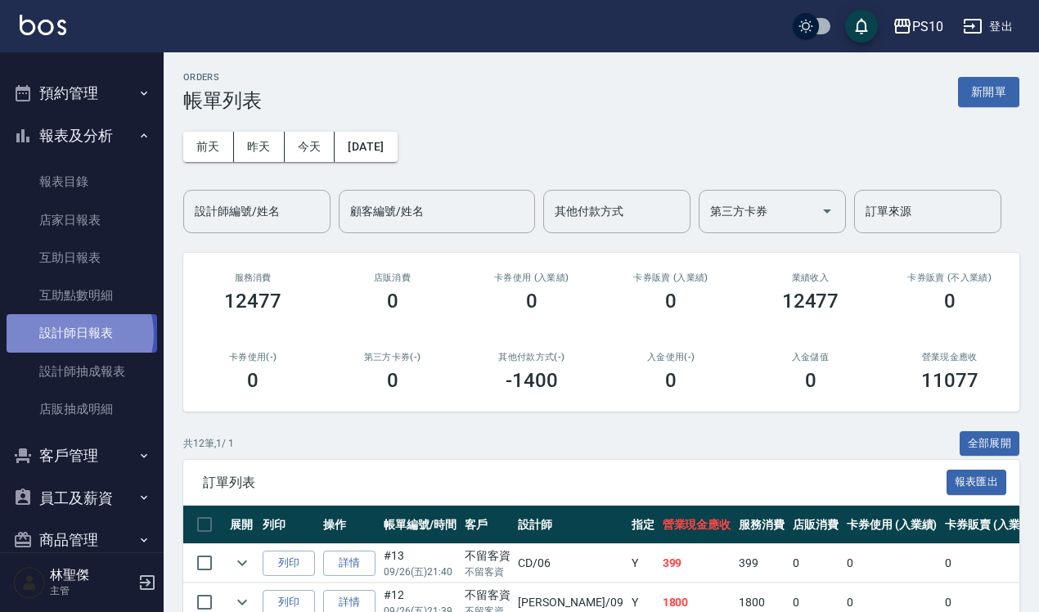
click at [79, 334] on link "設計師日報表" at bounding box center [82, 333] width 151 height 38
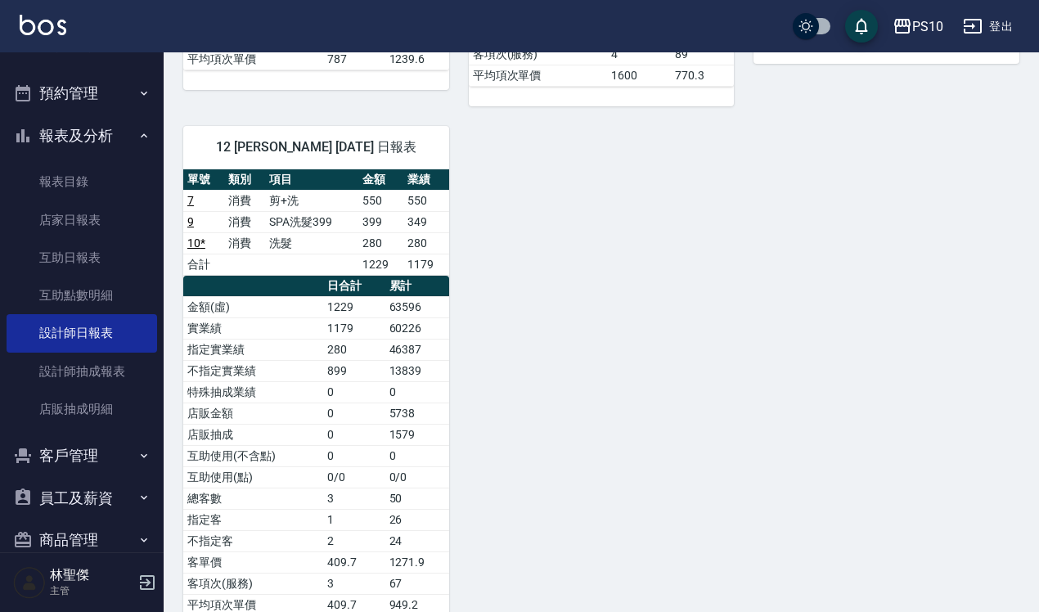
scroll to position [656, 0]
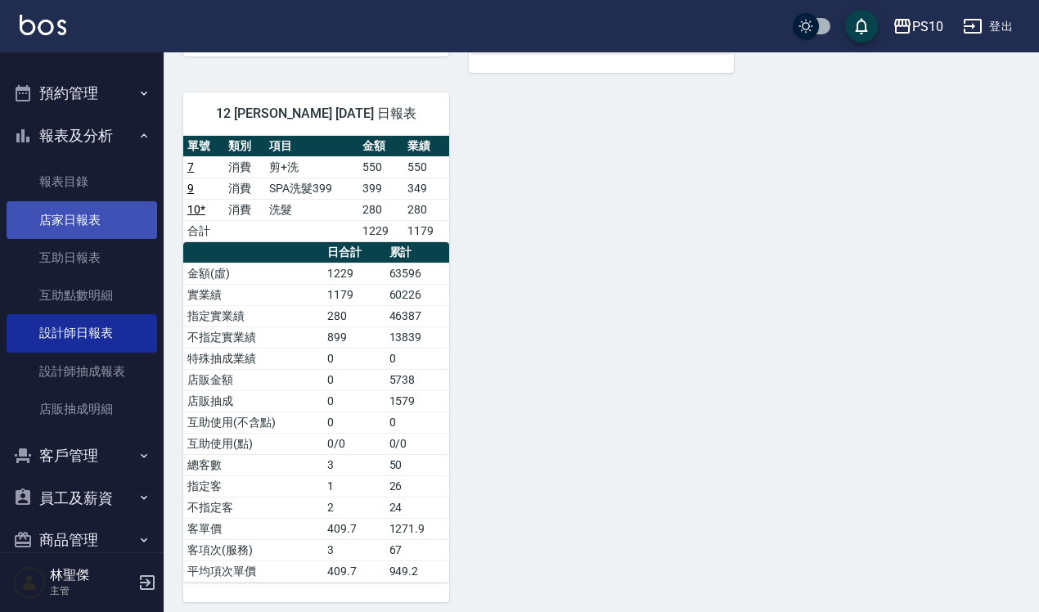
click at [47, 221] on link "店家日報表" at bounding box center [82, 220] width 151 height 38
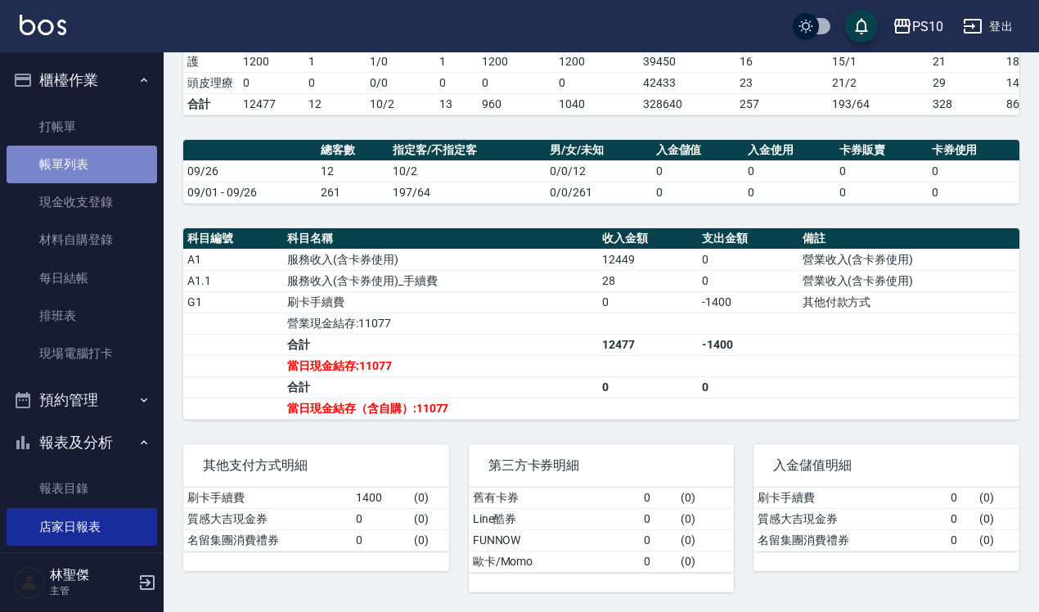
click at [83, 173] on link "帳單列表" at bounding box center [82, 165] width 151 height 38
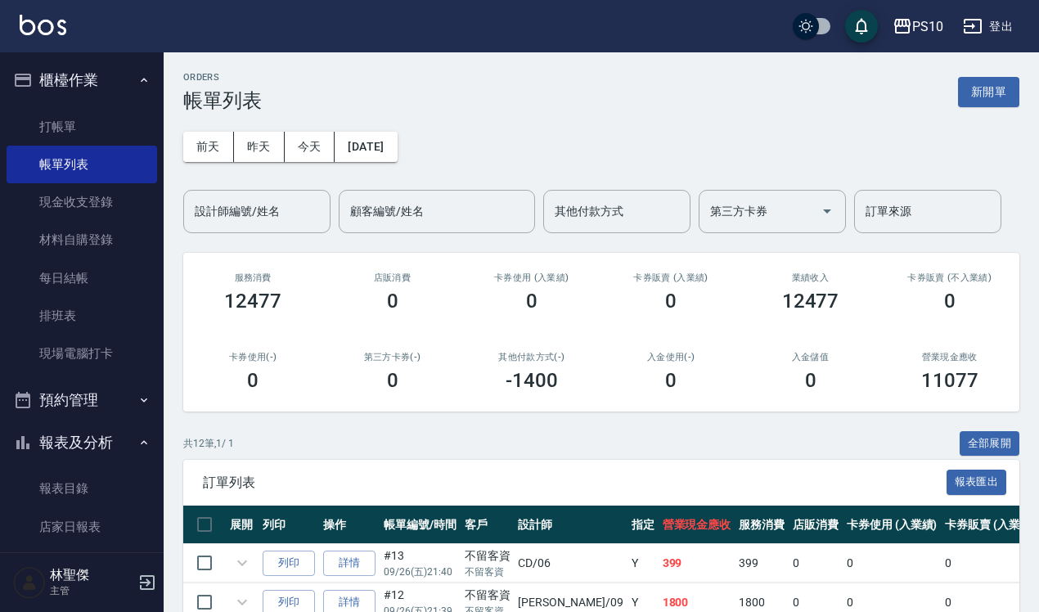
scroll to position [409, 0]
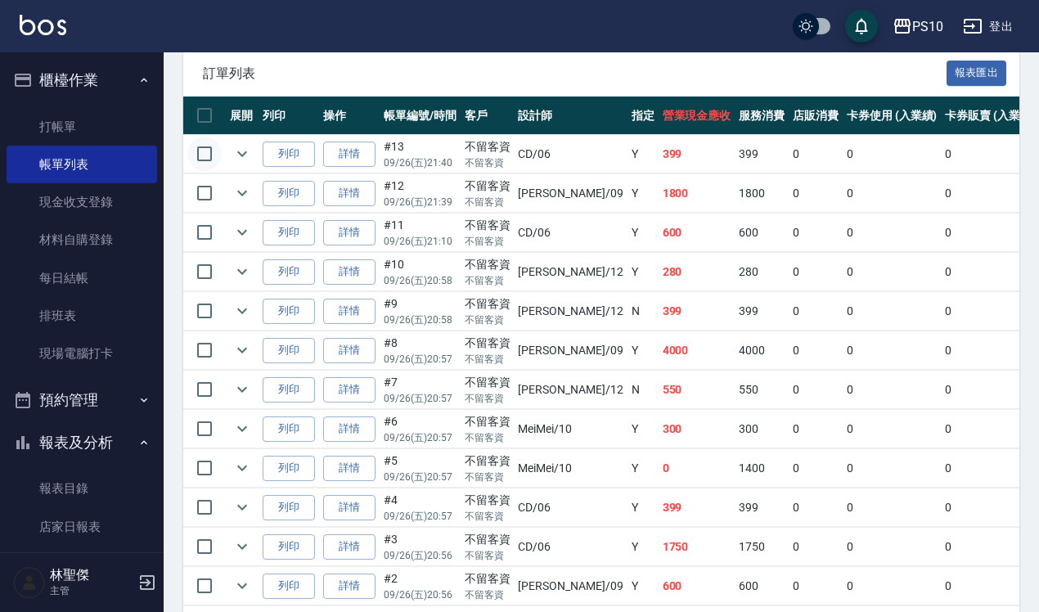
click at [211, 151] on input "checkbox" at bounding box center [204, 154] width 34 height 34
checkbox input "true"
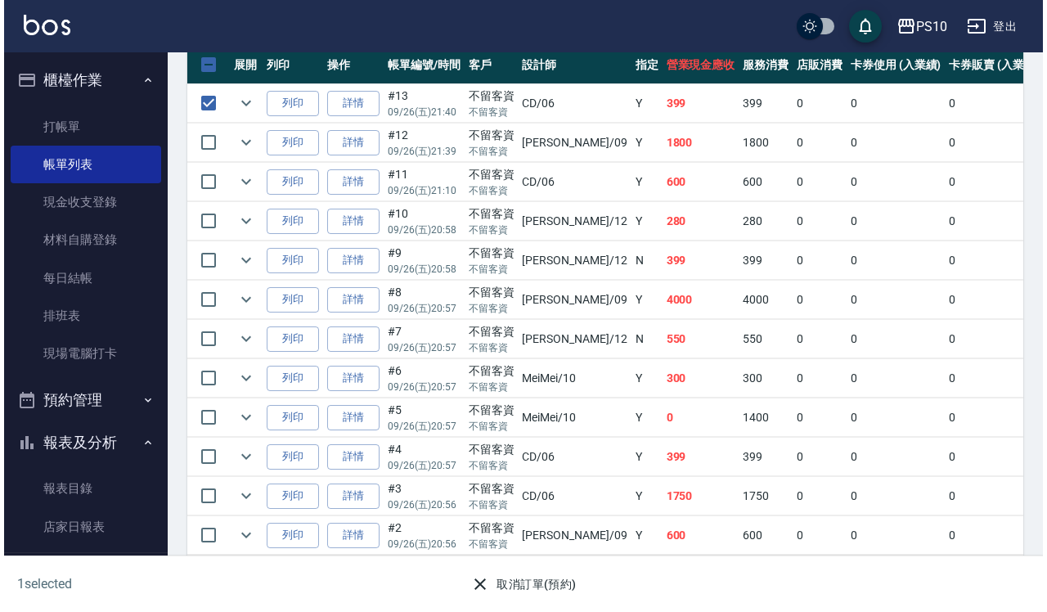
scroll to position [487, 0]
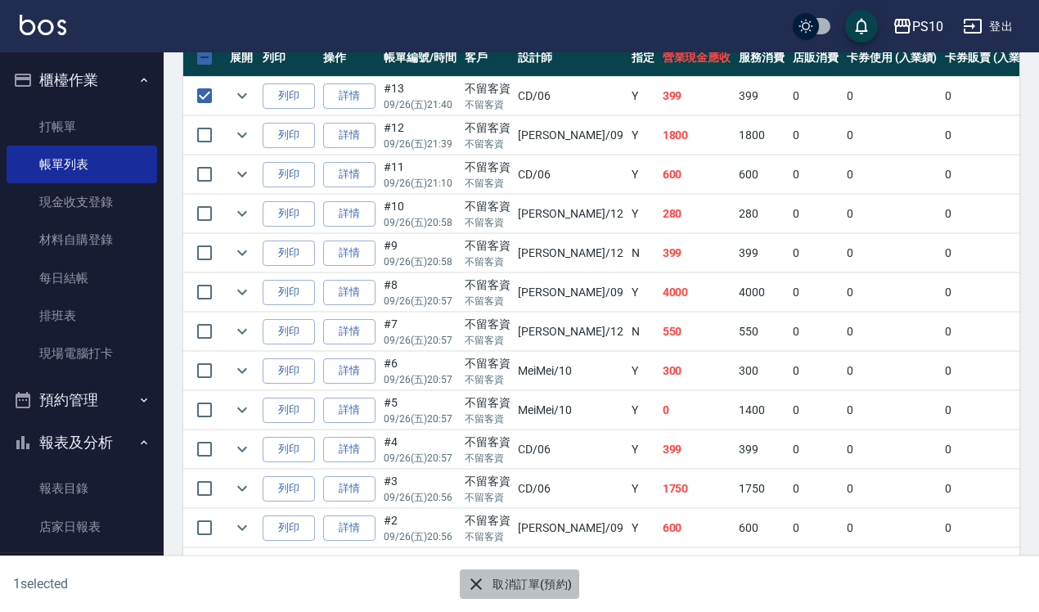
click at [554, 586] on button "取消訂單(預約)" at bounding box center [519, 584] width 119 height 30
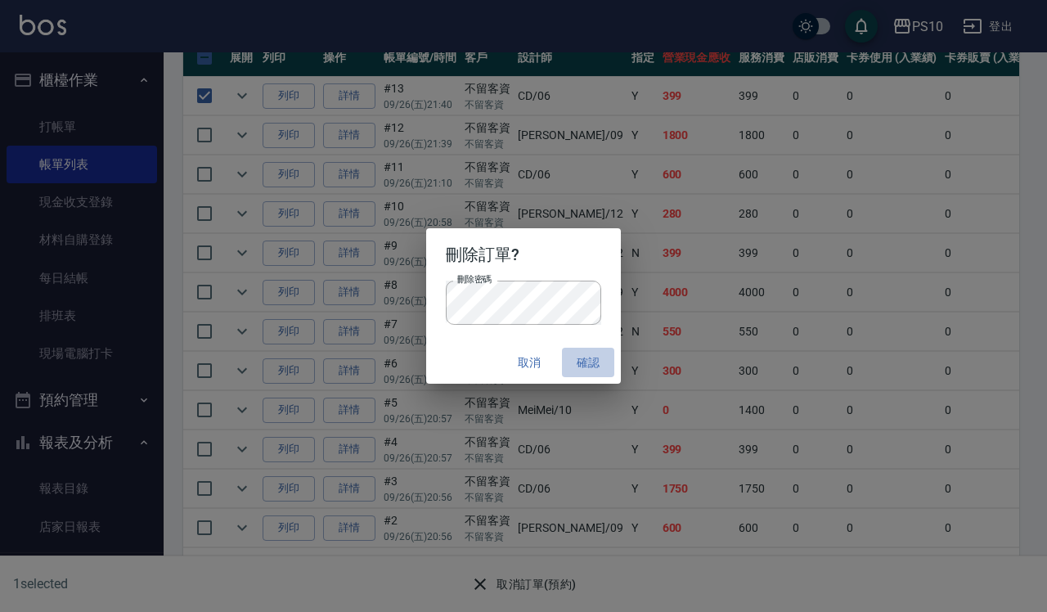
click at [589, 365] on button "確認" at bounding box center [588, 363] width 52 height 30
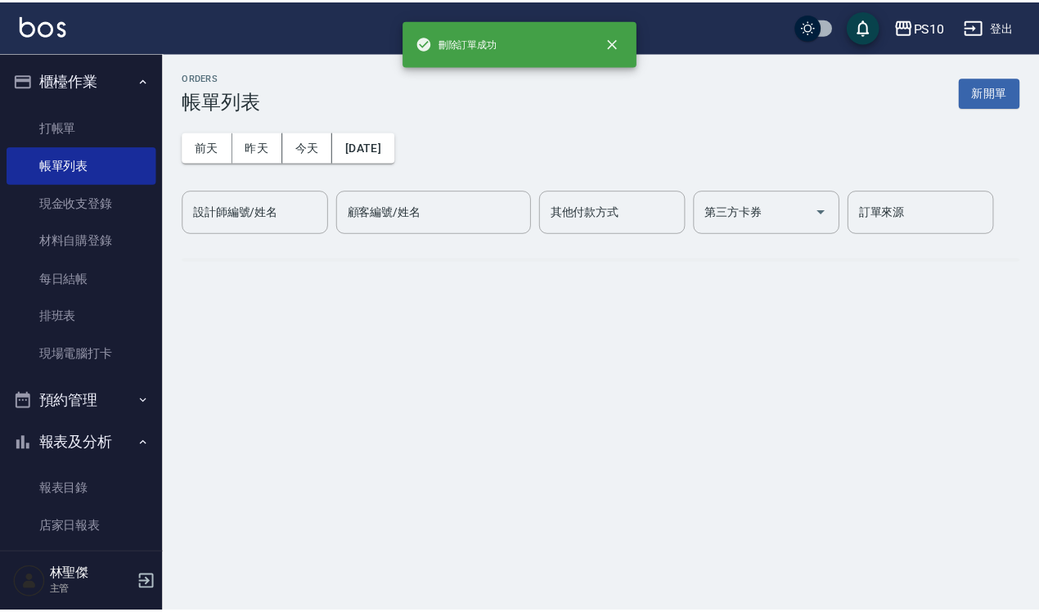
scroll to position [0, 0]
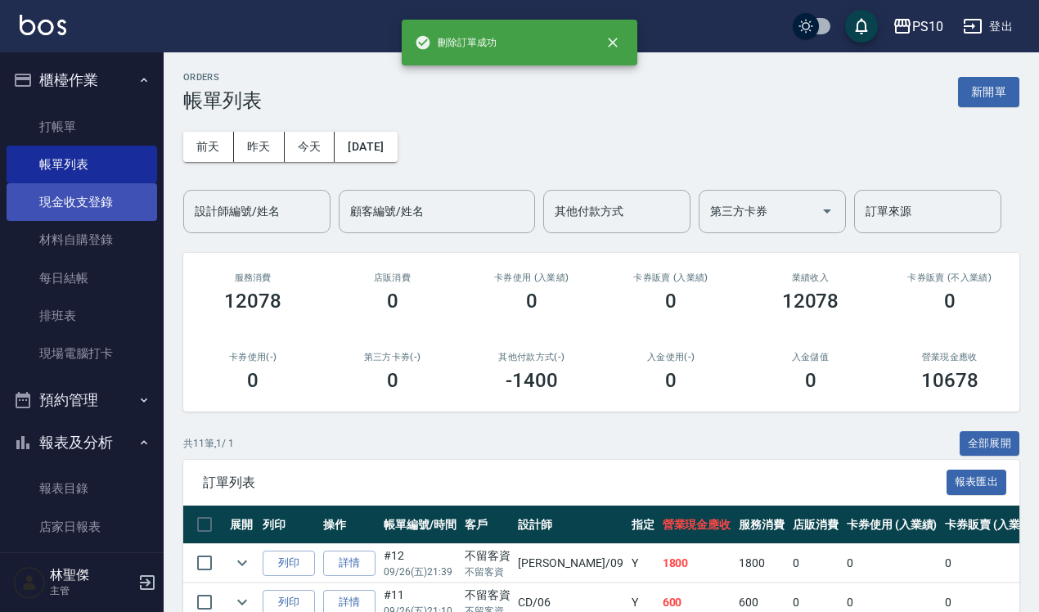
click at [92, 199] on link "現金收支登錄" at bounding box center [82, 202] width 151 height 38
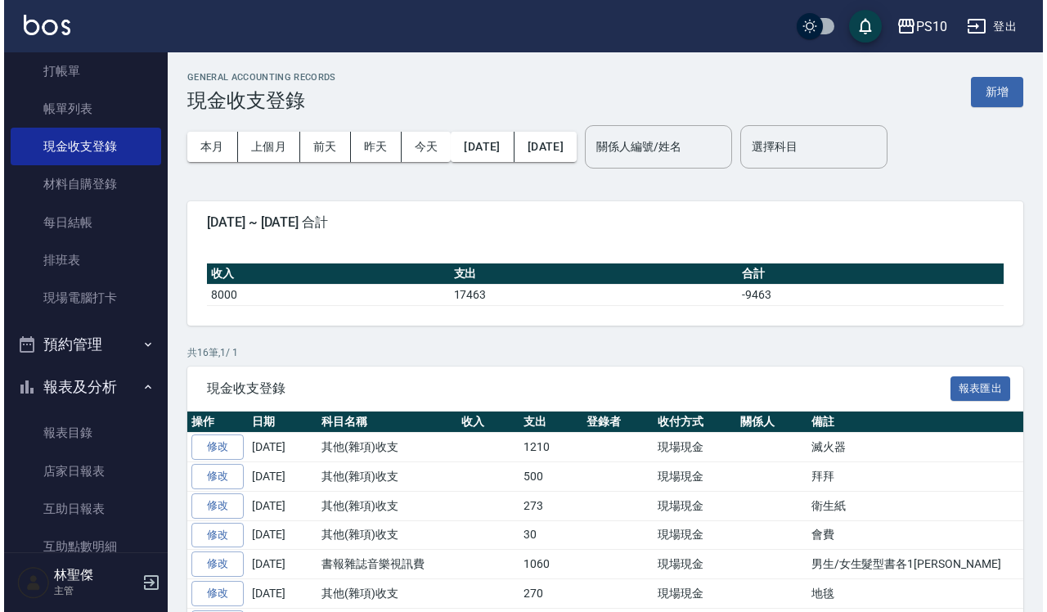
scroll to position [102, 0]
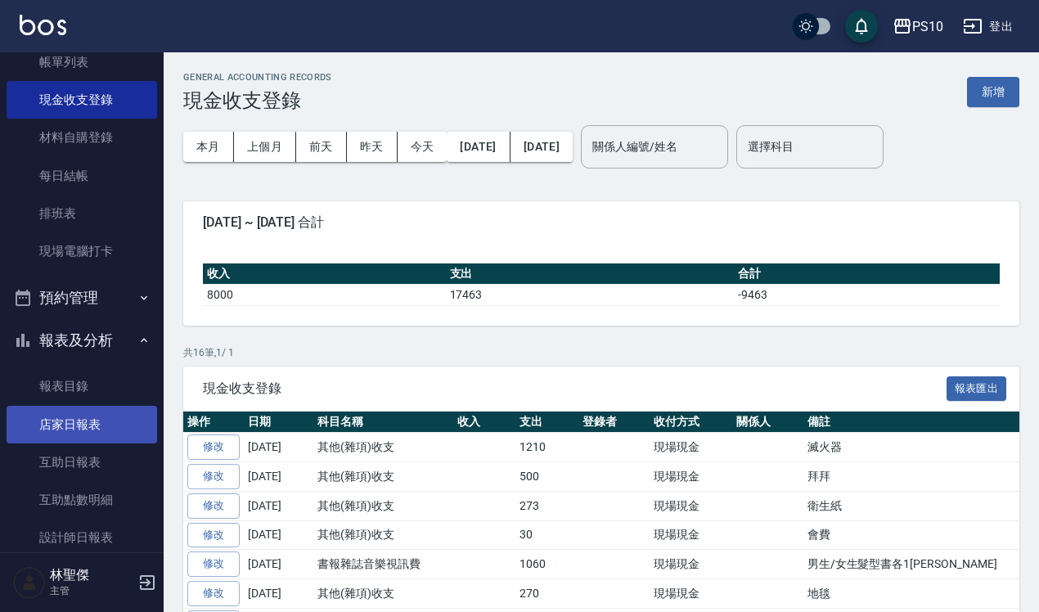
click at [117, 414] on link "店家日報表" at bounding box center [82, 425] width 151 height 38
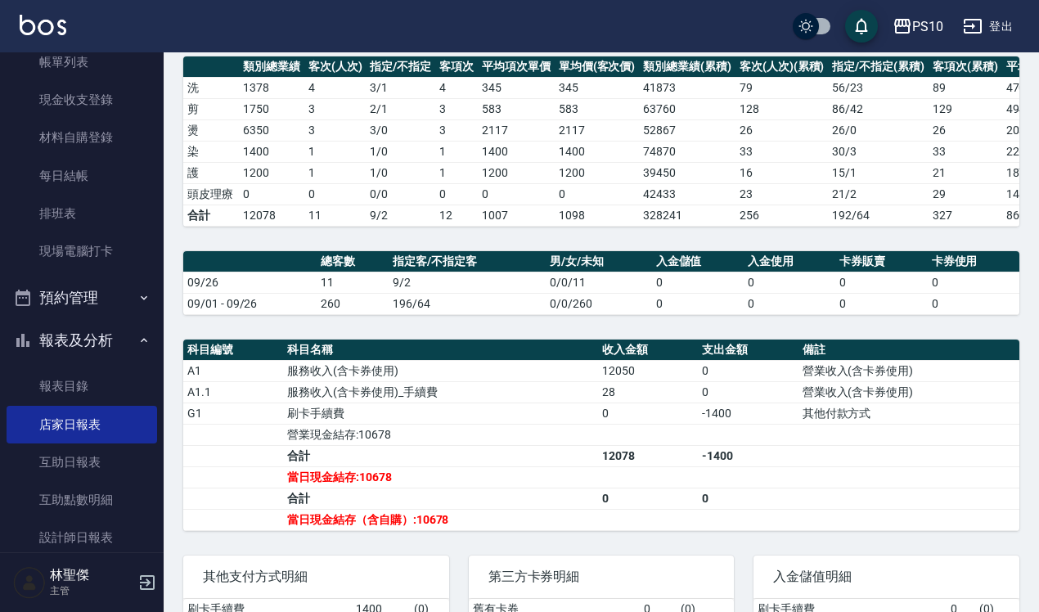
scroll to position [361, 0]
